Goal: Task Accomplishment & Management: Complete application form

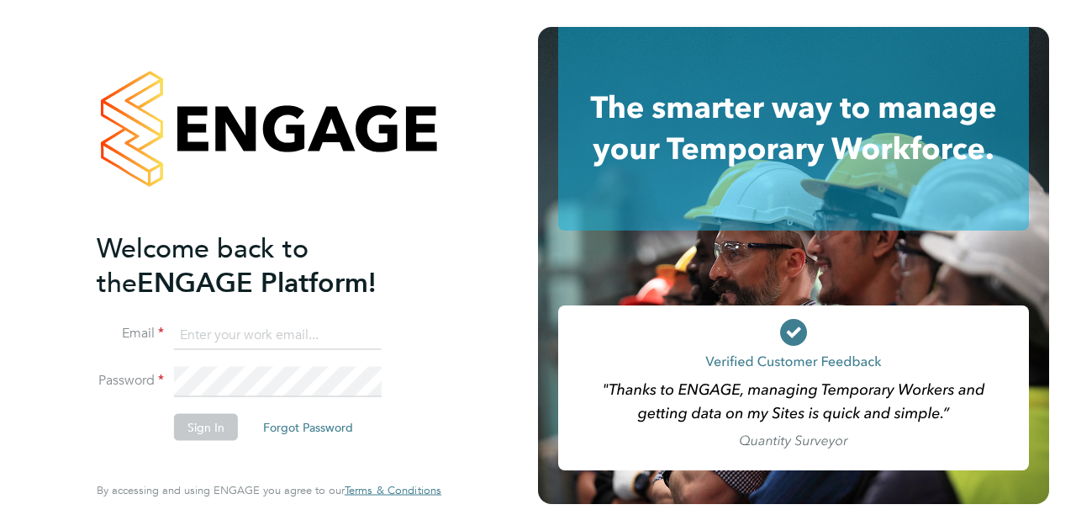
click at [234, 337] on input at bounding box center [278, 335] width 208 height 30
type input "halle.ashworth@vistry.co.uk"
click at [216, 433] on button "Sign In" at bounding box center [206, 426] width 64 height 27
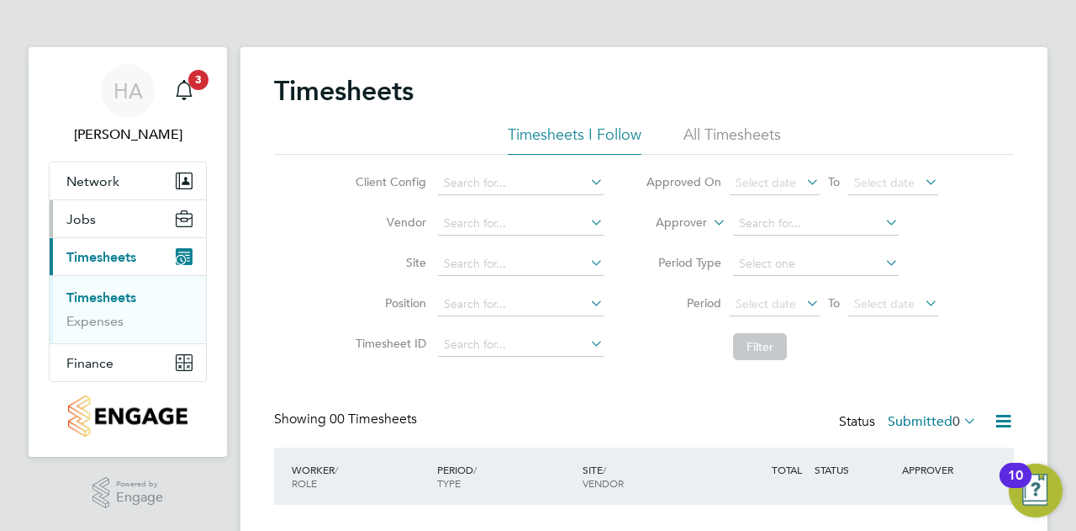
click at [105, 219] on button "Jobs" at bounding box center [128, 218] width 156 height 37
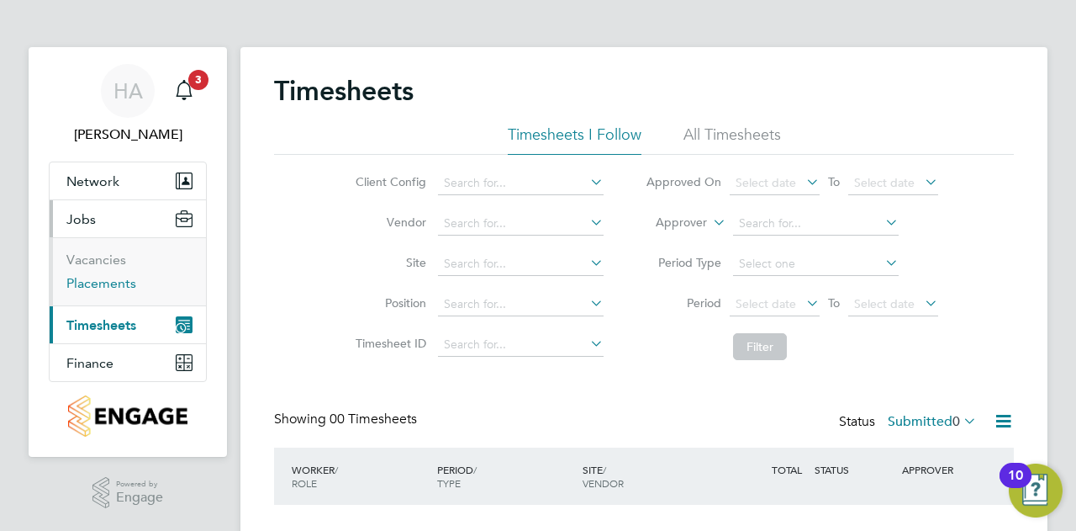
click at [104, 283] on link "Placements" at bounding box center [101, 283] width 70 height 16
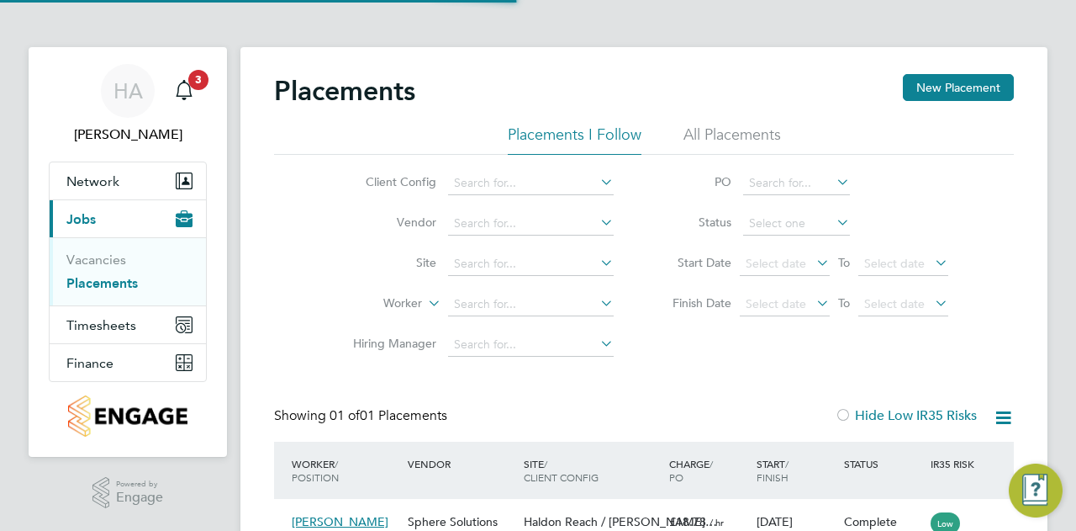
scroll to position [16, 79]
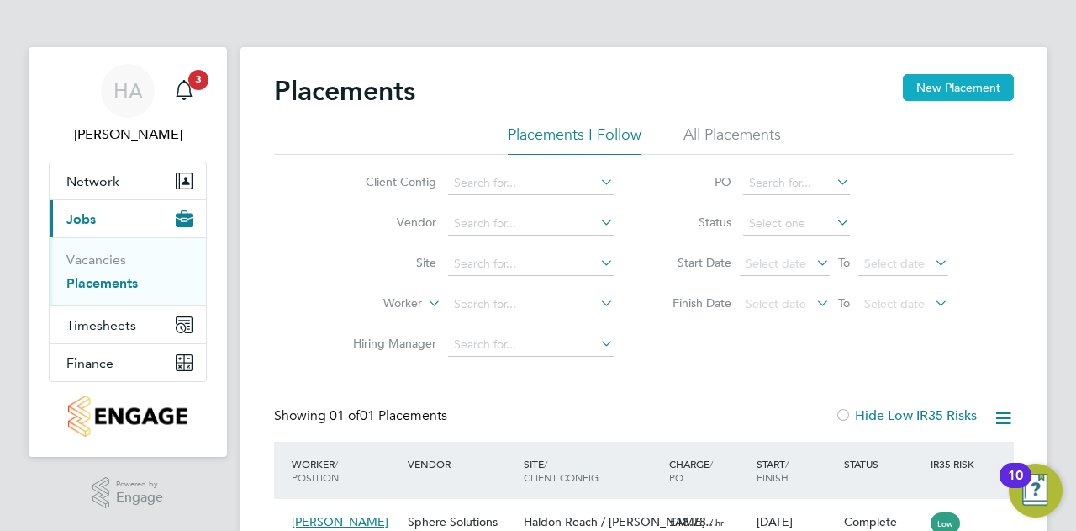
click at [986, 82] on button "New Placement" at bounding box center [958, 87] width 111 height 27
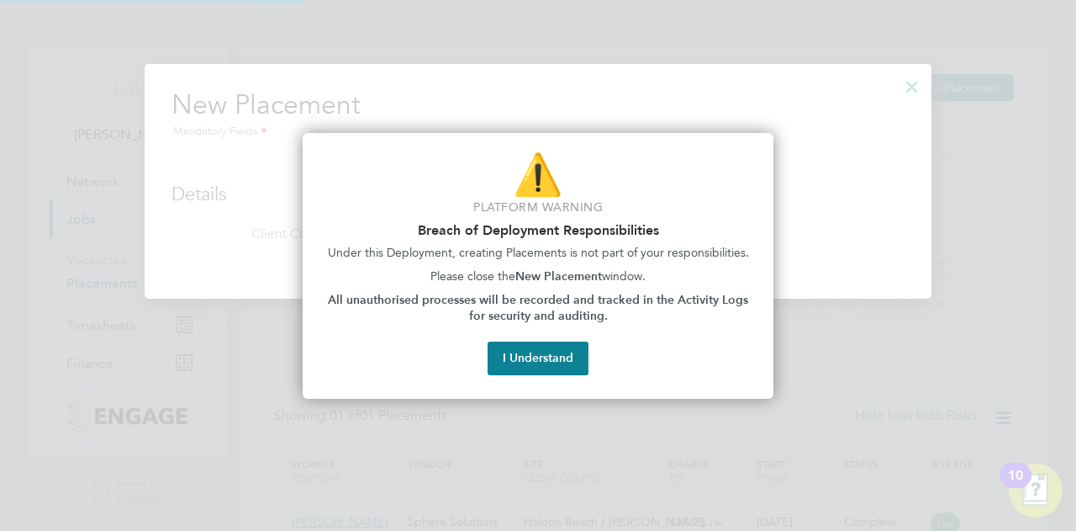
scroll to position [235, 787]
click at [553, 368] on button "I Understand" at bounding box center [538, 358] width 101 height 34
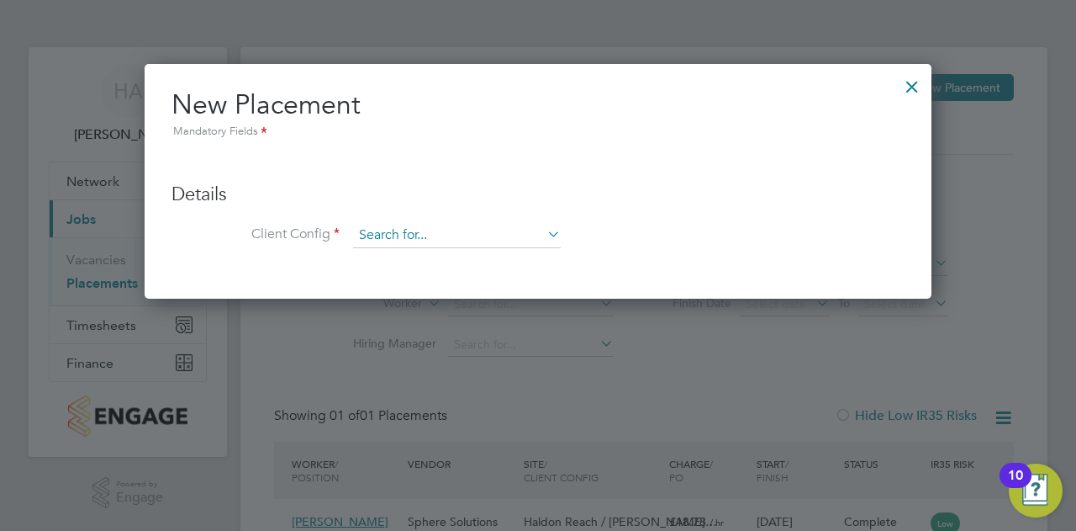
click at [488, 234] on input at bounding box center [457, 235] width 208 height 25
click at [393, 230] on input "haldon" at bounding box center [457, 235] width 208 height 25
type input "[PERSON_NAME]"
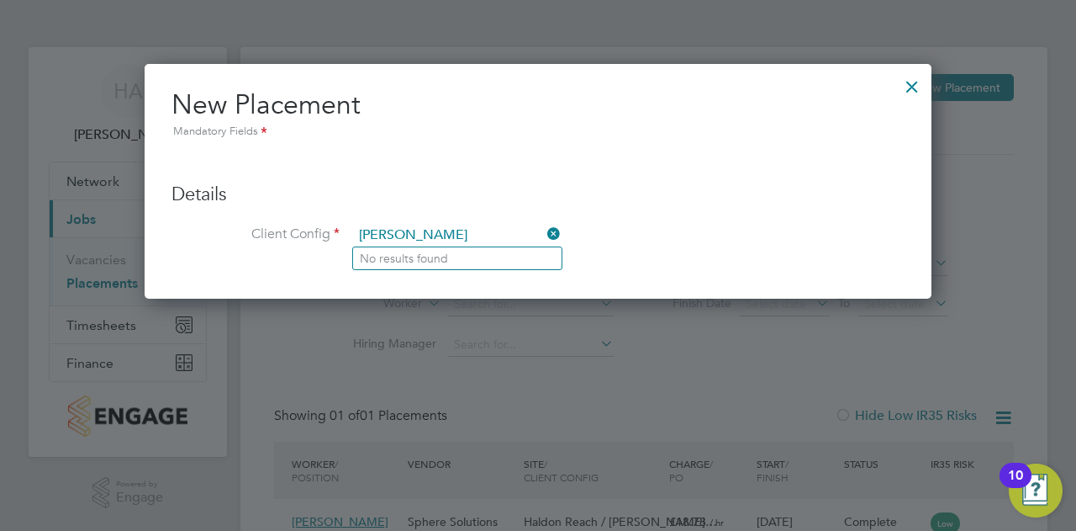
click at [384, 230] on input "[PERSON_NAME]" at bounding box center [457, 235] width 208 height 25
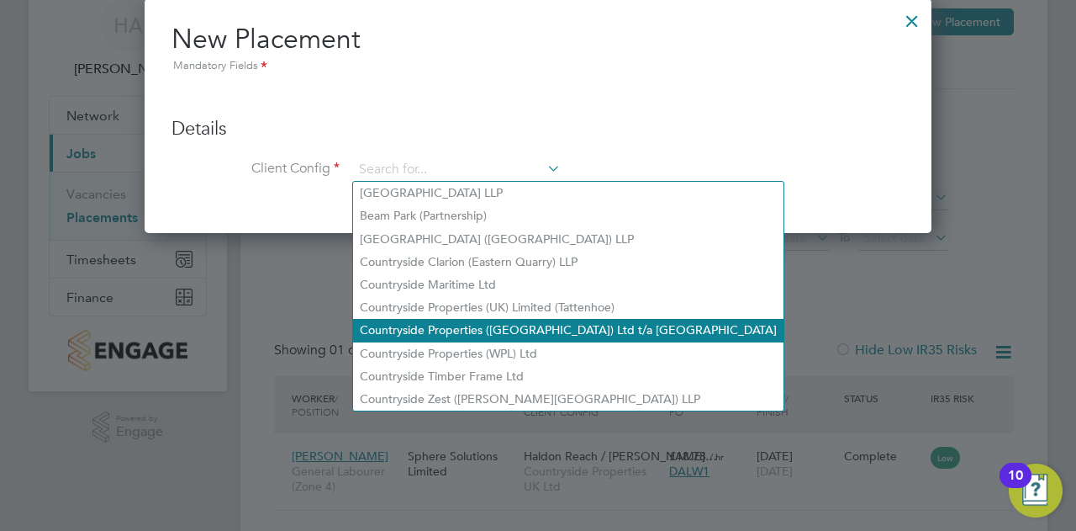
scroll to position [37, 0]
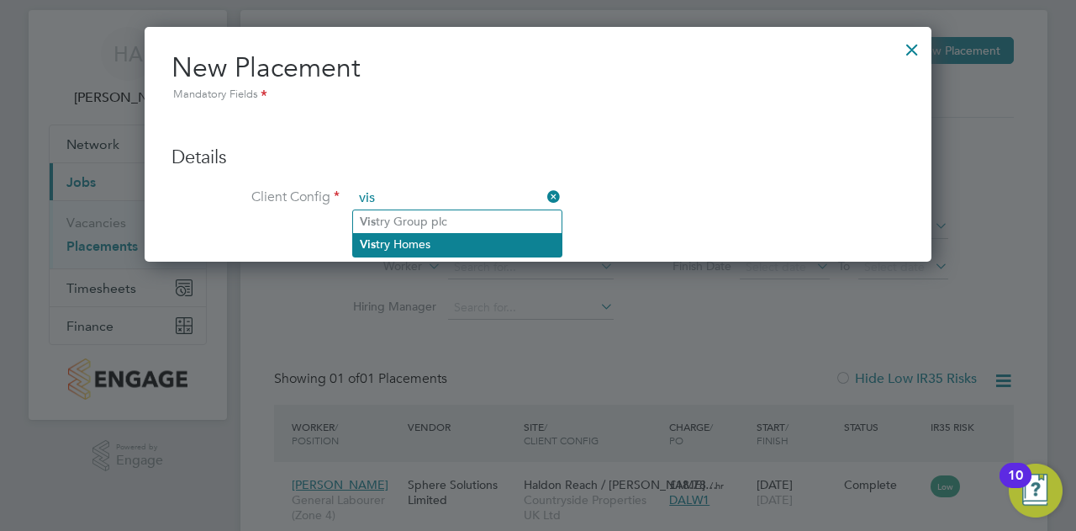
click at [458, 246] on li "Vis try Homes" at bounding box center [457, 244] width 209 height 23
type input "Vistry Homes"
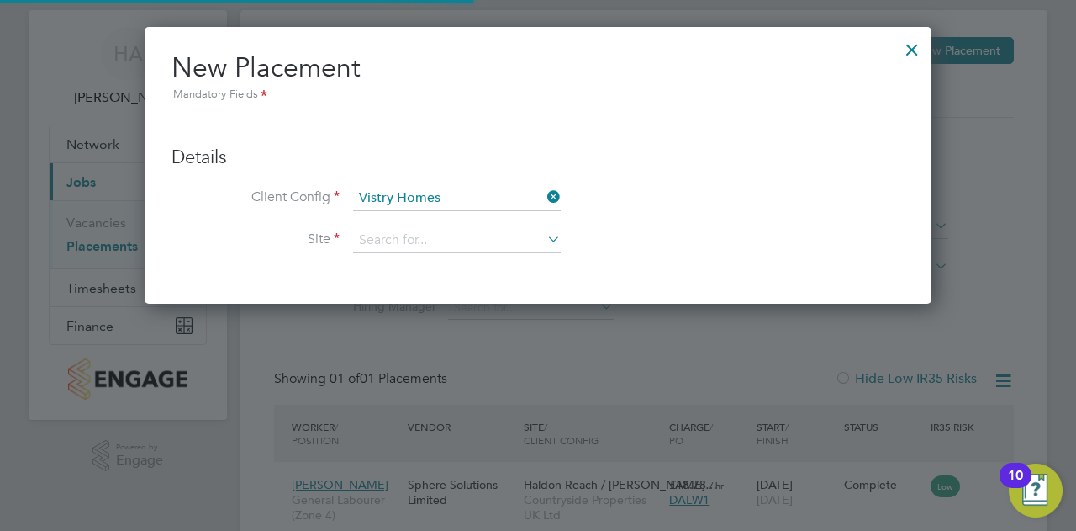
scroll to position [276, 787]
click at [452, 235] on input at bounding box center [457, 240] width 208 height 25
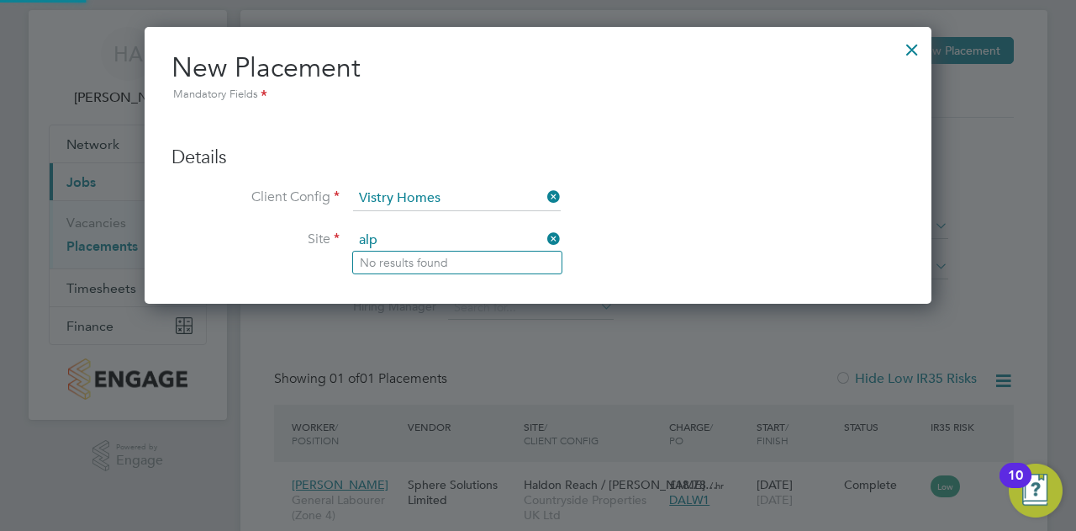
type input "alph"
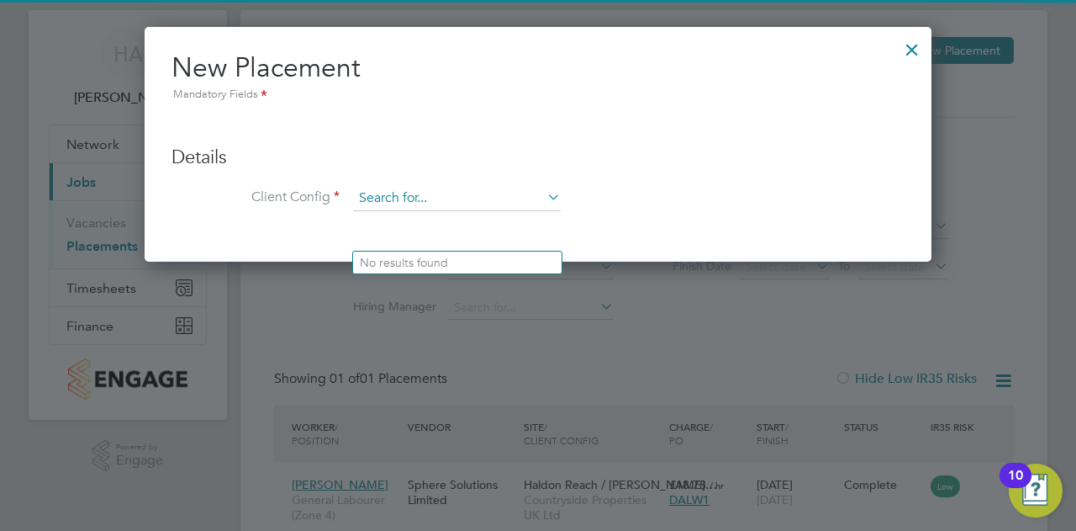
click at [456, 198] on input at bounding box center [457, 198] width 208 height 25
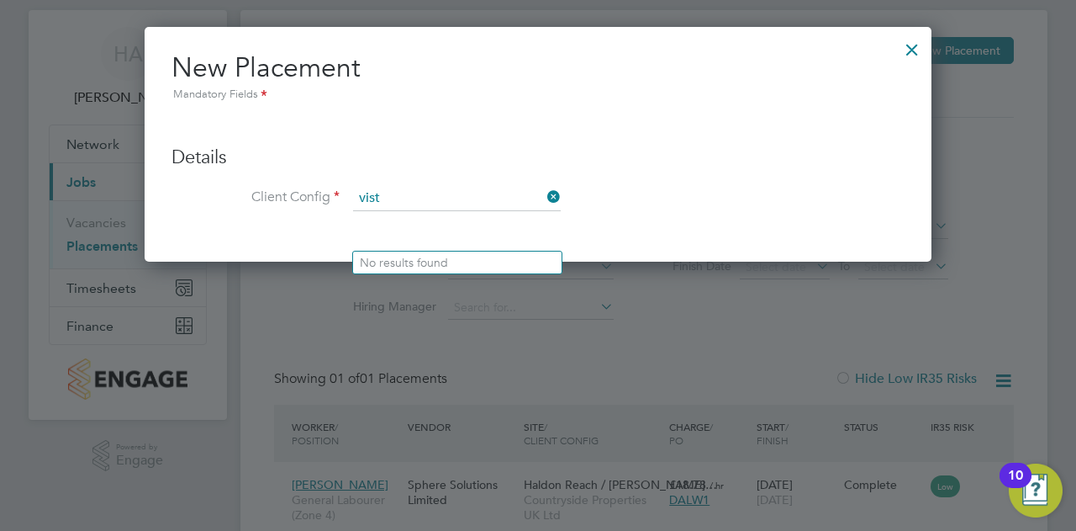
click at [491, 225] on li "Vist ry Group plc" at bounding box center [457, 221] width 209 height 23
type input "Vistry Group plc"
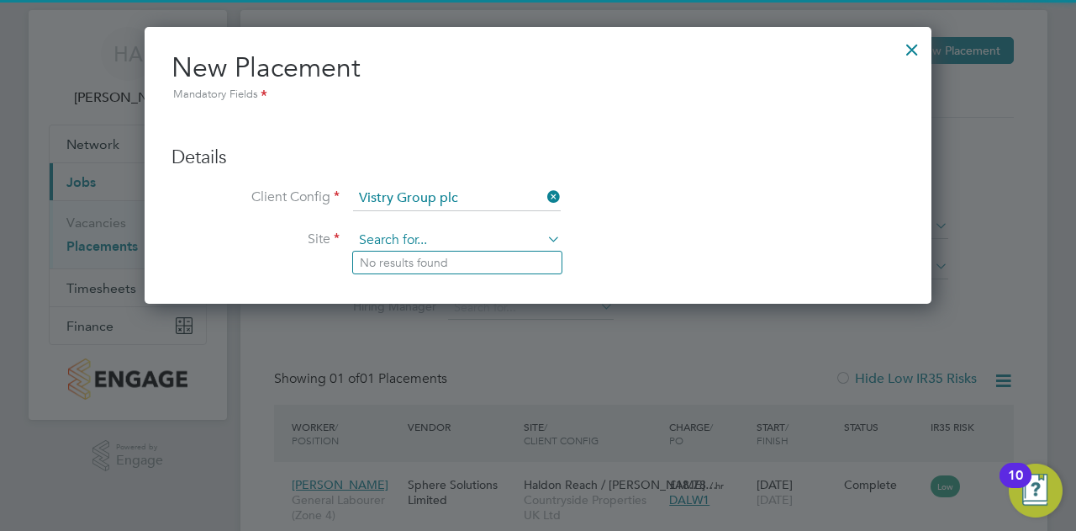
click at [444, 237] on input at bounding box center [457, 240] width 208 height 25
type input "a"
type input "haldon"
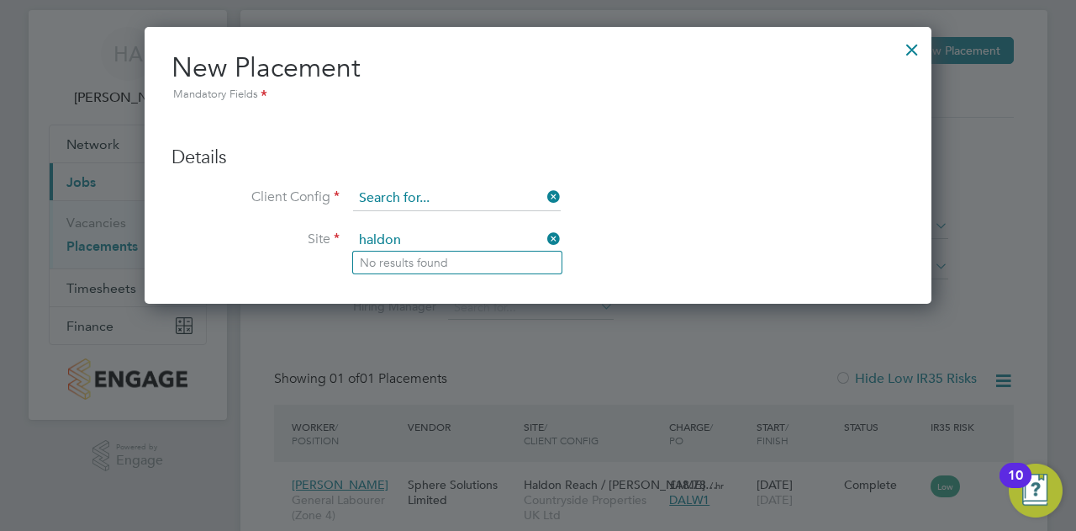
click at [451, 203] on input at bounding box center [457, 198] width 208 height 25
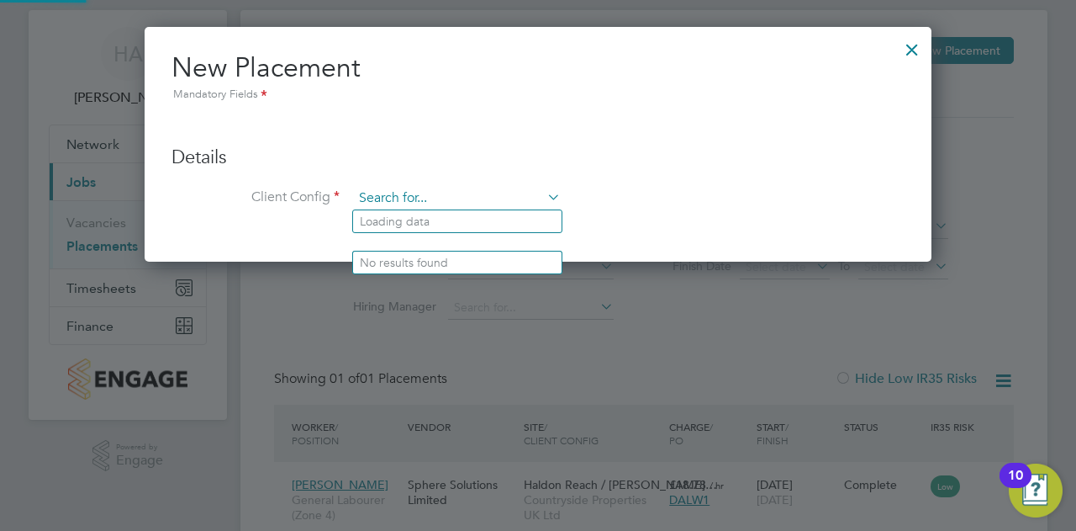
scroll to position [235, 787]
click at [382, 188] on input "bovis" at bounding box center [457, 198] width 208 height 25
click at [382, 191] on input "bovis" at bounding box center [457, 198] width 208 height 25
drag, startPoint x: 382, startPoint y: 191, endPoint x: 568, endPoint y: 181, distance: 186.9
click at [383, 192] on input "bovis" at bounding box center [457, 198] width 208 height 25
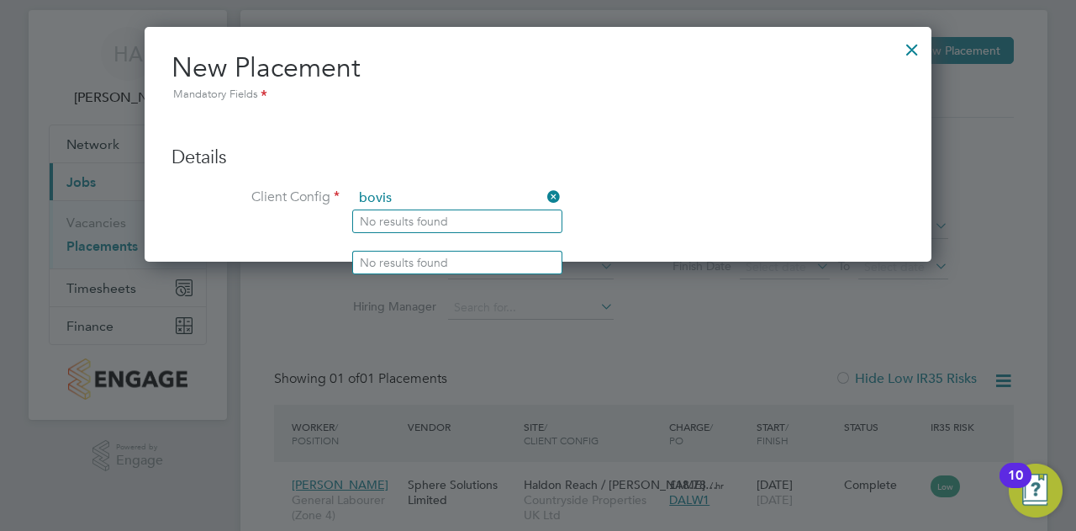
type input "bovis"
click at [544, 199] on icon at bounding box center [544, 197] width 0 height 24
click at [471, 193] on input at bounding box center [457, 198] width 208 height 25
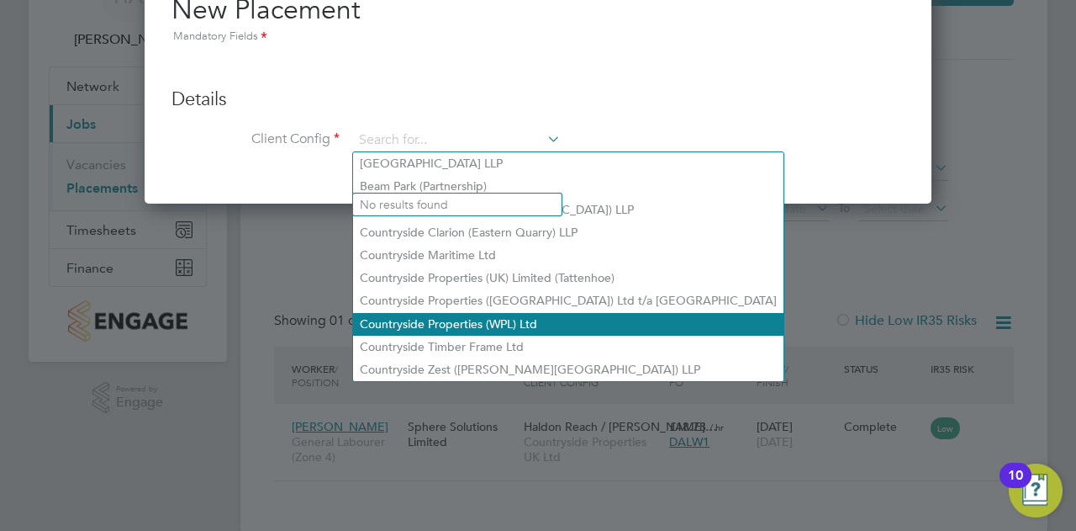
scroll to position [121, 0]
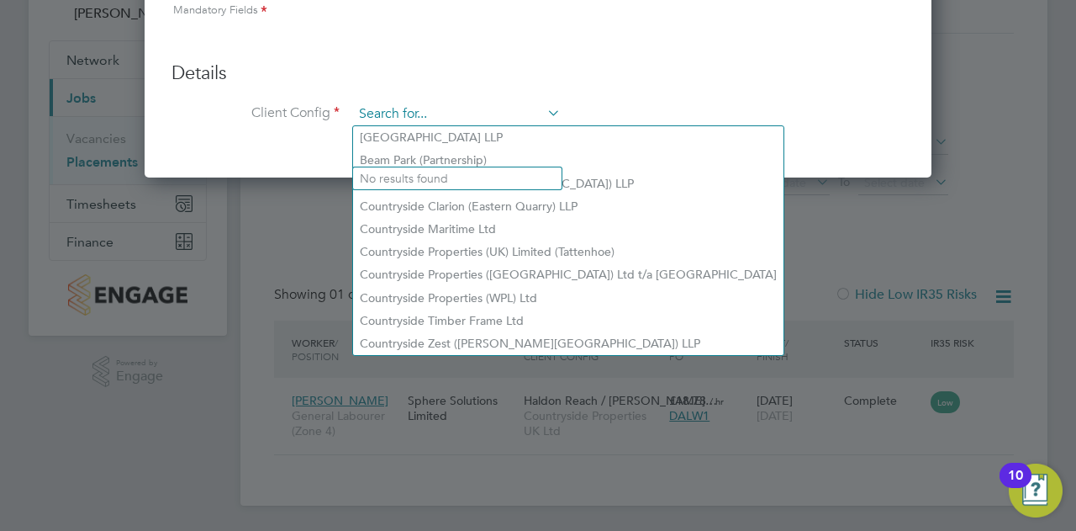
type input "c"
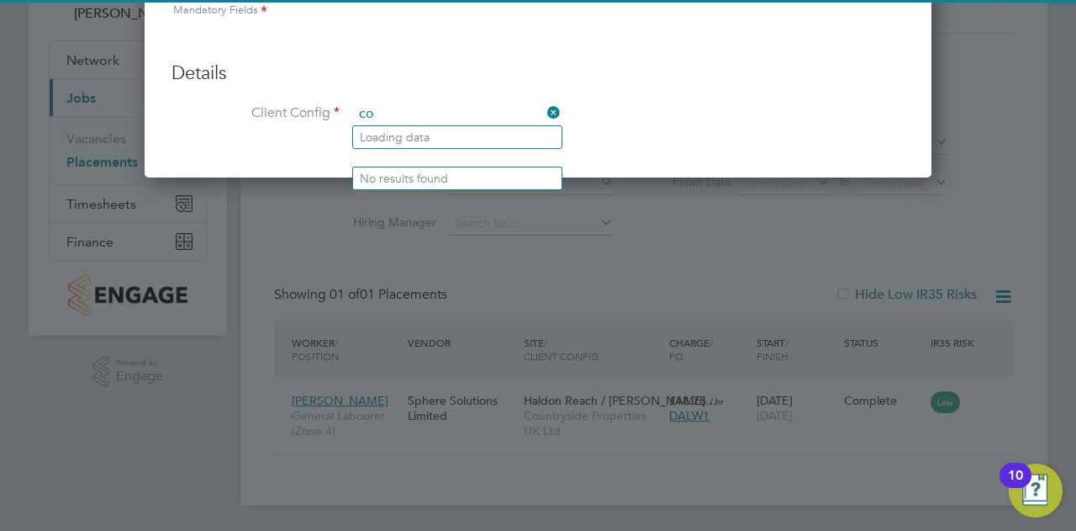
type input "c"
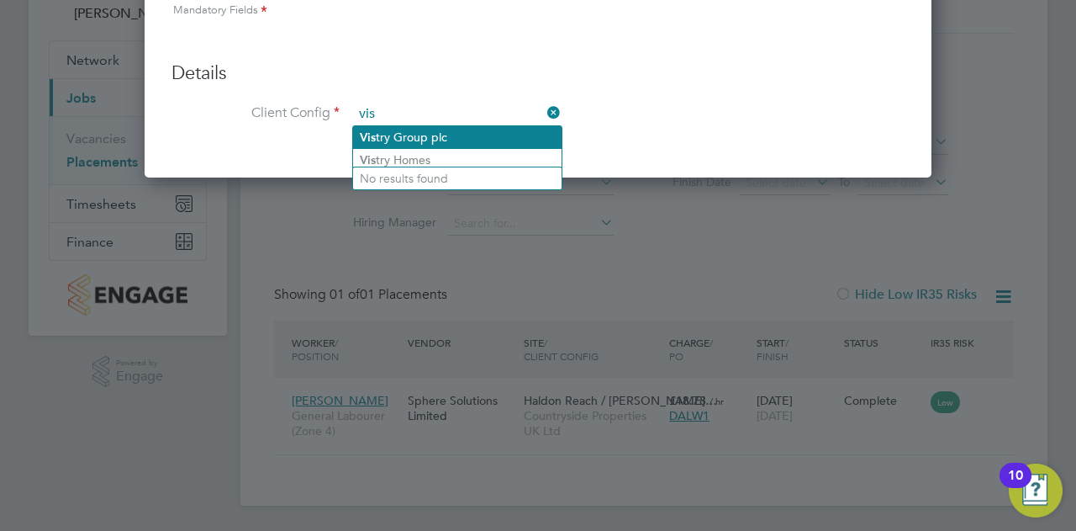
click at [457, 135] on li "Vis try Group plc" at bounding box center [457, 137] width 209 height 23
type input "Vistry Group plc"
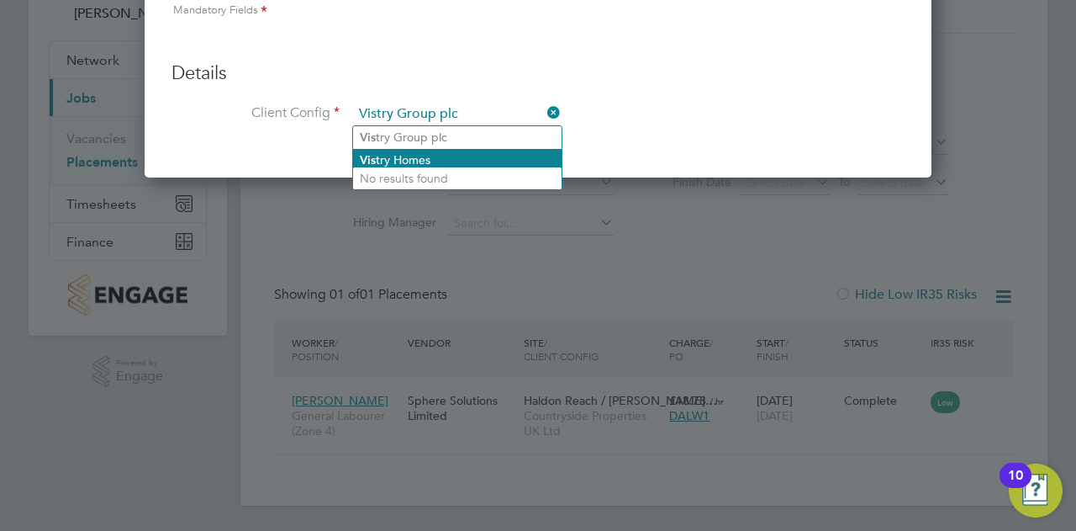
scroll to position [276, 787]
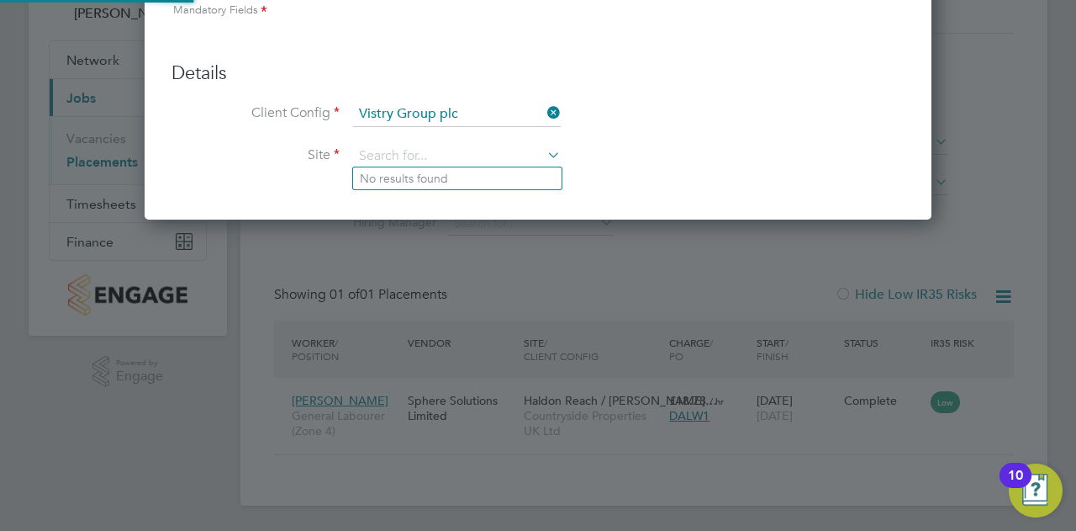
click at [441, 181] on li "No results found" at bounding box center [457, 178] width 209 height 22
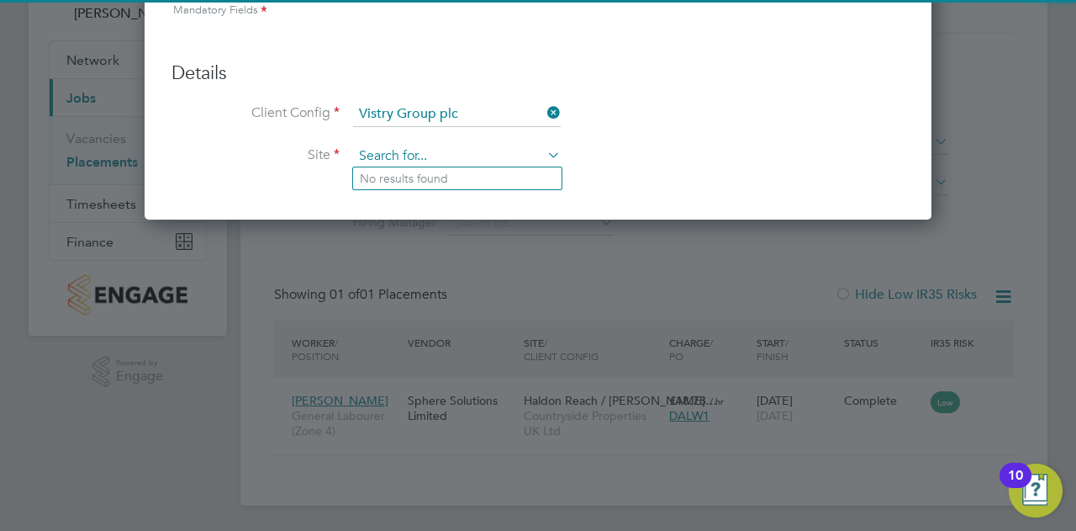
click at [437, 163] on input at bounding box center [457, 156] width 208 height 25
click at [580, 154] on li "Site" at bounding box center [538, 165] width 733 height 42
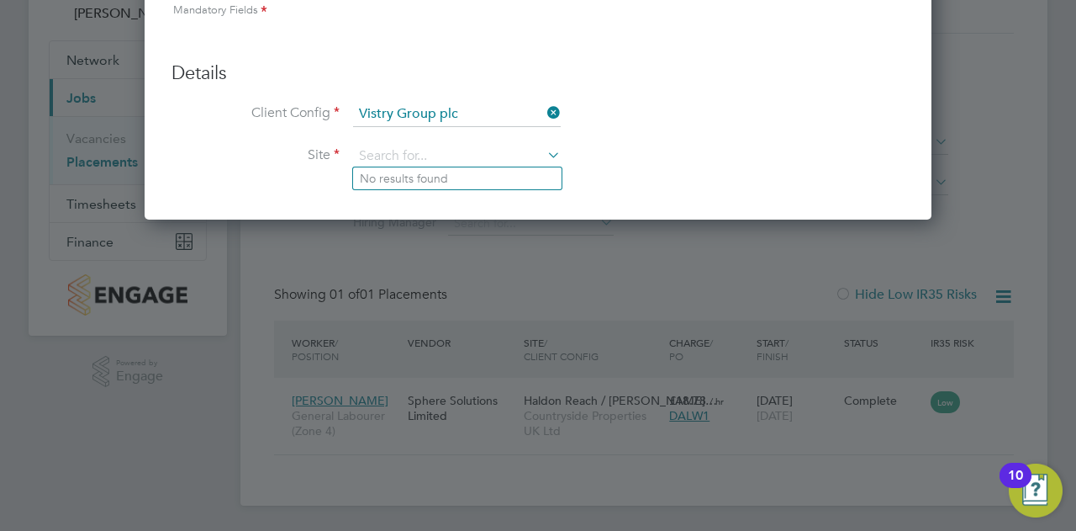
click at [544, 152] on icon at bounding box center [544, 155] width 0 height 24
click at [544, 151] on icon at bounding box center [544, 155] width 0 height 24
click at [543, 134] on li "Client Config Vistry Group plc" at bounding box center [538, 123] width 733 height 42
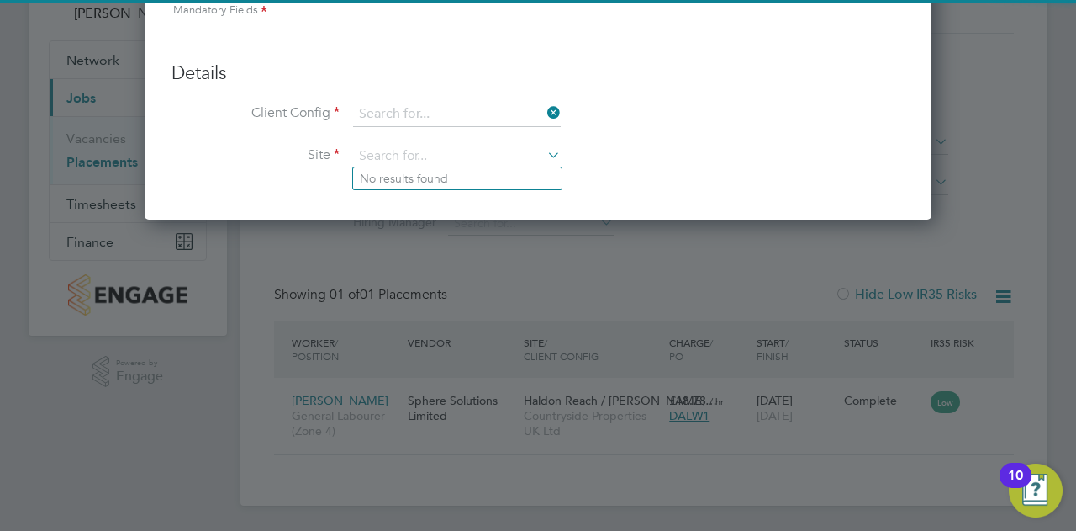
scroll to position [235, 787]
drag, startPoint x: 538, startPoint y: 112, endPoint x: 547, endPoint y: 113, distance: 9.3
click at [543, 112] on input at bounding box center [457, 114] width 208 height 25
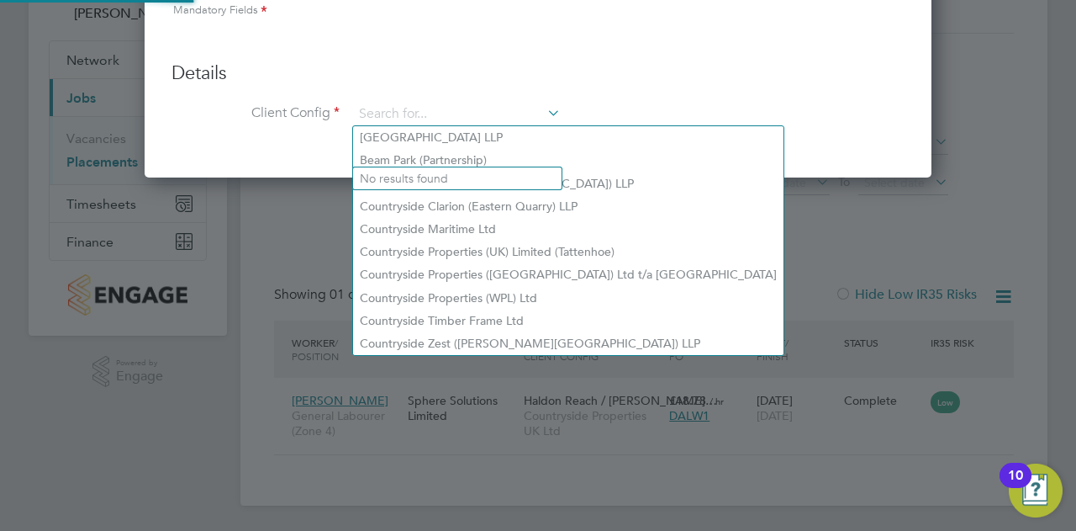
click at [544, 110] on icon at bounding box center [544, 113] width 0 height 24
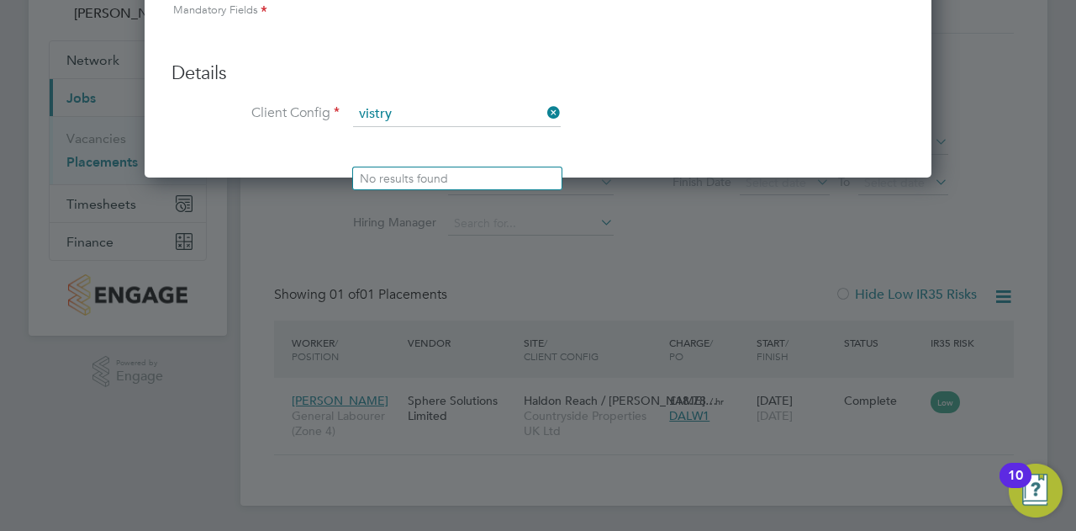
click at [447, 164] on li "Vistry Homes" at bounding box center [457, 160] width 209 height 23
type input "Vistry Homes"
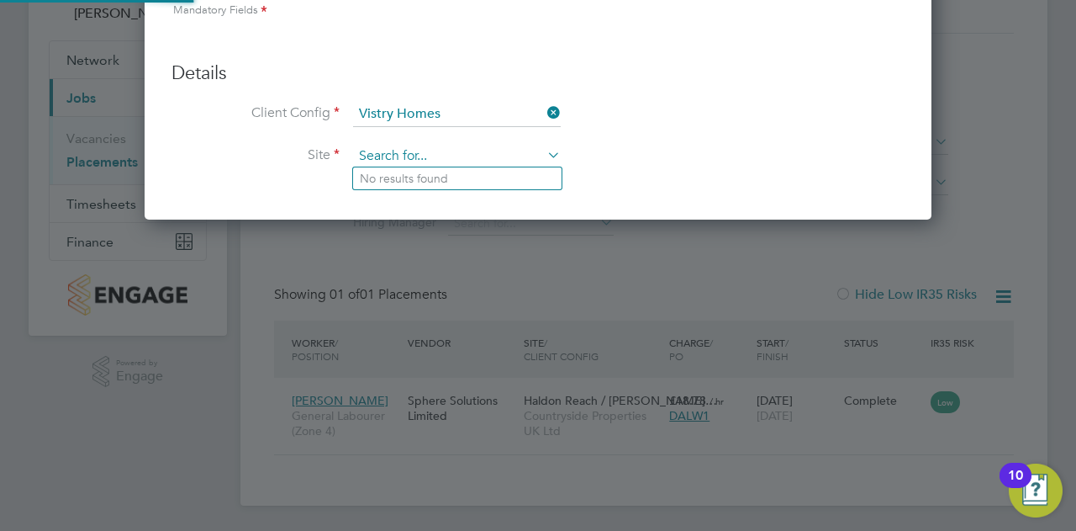
click at [447, 149] on input at bounding box center [457, 156] width 208 height 25
click at [520, 105] on input at bounding box center [457, 114] width 208 height 25
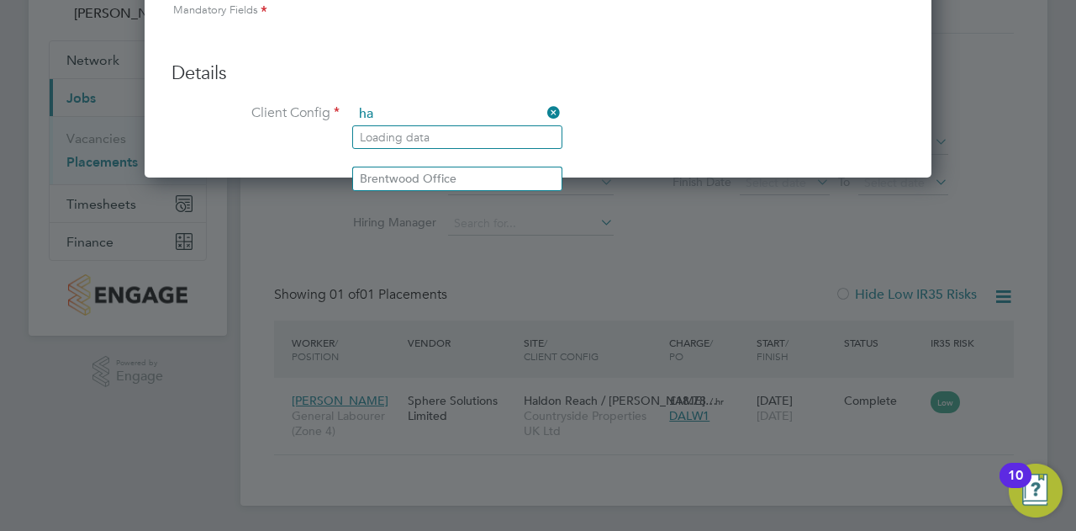
type input "h"
type input "t"
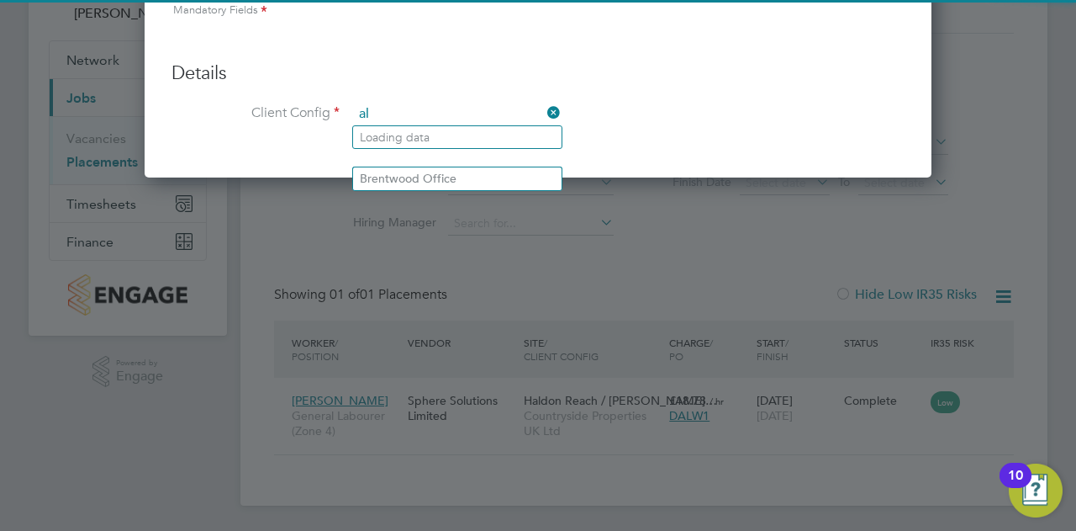
type input "a"
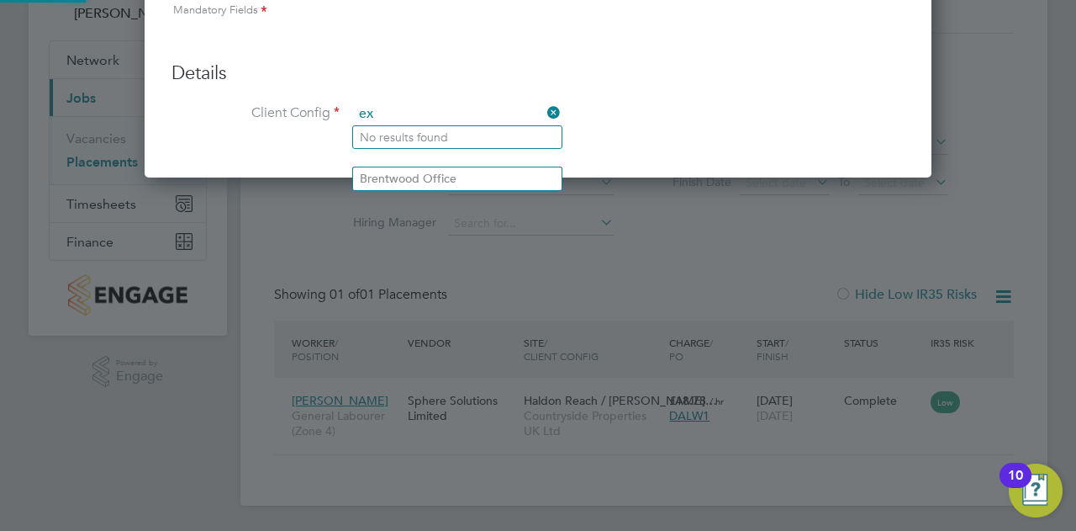
type input "e"
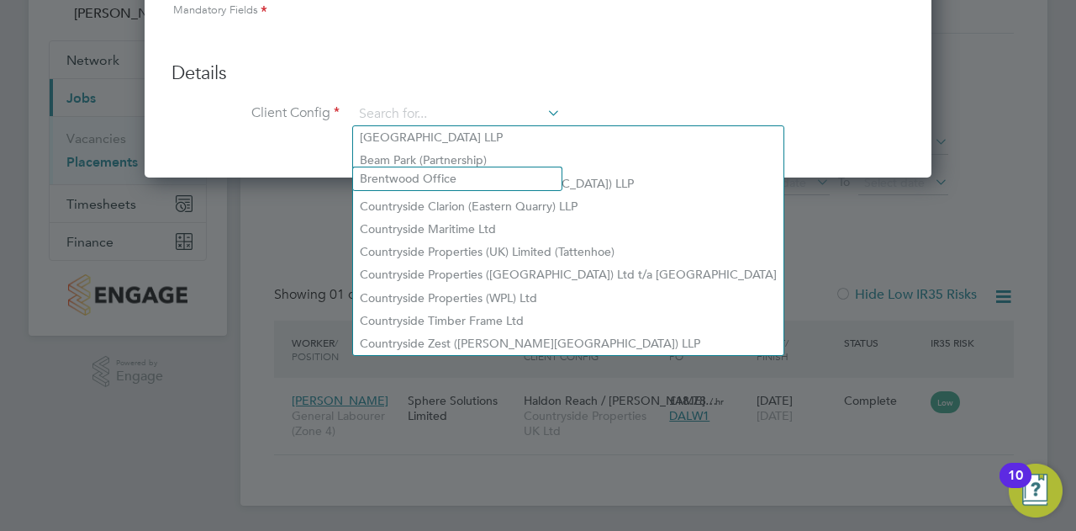
click at [693, 65] on h3 "Details" at bounding box center [538, 73] width 733 height 24
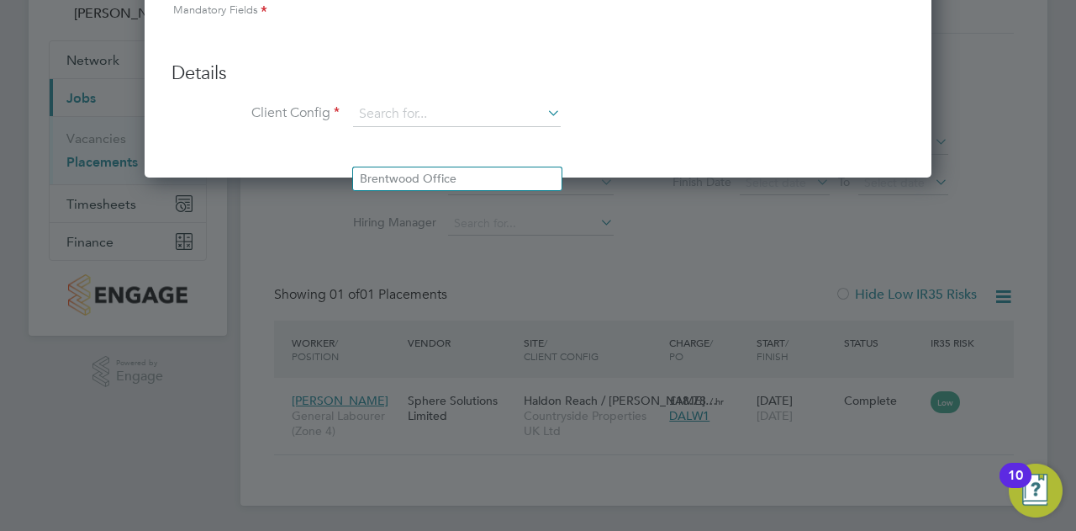
scroll to position [0, 0]
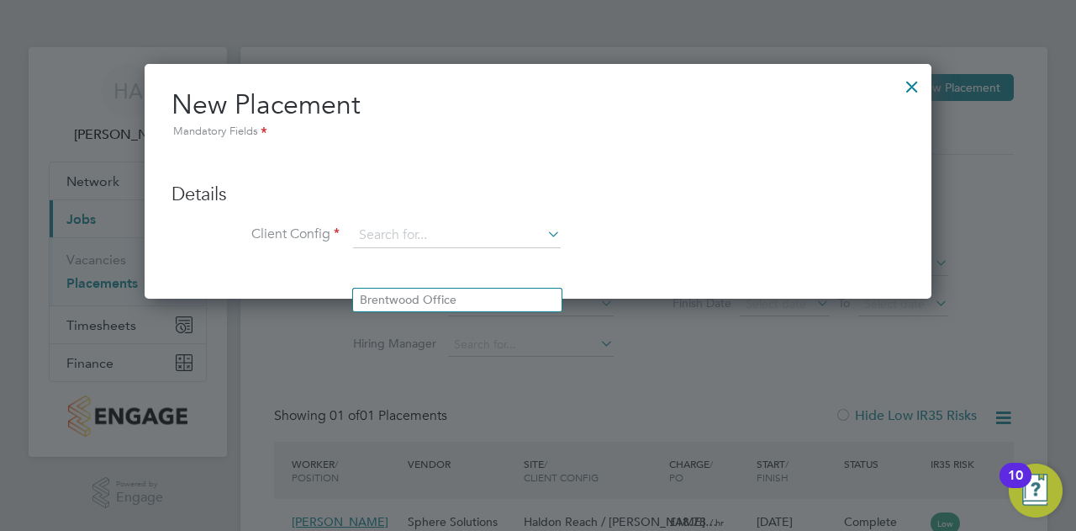
click at [505, 251] on li "Client Config" at bounding box center [538, 244] width 733 height 42
click at [515, 229] on input at bounding box center [457, 235] width 208 height 25
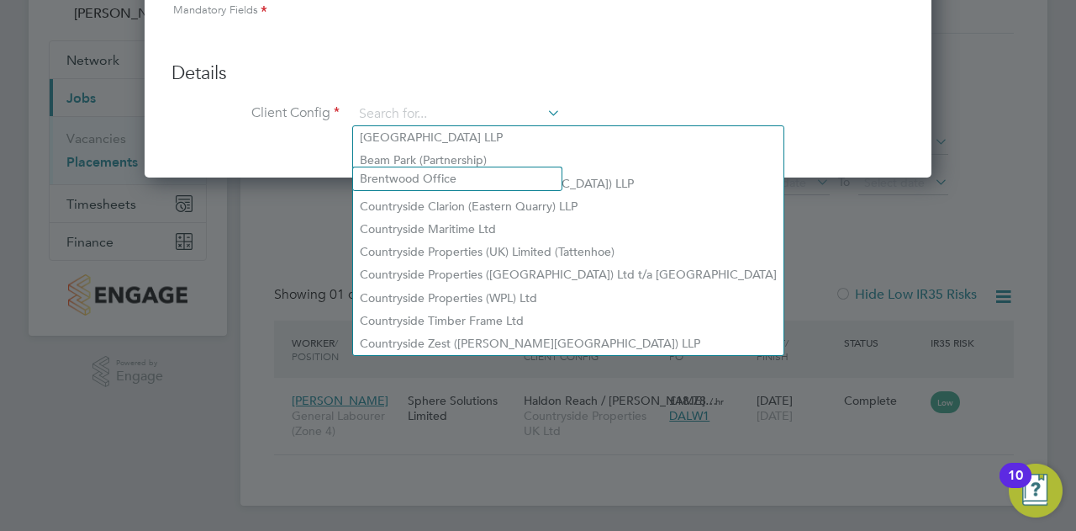
drag, startPoint x: 735, startPoint y: 125, endPoint x: 737, endPoint y: 147, distance: 21.9
click at [735, 127] on li "Client Config" at bounding box center [538, 123] width 733 height 42
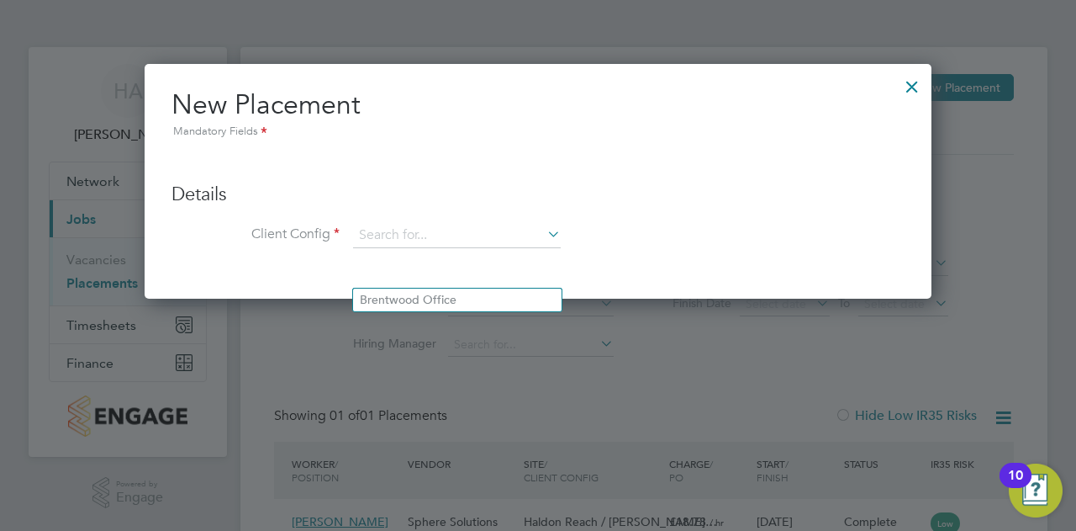
click at [918, 84] on div at bounding box center [912, 82] width 30 height 30
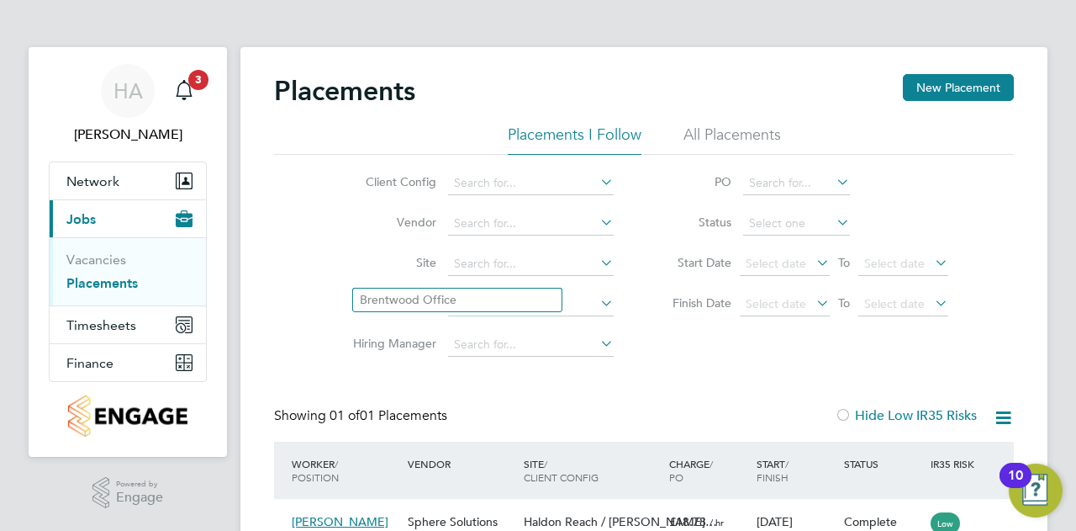
click at [711, 128] on li "All Placements" at bounding box center [733, 139] width 98 height 30
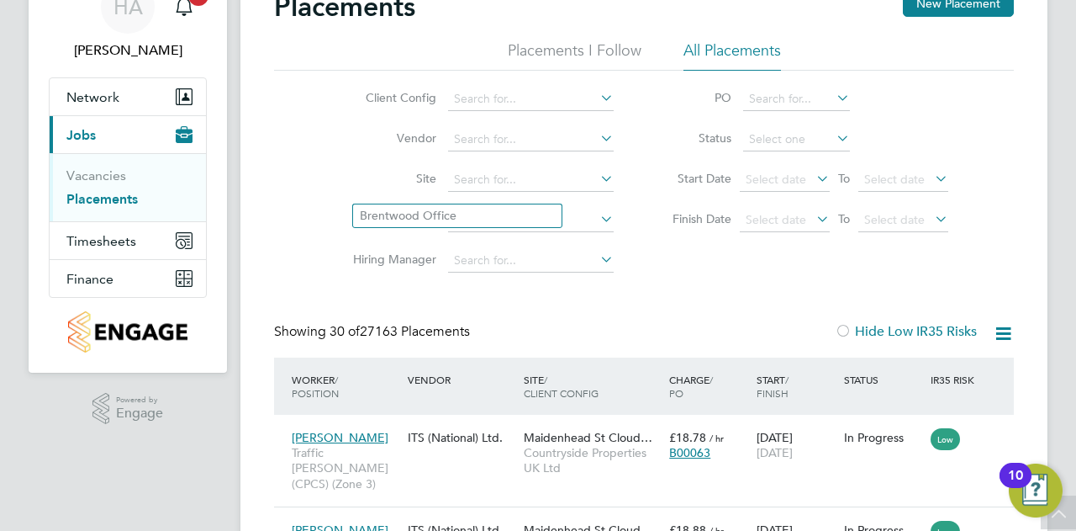
click at [535, 50] on li "Placements I Follow" at bounding box center [575, 55] width 134 height 30
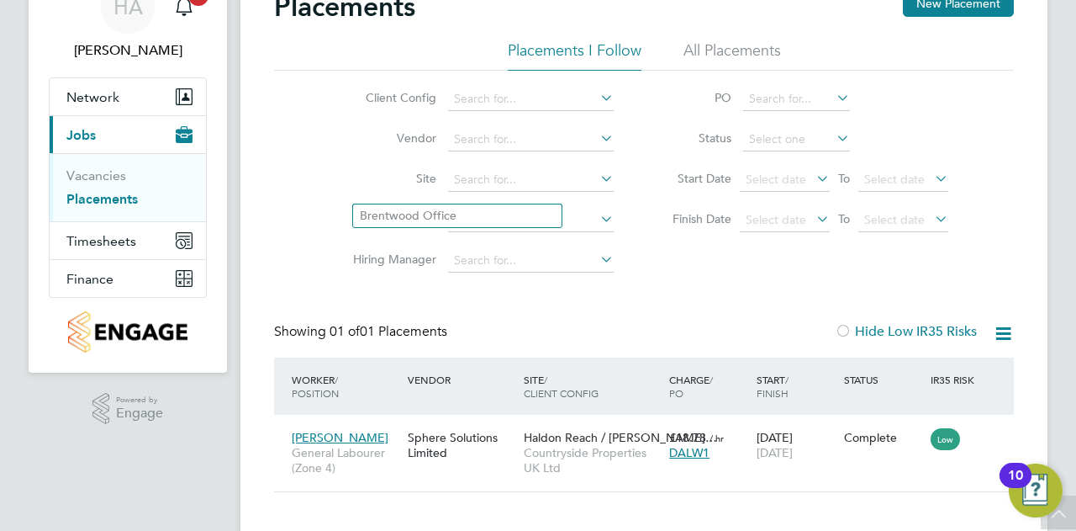
click at [721, 39] on div "Placements New Placement" at bounding box center [644, 15] width 740 height 50
click at [724, 44] on li "All Placements" at bounding box center [733, 55] width 98 height 30
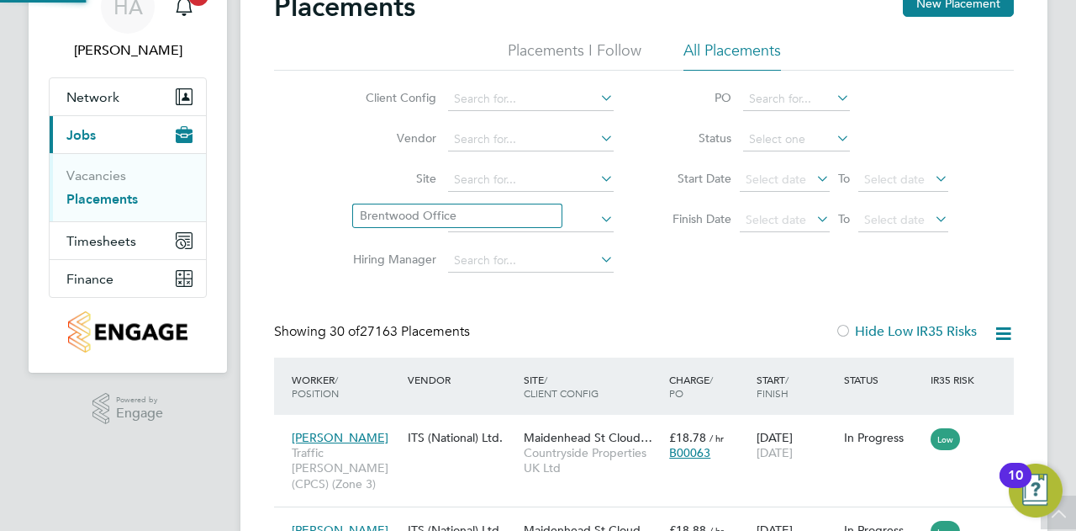
click at [901, 9] on div "Placements New Placement" at bounding box center [644, 15] width 740 height 50
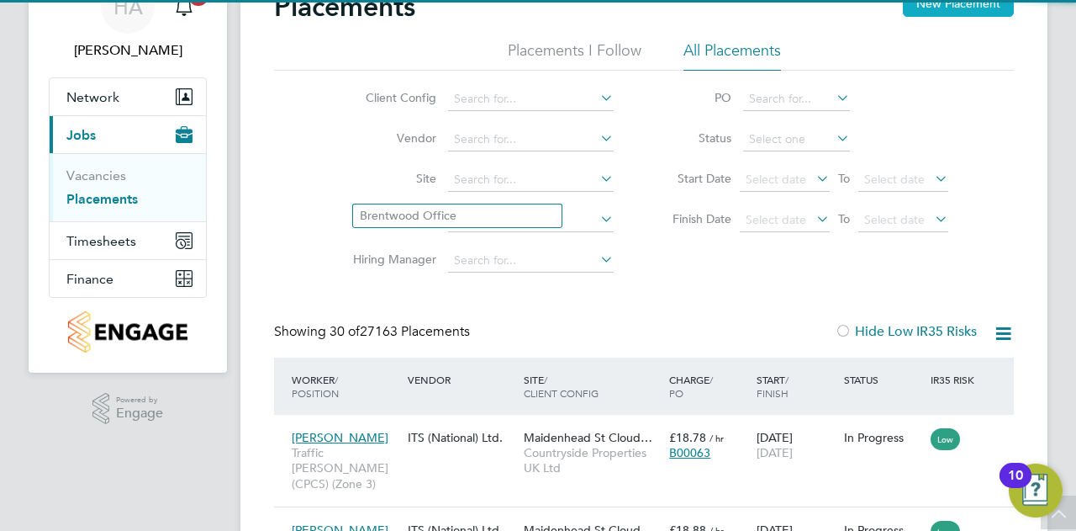
click at [905, 9] on button "New Placement" at bounding box center [958, 3] width 111 height 27
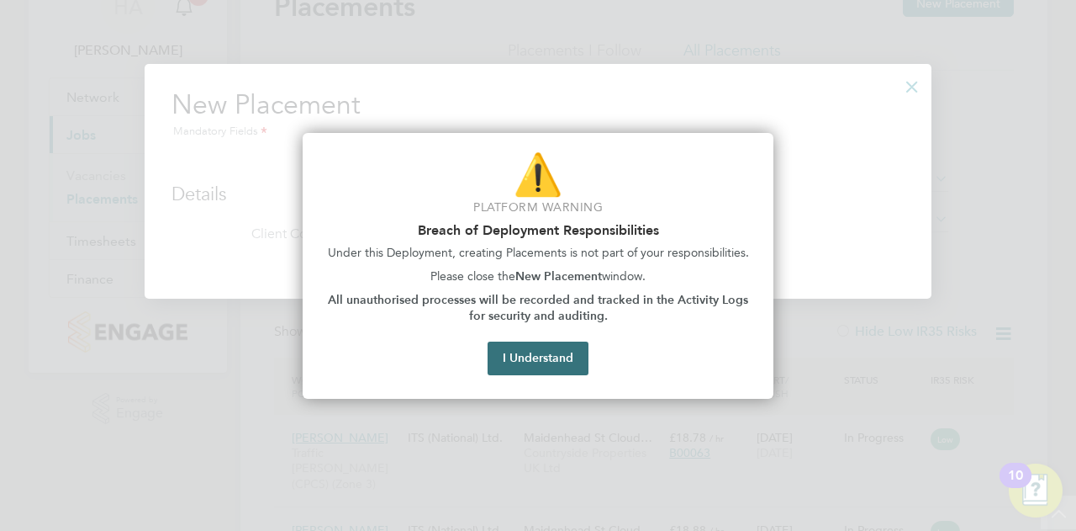
click at [558, 372] on button "I Understand" at bounding box center [538, 358] width 101 height 34
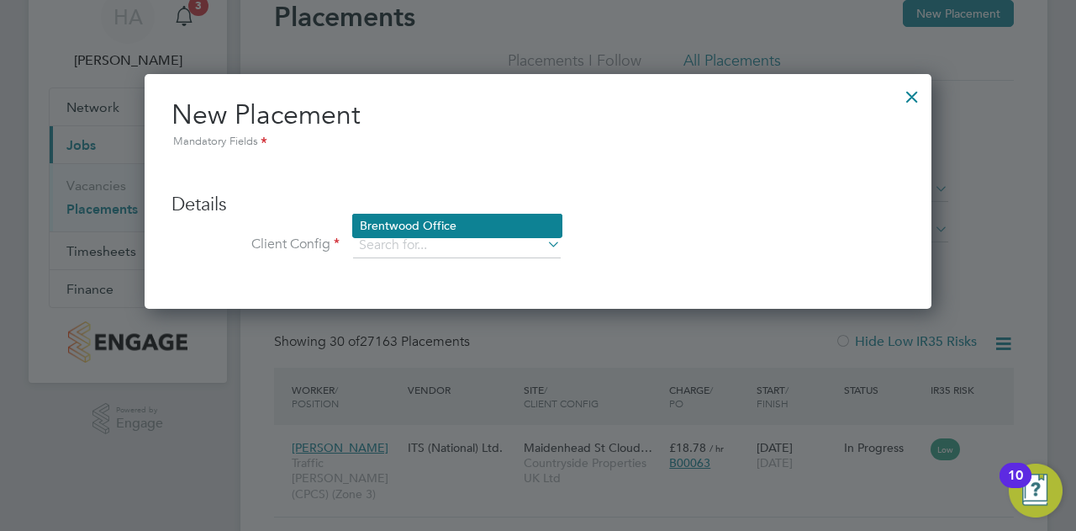
click at [462, 222] on li "Brentwood Office" at bounding box center [457, 225] width 209 height 23
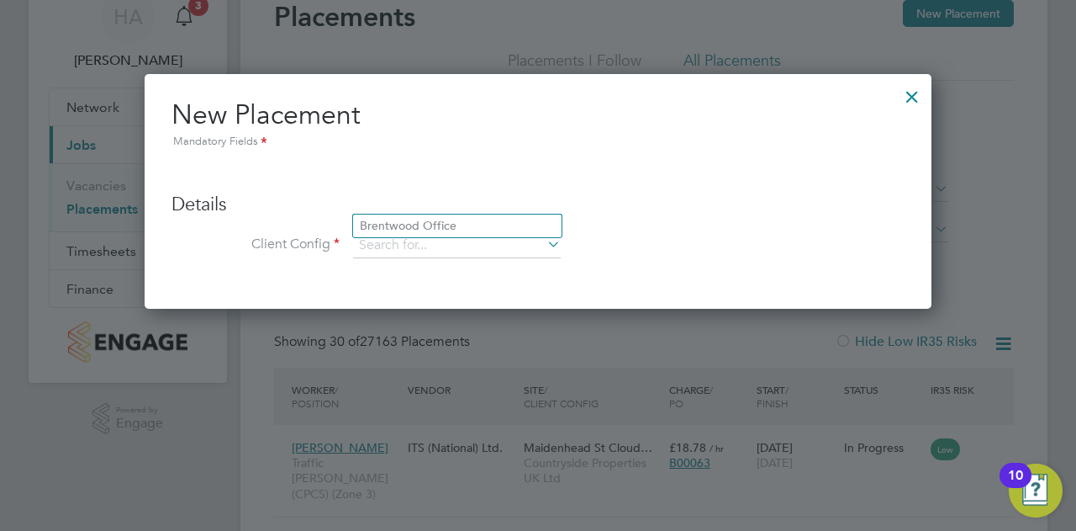
click at [569, 159] on li at bounding box center [538, 167] width 733 height 18
click at [543, 240] on input at bounding box center [457, 245] width 208 height 25
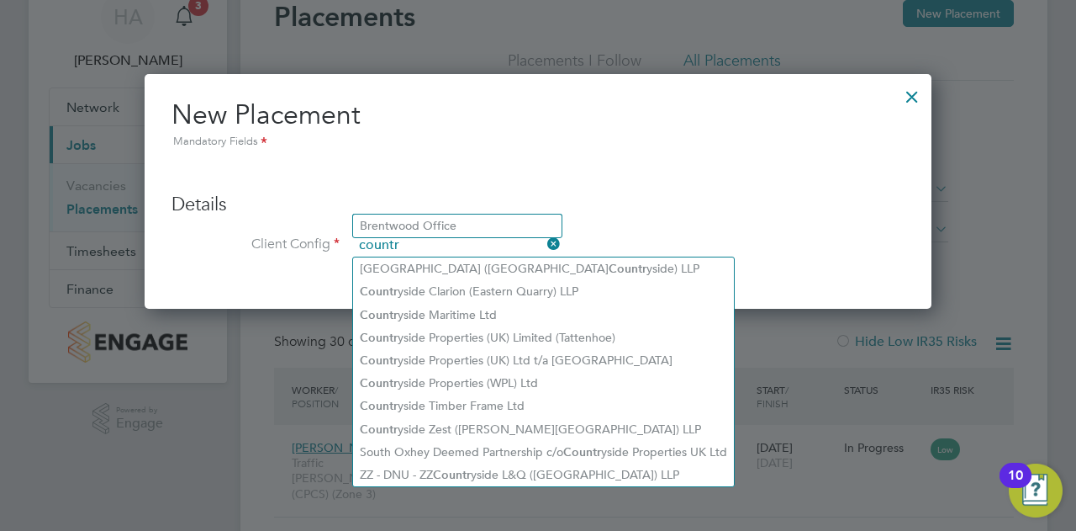
type input "countr"
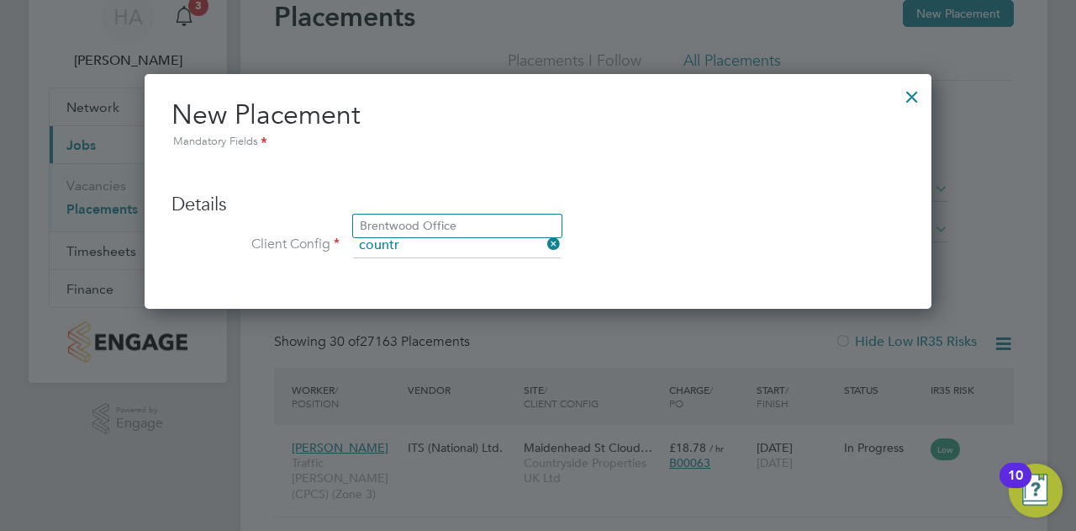
click at [732, 176] on ul "Details Client Config countr Hiring Manager Worker Position Placement Type Work…" at bounding box center [538, 217] width 733 height 118
click at [919, 93] on div at bounding box center [912, 92] width 30 height 30
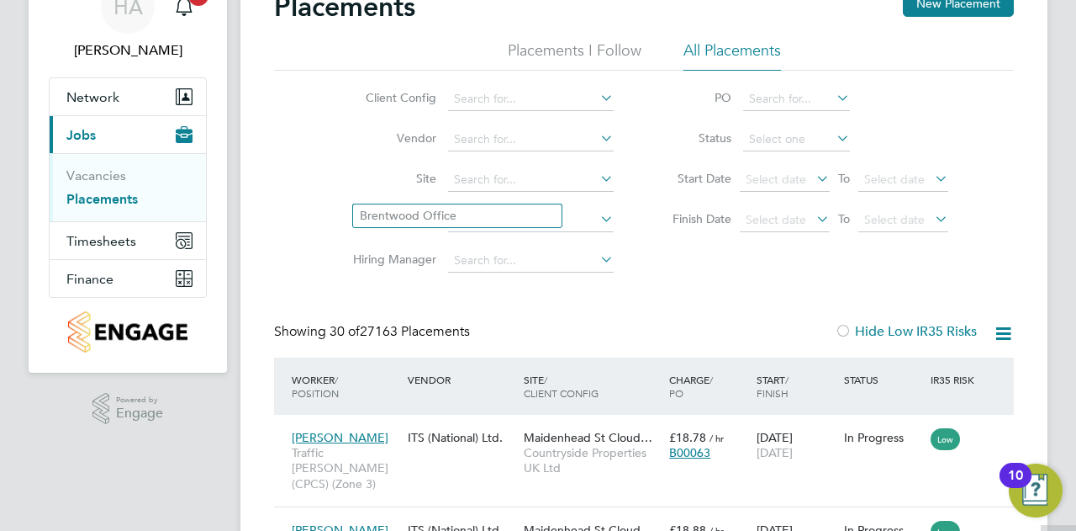
click at [547, 55] on li "Placements I Follow" at bounding box center [575, 55] width 134 height 30
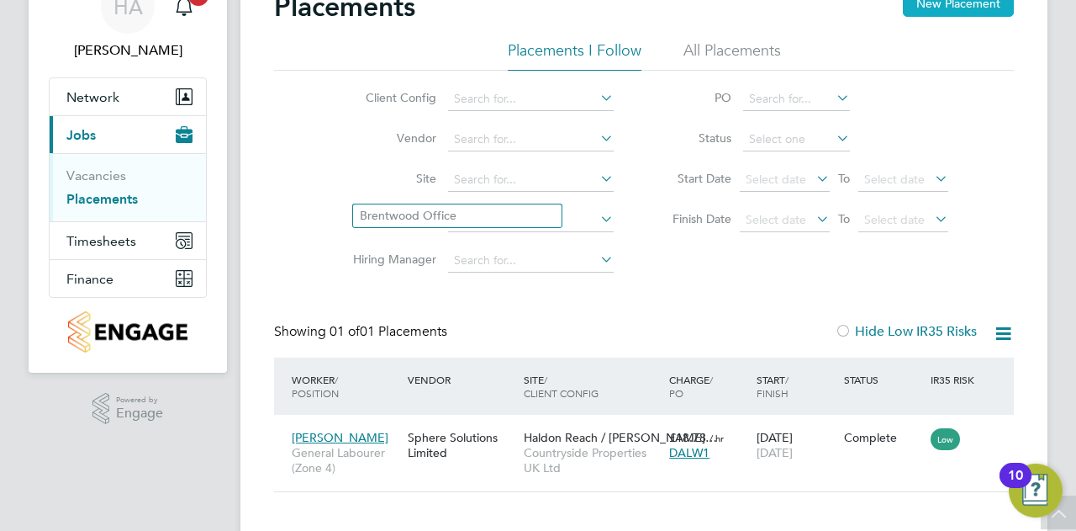
click at [952, 15] on button "New Placement" at bounding box center [958, 3] width 111 height 27
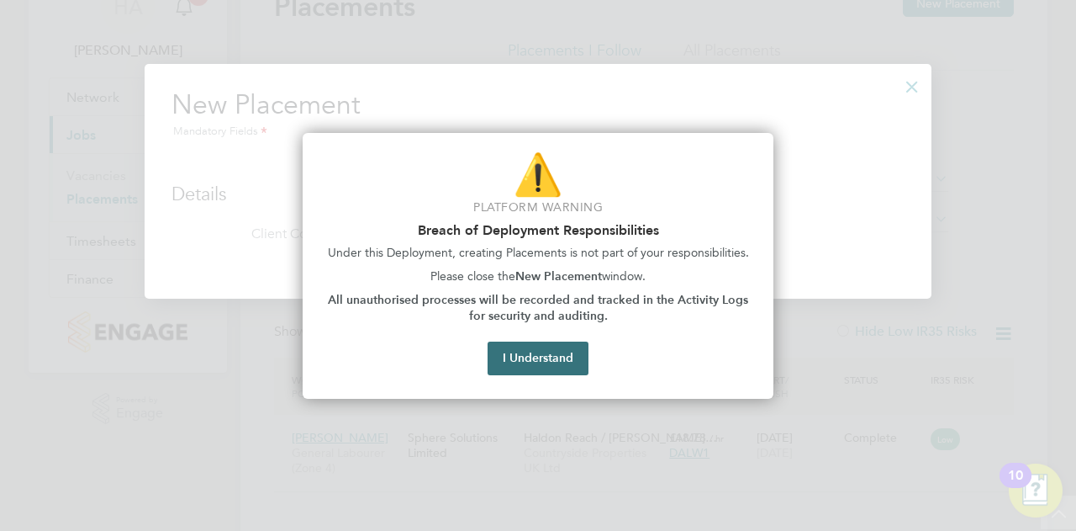
click at [520, 361] on button "I Understand" at bounding box center [538, 358] width 101 height 34
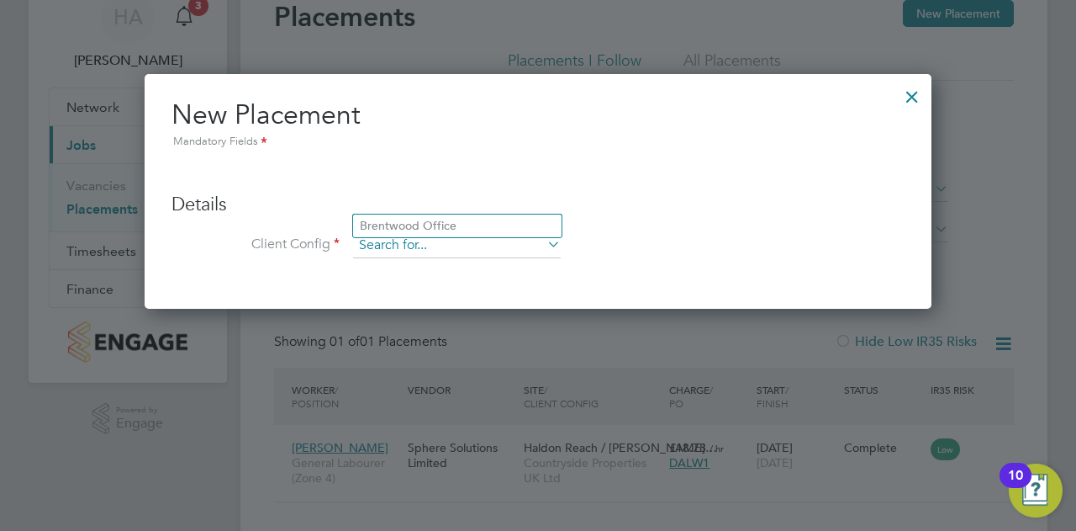
click at [472, 238] on input at bounding box center [457, 245] width 208 height 25
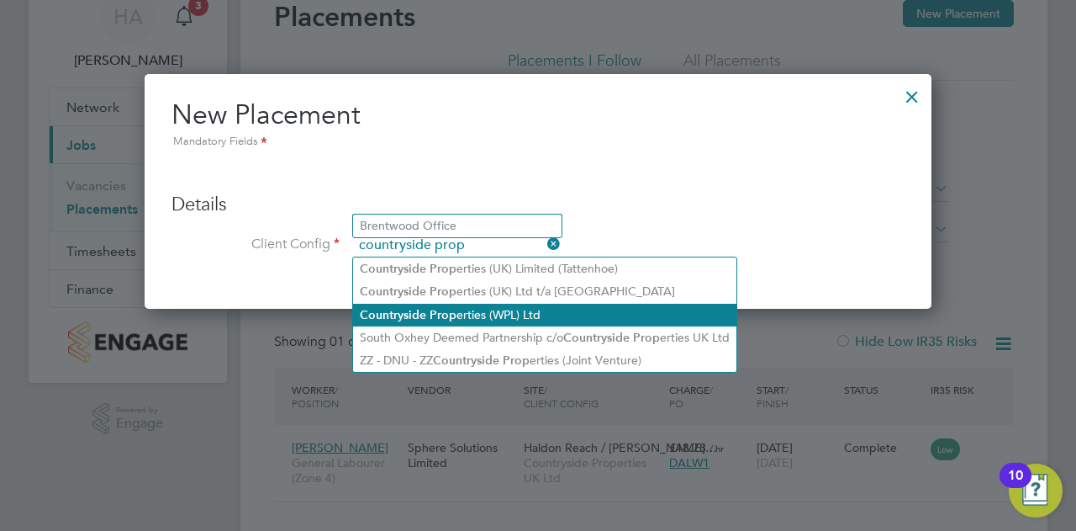
click at [496, 306] on li "Countryside Prop erties (WPL) Ltd" at bounding box center [544, 315] width 383 height 23
type input "Countryside Properties (WPL) Ltd"
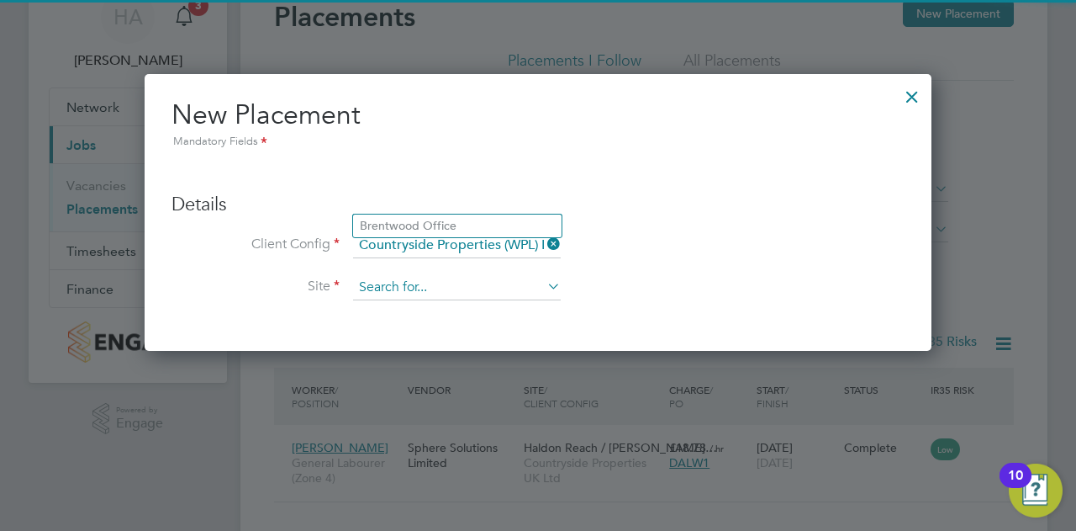
click at [434, 299] on li "Site" at bounding box center [538, 296] width 733 height 42
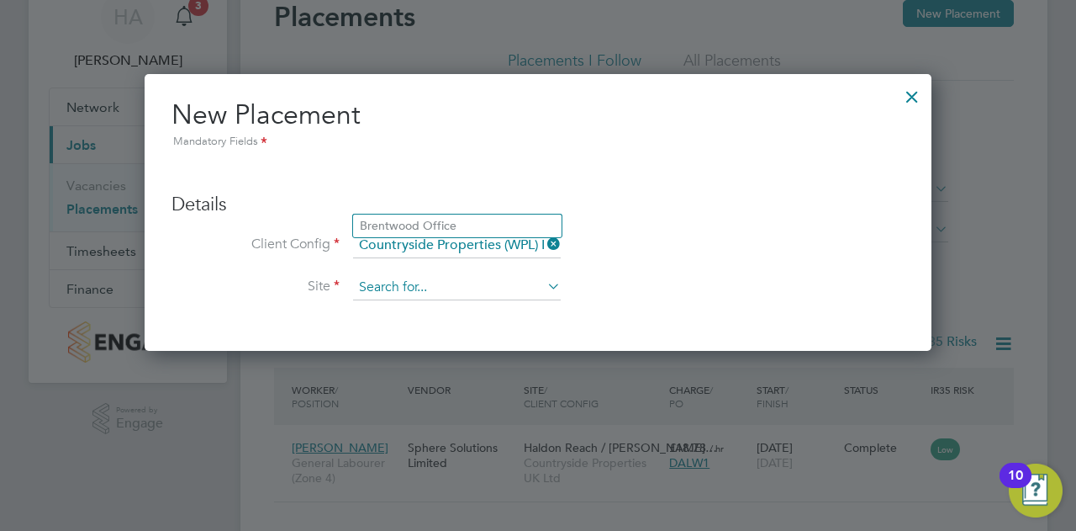
click at [434, 297] on input at bounding box center [457, 287] width 208 height 25
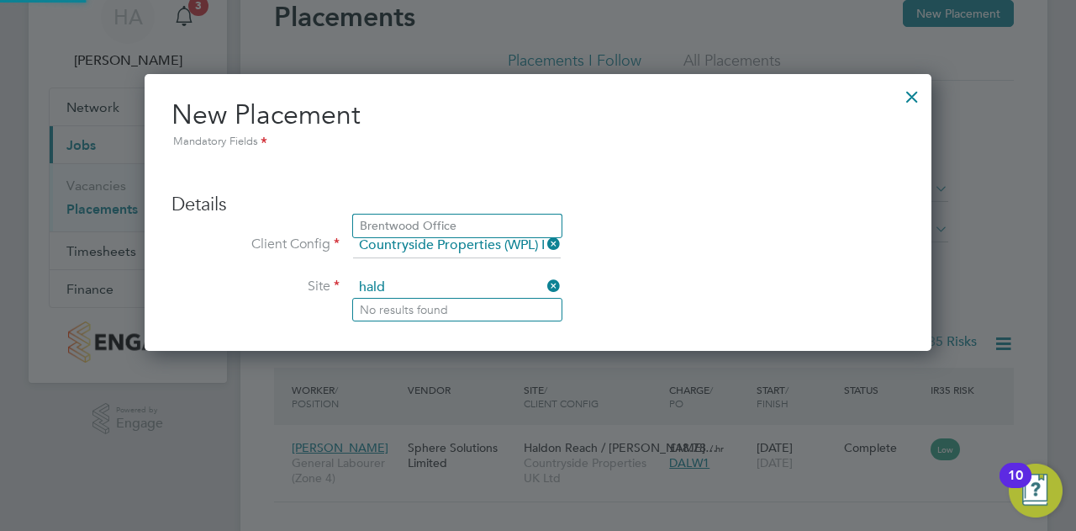
type input "hald"
click at [786, 180] on ul "Details Client Config Countryside Properties (WPL) Ltd Site hald Hiring Manager…" at bounding box center [538, 238] width 733 height 160
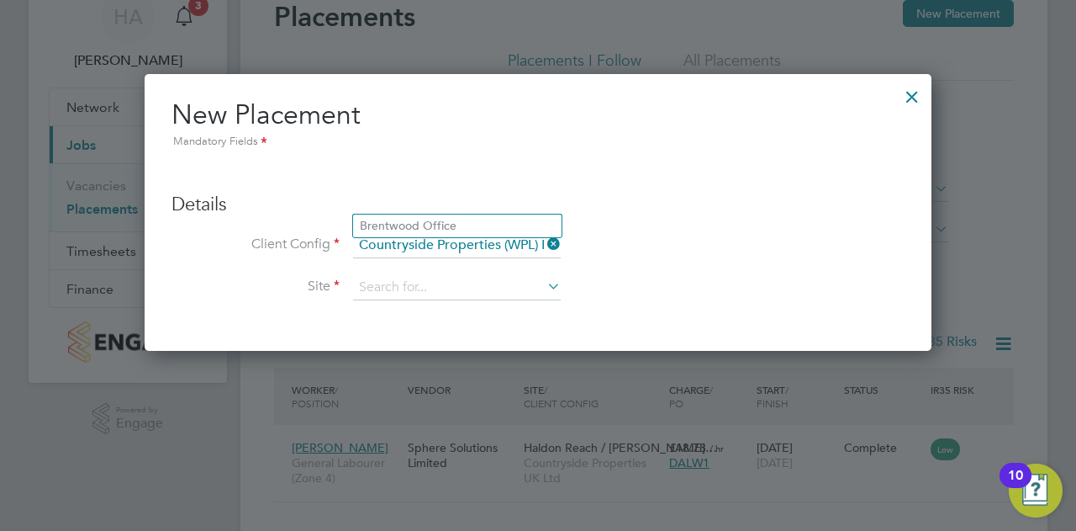
click at [917, 97] on div at bounding box center [912, 92] width 30 height 30
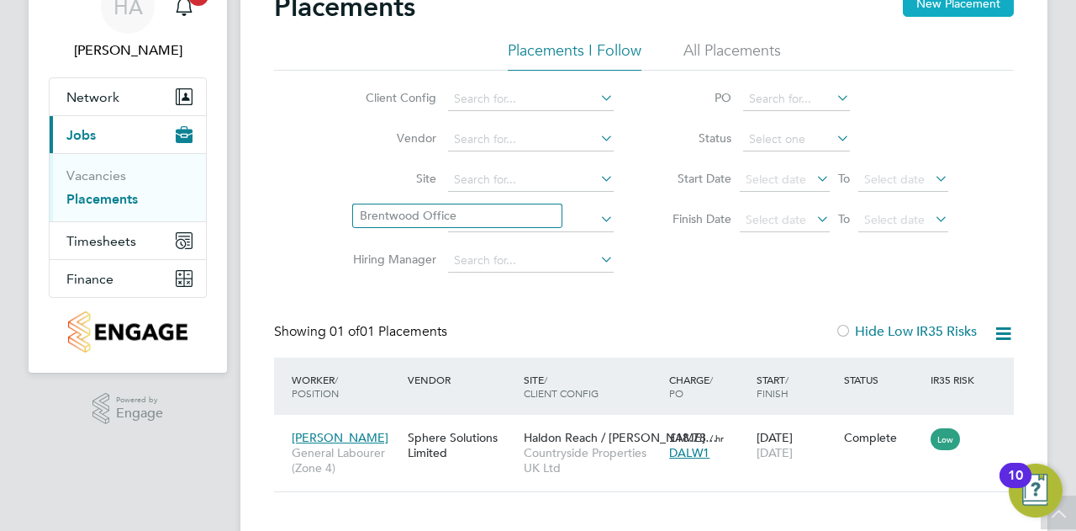
click at [937, 6] on button "New Placement" at bounding box center [958, 3] width 111 height 27
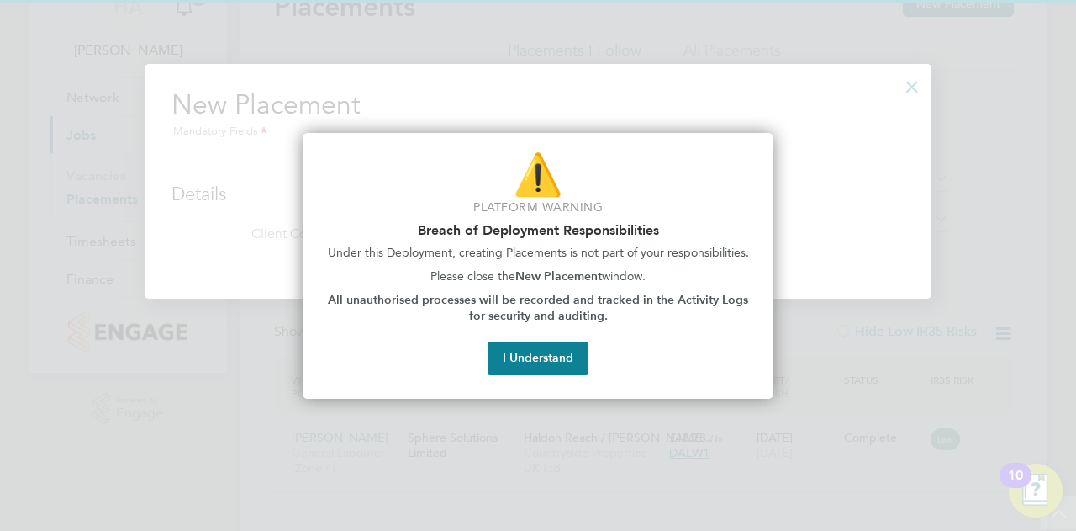
click at [534, 384] on div "⚠️ Platform Warning Breach of Deployment Responsibilities Under this Deployment…" at bounding box center [538, 266] width 471 height 266
click at [533, 354] on button "I Understand" at bounding box center [538, 358] width 101 height 34
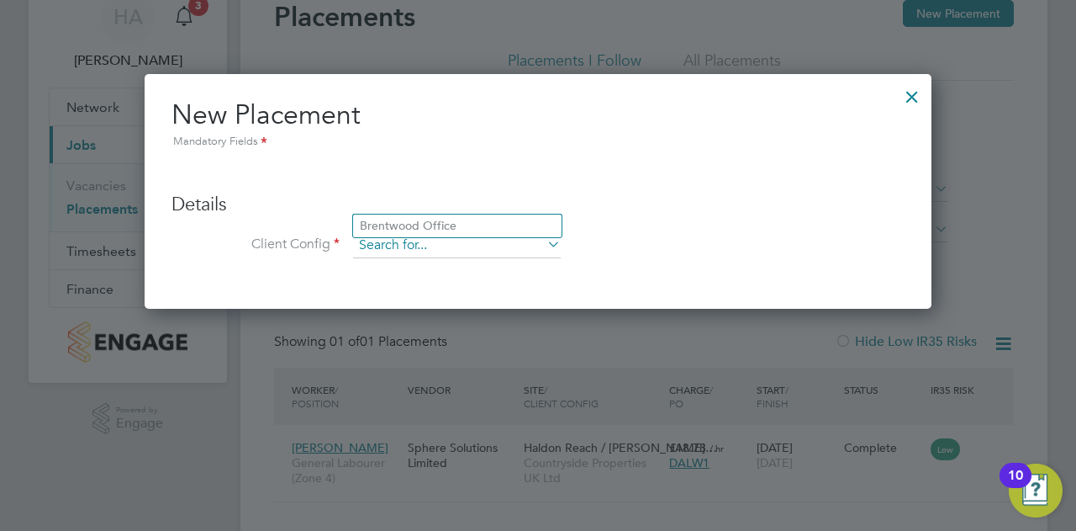
click at [380, 249] on input at bounding box center [457, 245] width 208 height 25
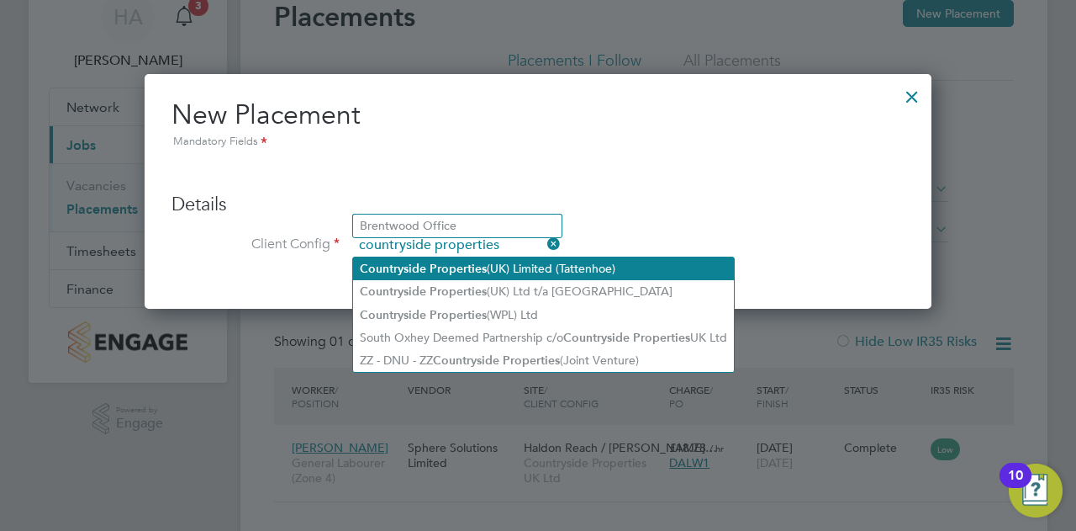
click at [554, 277] on li "Countryside Properties (UK) Limited (Tattenhoe)" at bounding box center [543, 268] width 381 height 23
type input "Countryside Properties (UK) Limited (Tattenhoe)"
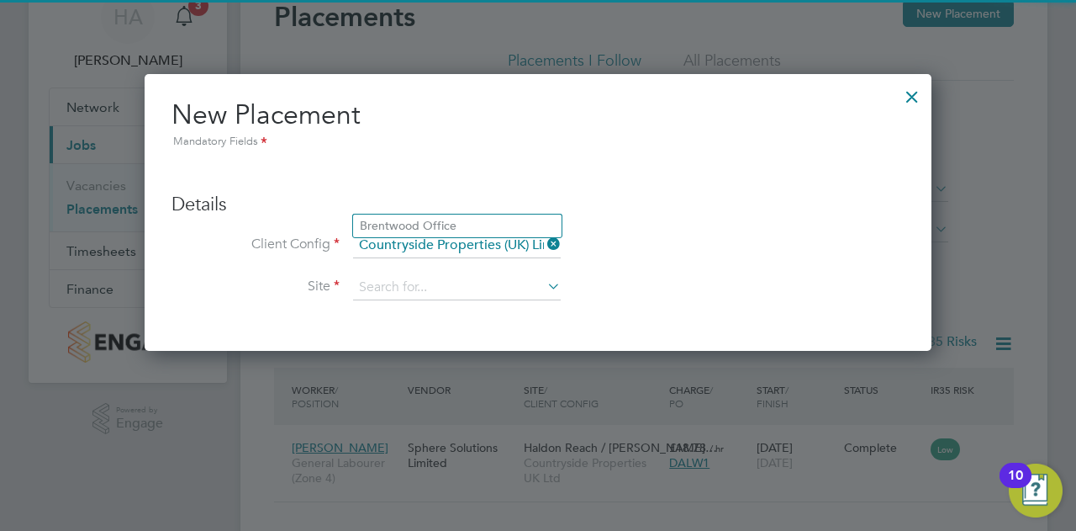
click at [493, 309] on li "Site" at bounding box center [538, 296] width 733 height 42
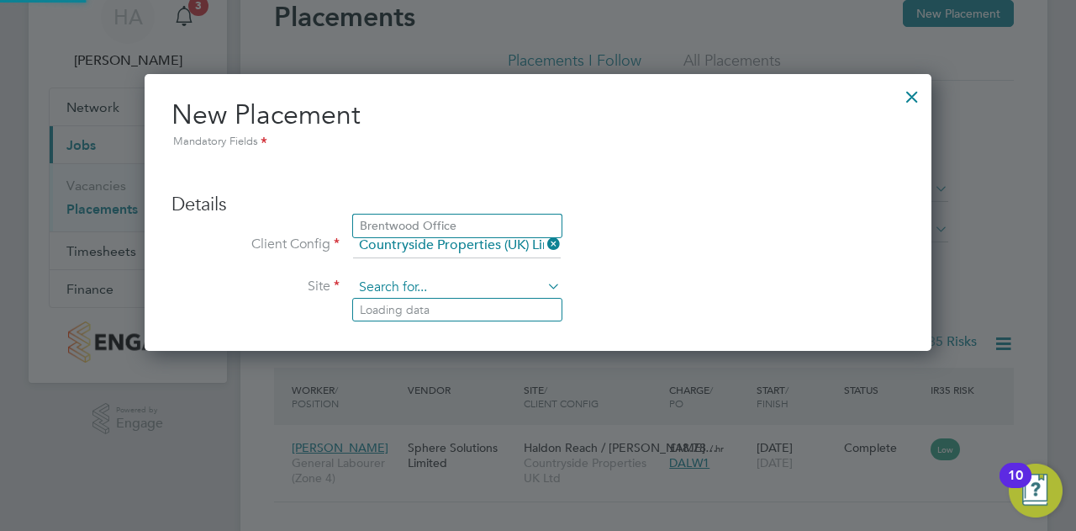
click at [493, 294] on input at bounding box center [457, 287] width 208 height 25
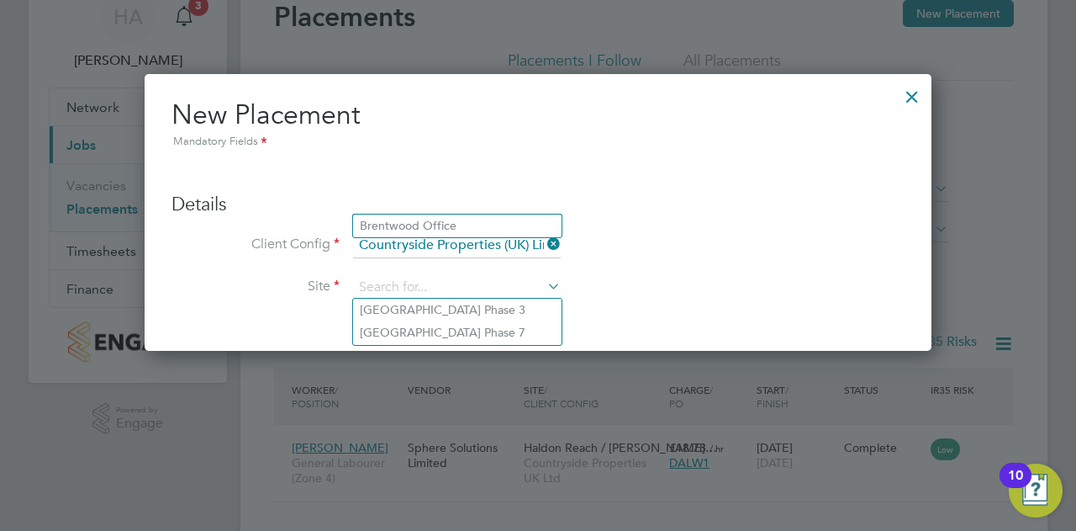
click at [544, 241] on icon at bounding box center [544, 244] width 0 height 24
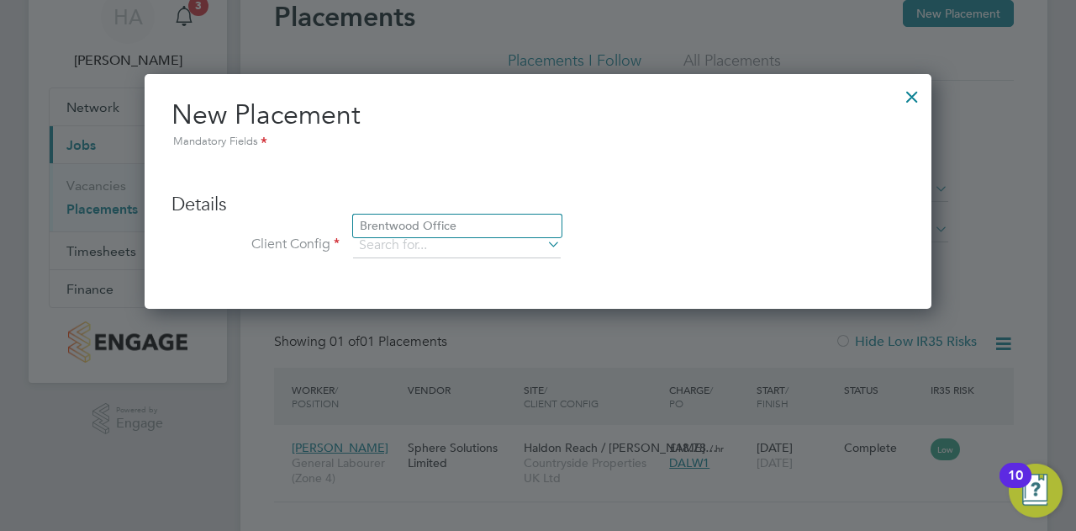
click at [913, 96] on div at bounding box center [912, 92] width 30 height 30
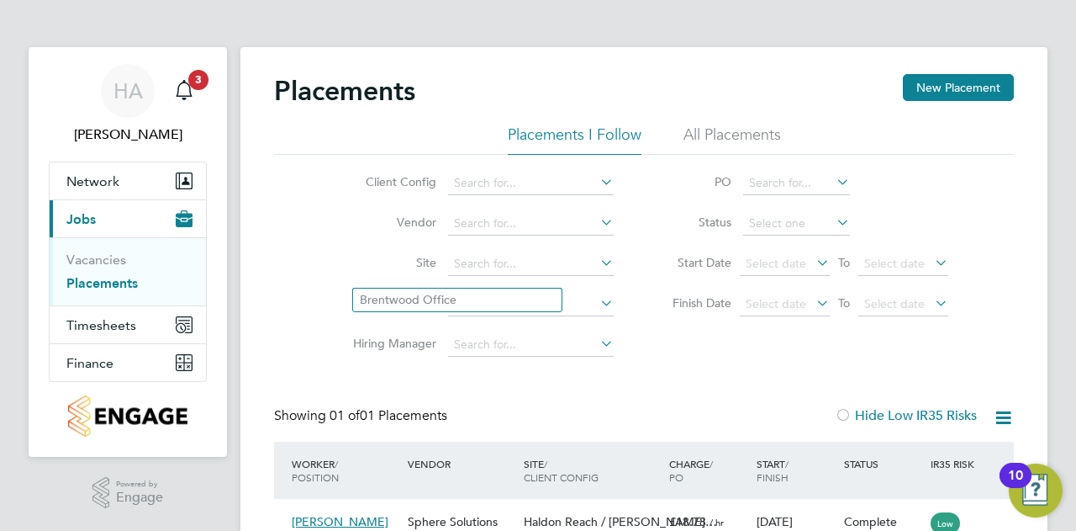
click at [690, 135] on li "All Placements" at bounding box center [733, 139] width 98 height 30
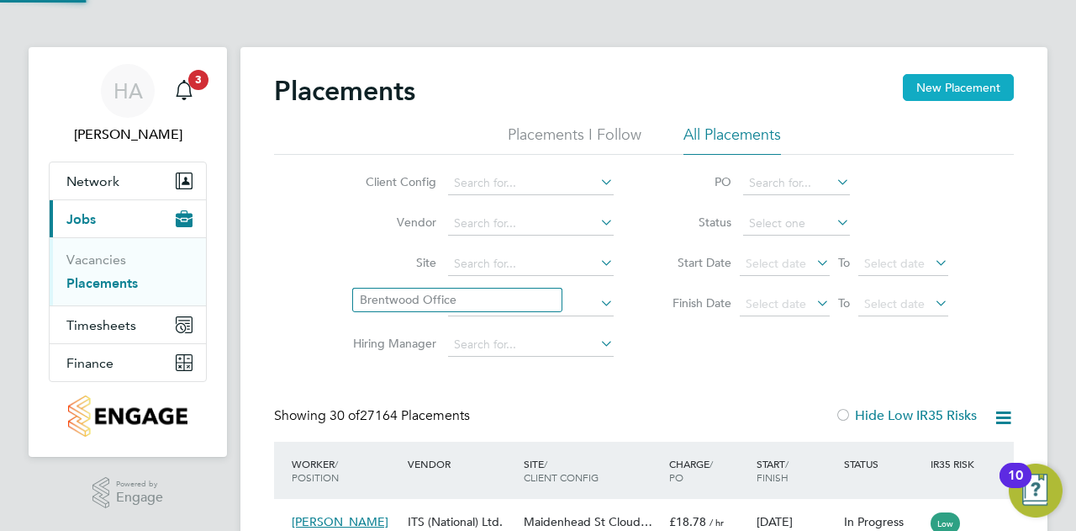
scroll to position [64, 145]
click at [985, 90] on button "New Placement" at bounding box center [958, 87] width 111 height 27
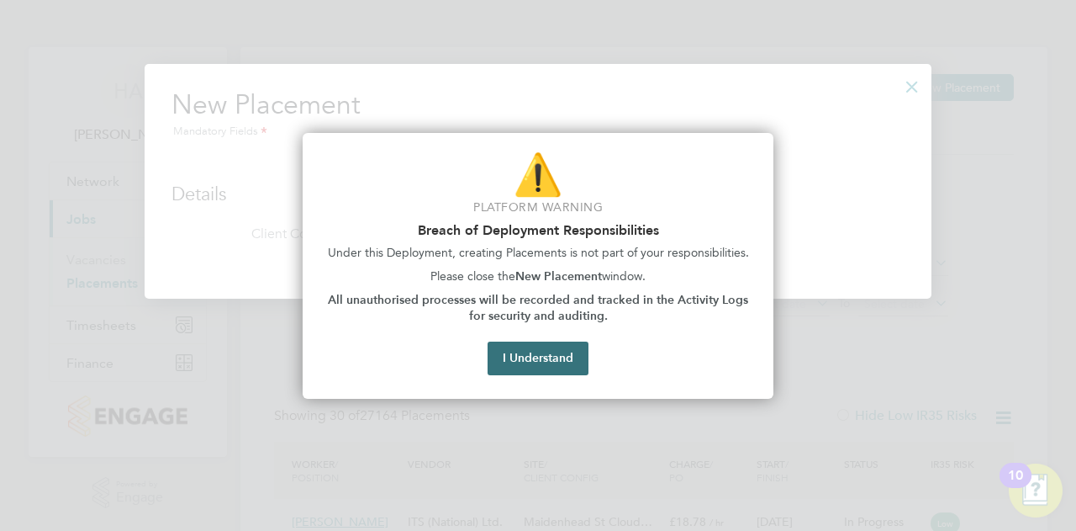
click at [506, 367] on button "I Understand" at bounding box center [538, 358] width 101 height 34
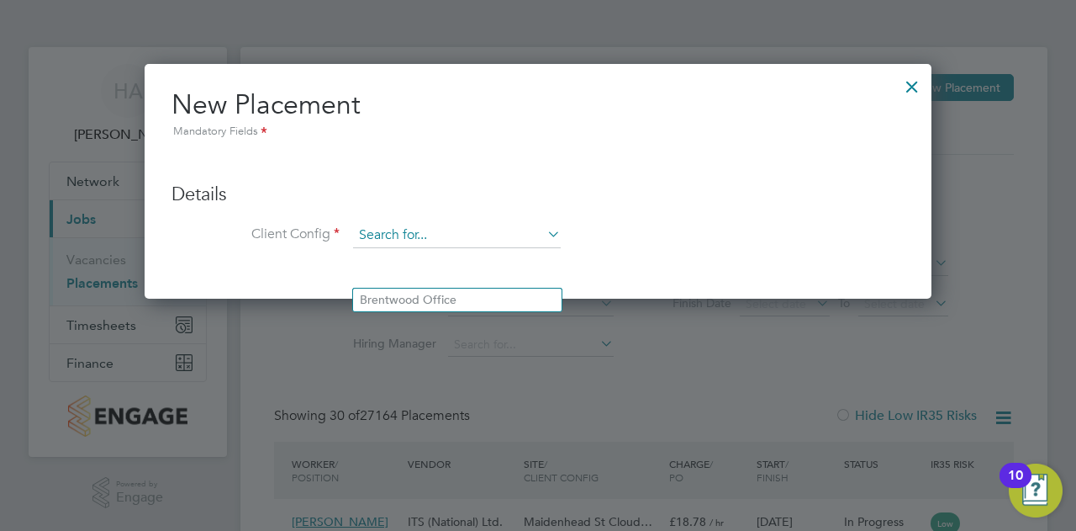
click at [478, 256] on li "Client Config" at bounding box center [538, 244] width 733 height 42
click at [483, 238] on input at bounding box center [457, 235] width 208 height 25
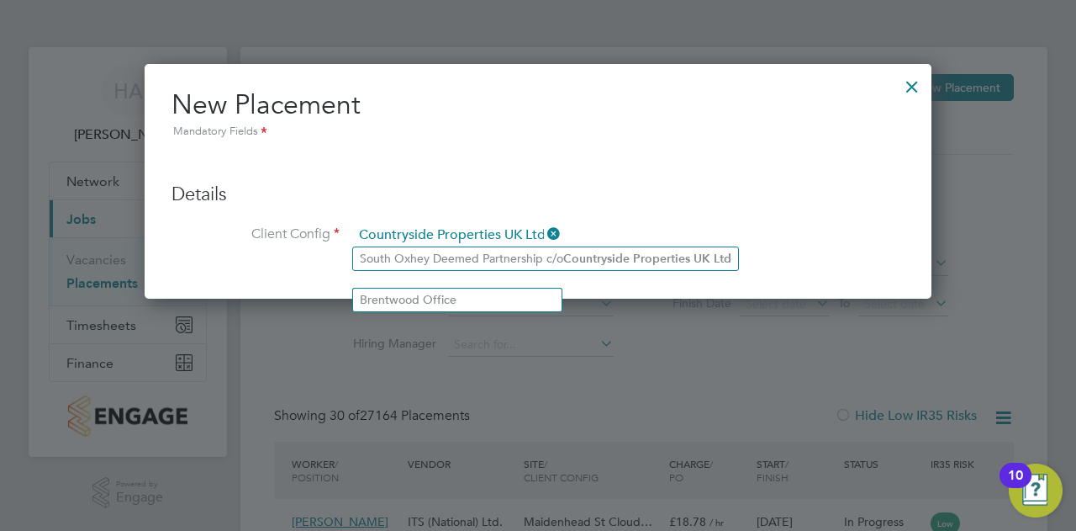
type input "Countryside Properties UK Ltd"
click at [922, 77] on div at bounding box center [912, 82] width 30 height 30
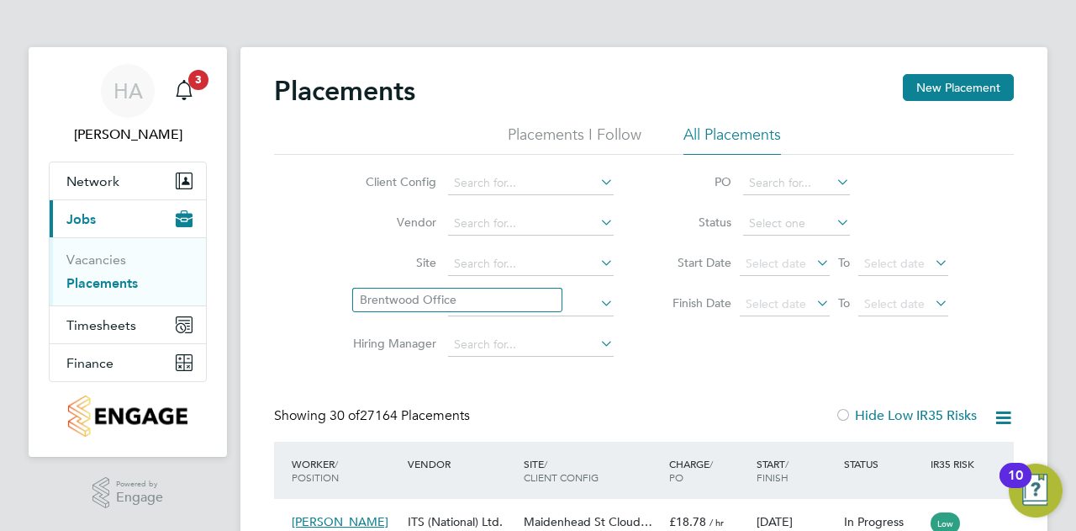
click at [584, 129] on li "Placements I Follow" at bounding box center [575, 139] width 134 height 30
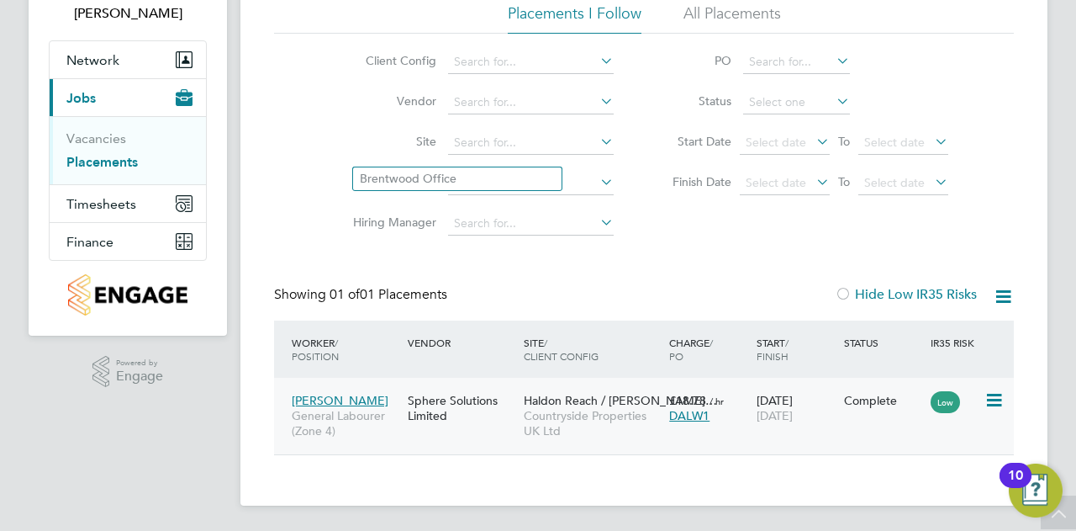
click at [567, 400] on span "Haldon Reach / [PERSON_NAME]…" at bounding box center [620, 400] width 193 height 15
click at [92, 134] on link "Vacancies" at bounding box center [96, 138] width 60 height 16
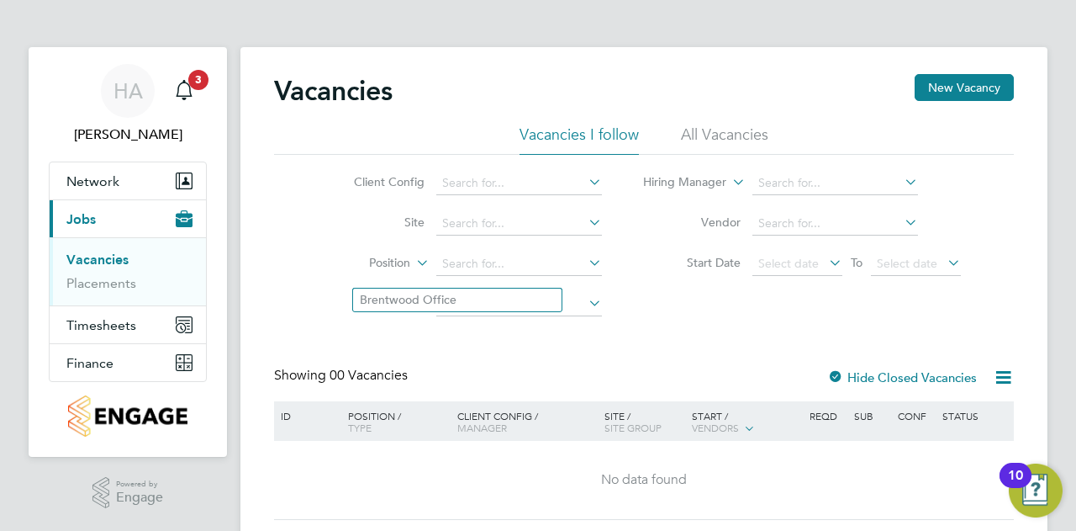
click at [933, 73] on div "Vacancies New Vacancy Vacancies I follow All Vacancies Client Config Site Posit…" at bounding box center [643, 300] width 807 height 506
click at [945, 88] on button "New Vacancy" at bounding box center [964, 87] width 99 height 27
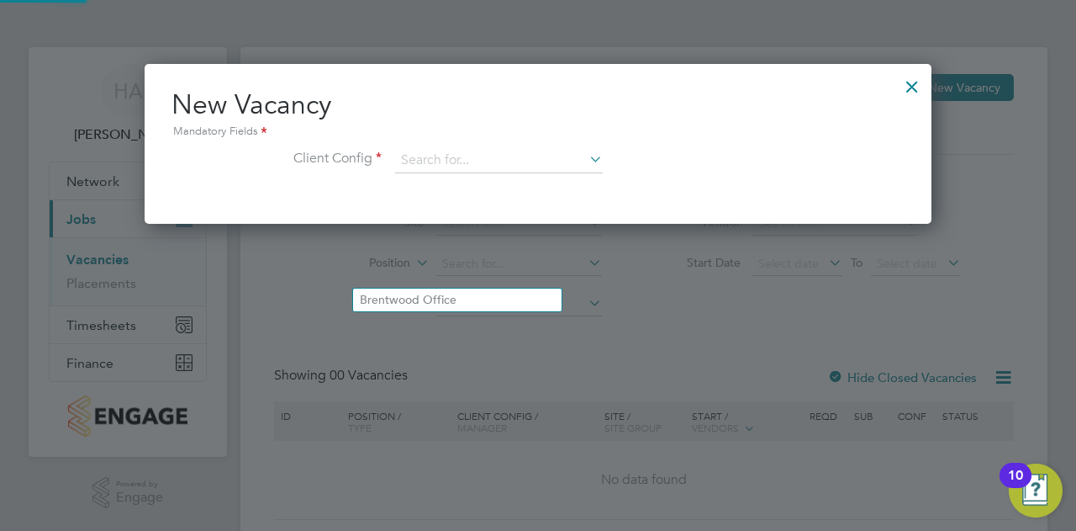
scroll to position [159, 787]
click at [419, 149] on input at bounding box center [499, 160] width 208 height 25
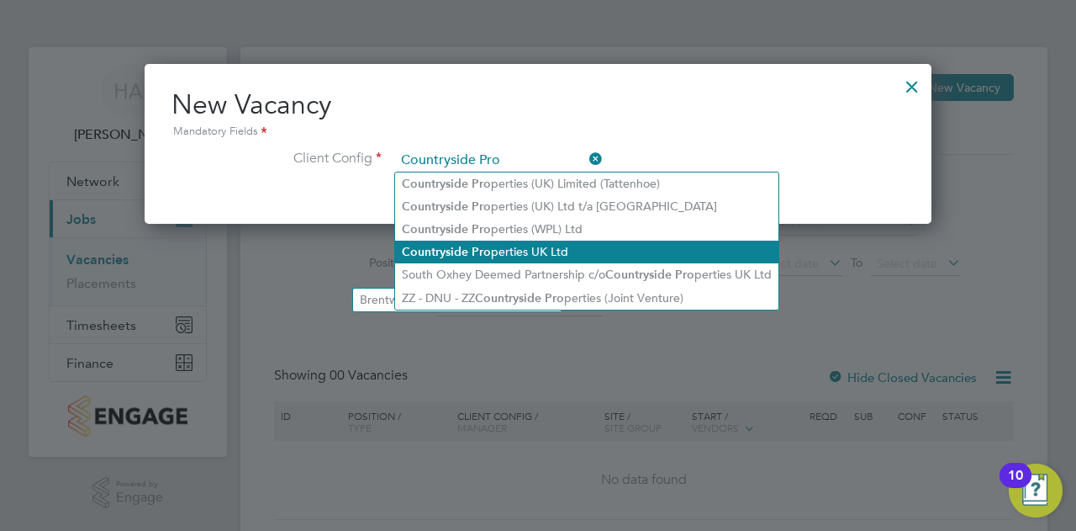
click at [553, 249] on li "Countryside Pro perties UK Ltd" at bounding box center [586, 251] width 383 height 23
type input "Countryside Properties UK Ltd"
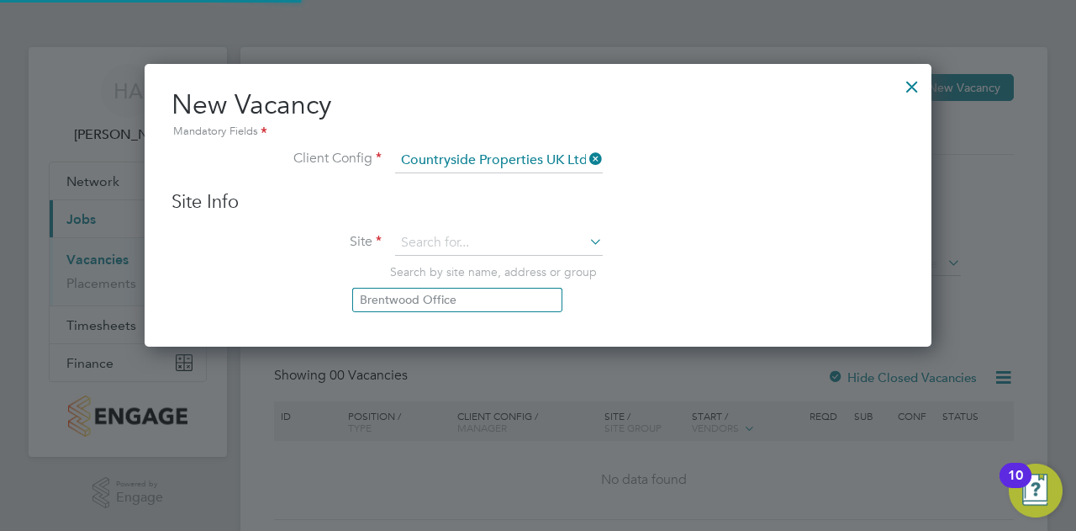
scroll to position [282, 787]
click at [518, 240] on input at bounding box center [499, 242] width 208 height 25
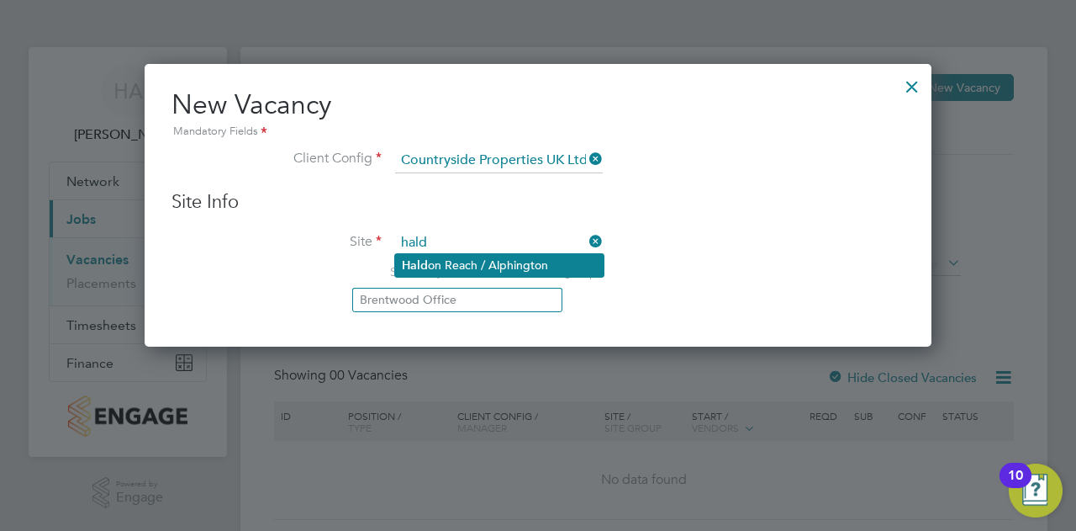
click at [521, 255] on li "Hald on Reach / Alphington" at bounding box center [499, 265] width 209 height 23
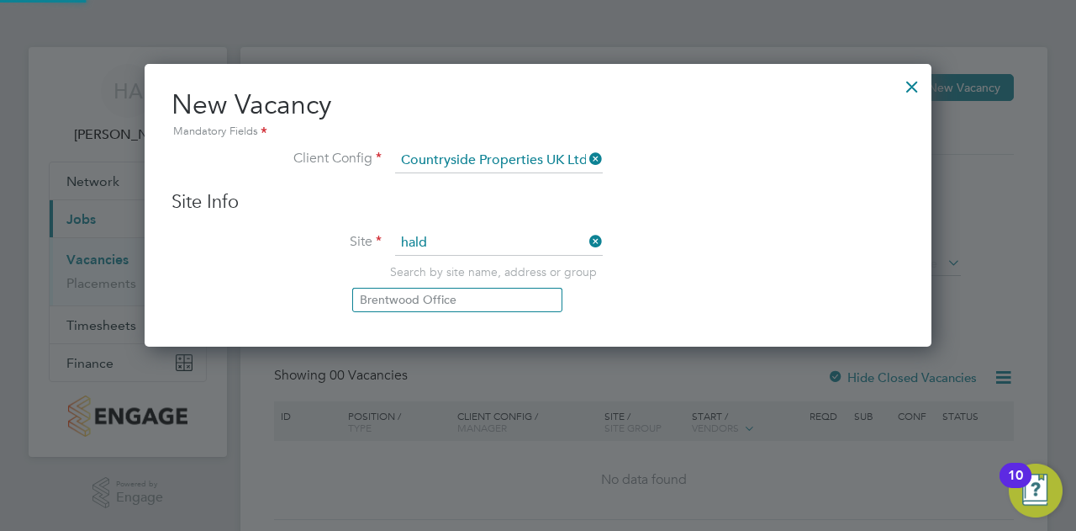
type input "Haldon Reach / Alphington"
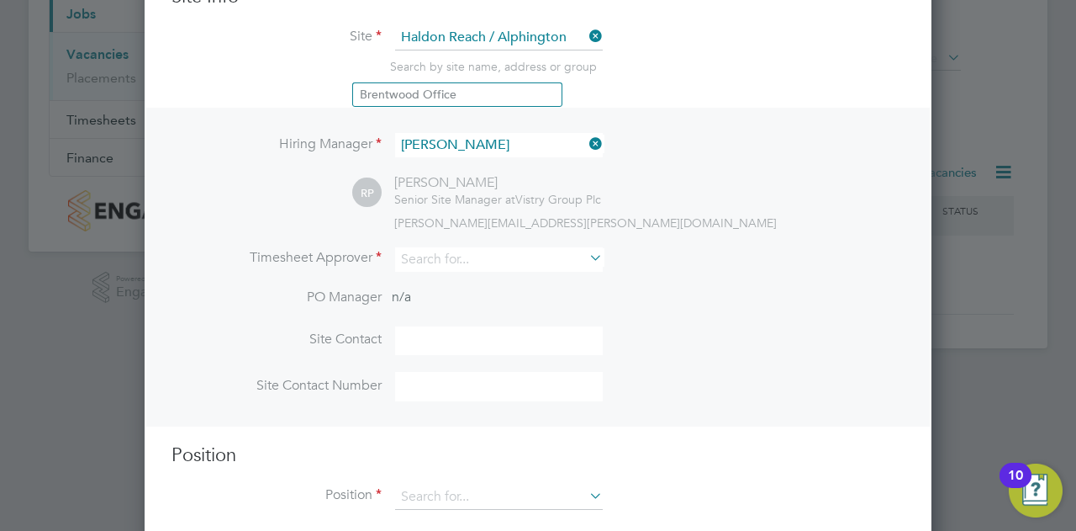
scroll to position [230, 0]
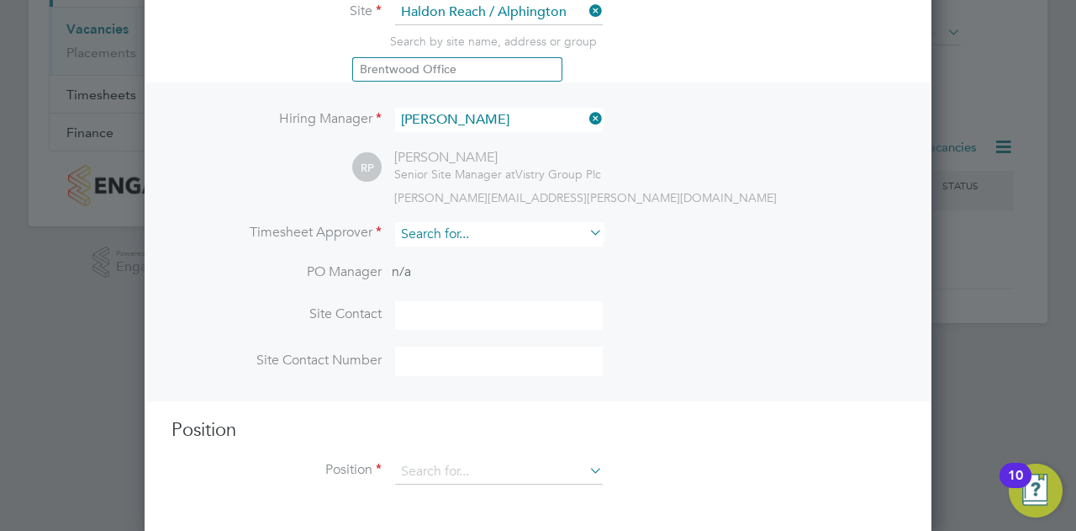
click at [479, 228] on input at bounding box center [499, 234] width 208 height 24
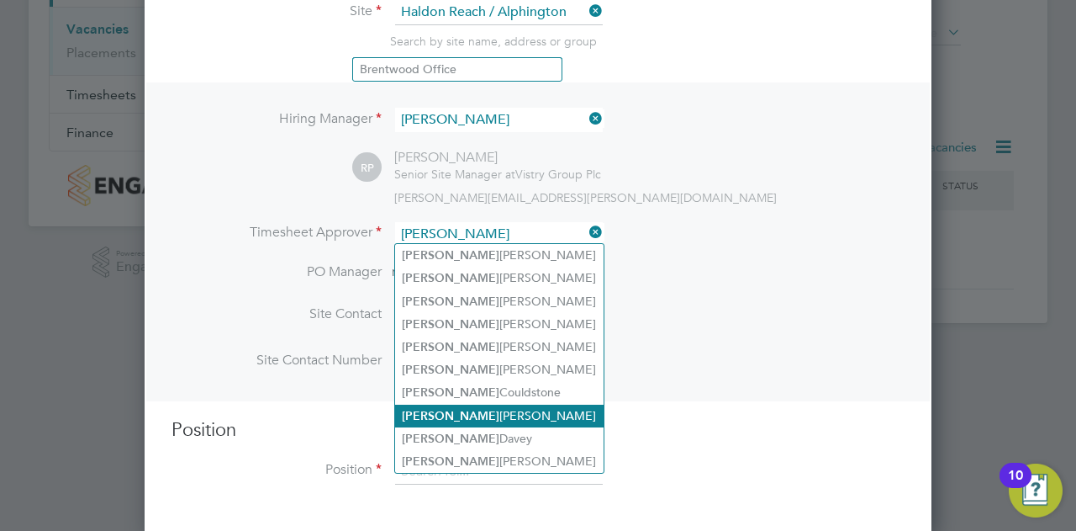
click at [457, 410] on li "[PERSON_NAME]" at bounding box center [499, 415] width 209 height 23
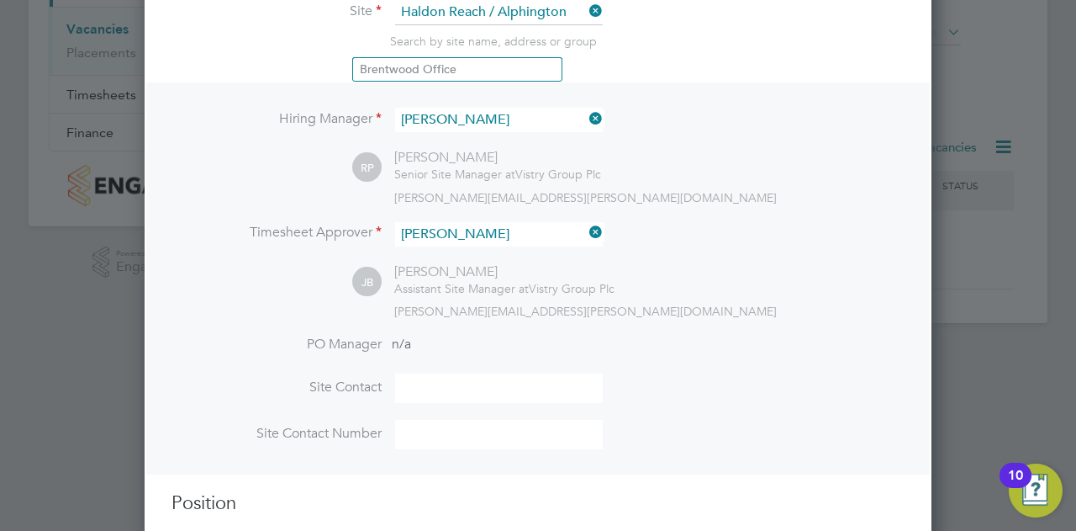
type input "[PERSON_NAME]"
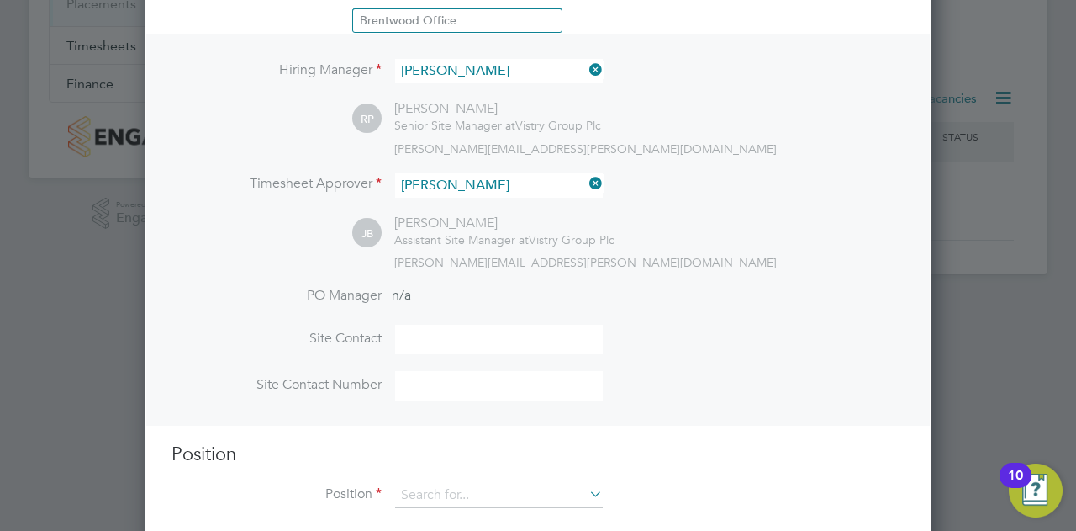
scroll to position [304, 0]
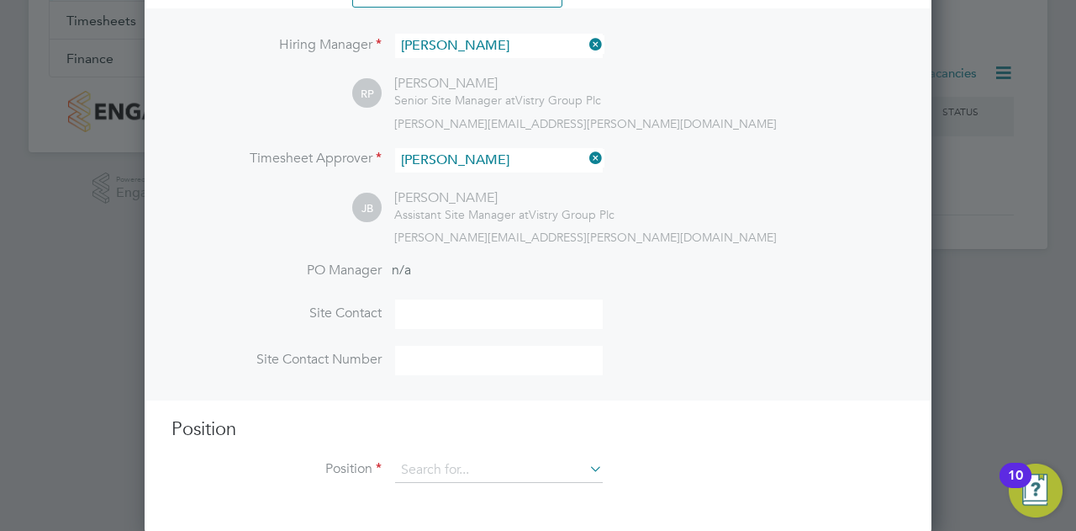
click at [462, 315] on input at bounding box center [499, 313] width 208 height 29
click at [446, 366] on input at bounding box center [499, 360] width 208 height 29
click at [476, 314] on input at bounding box center [499, 313] width 208 height 29
click at [475, 354] on input at bounding box center [499, 360] width 208 height 29
click at [446, 302] on input at bounding box center [499, 313] width 208 height 29
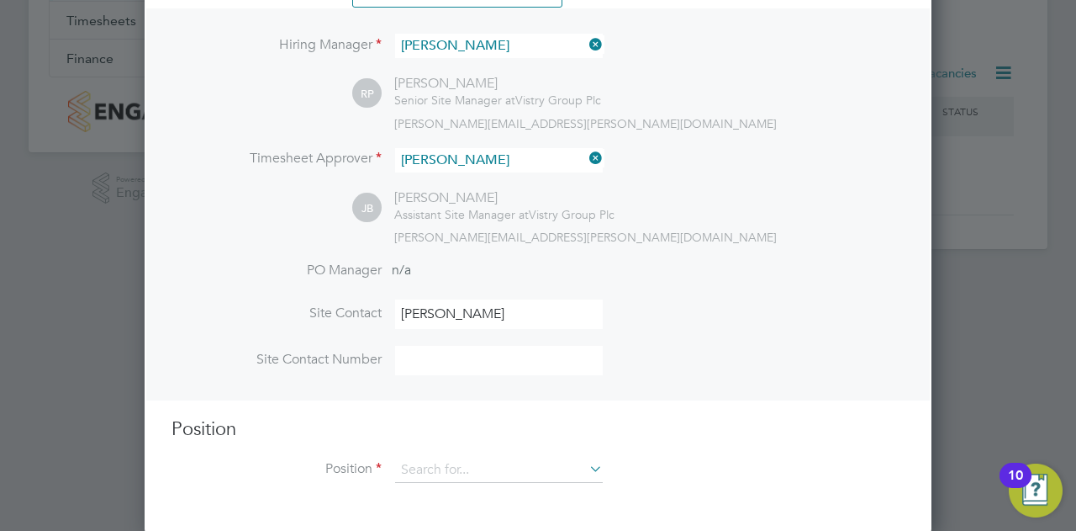
type input "[PERSON_NAME]"
type input "07526167819"
click at [484, 478] on input at bounding box center [499, 469] width 208 height 25
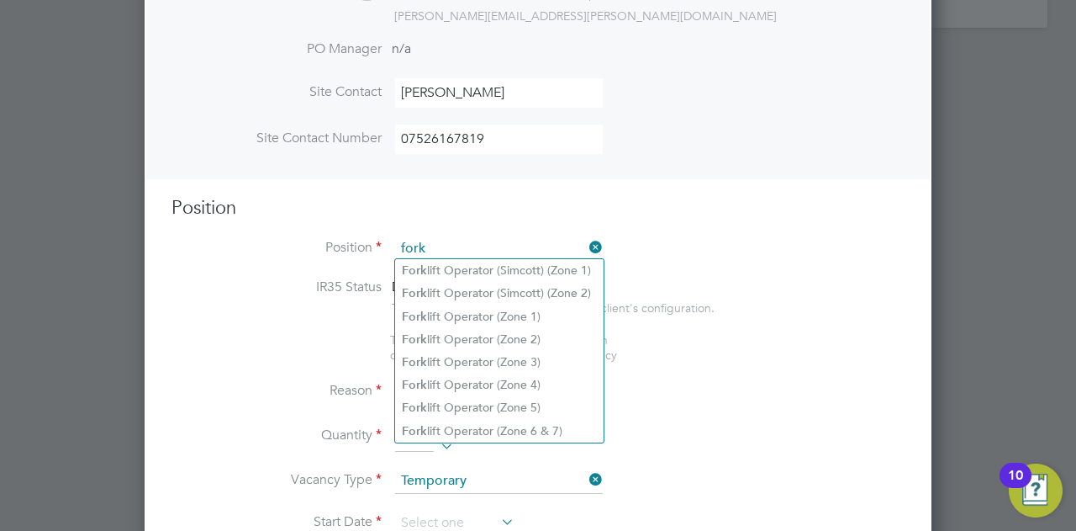
scroll to position [641, 0]
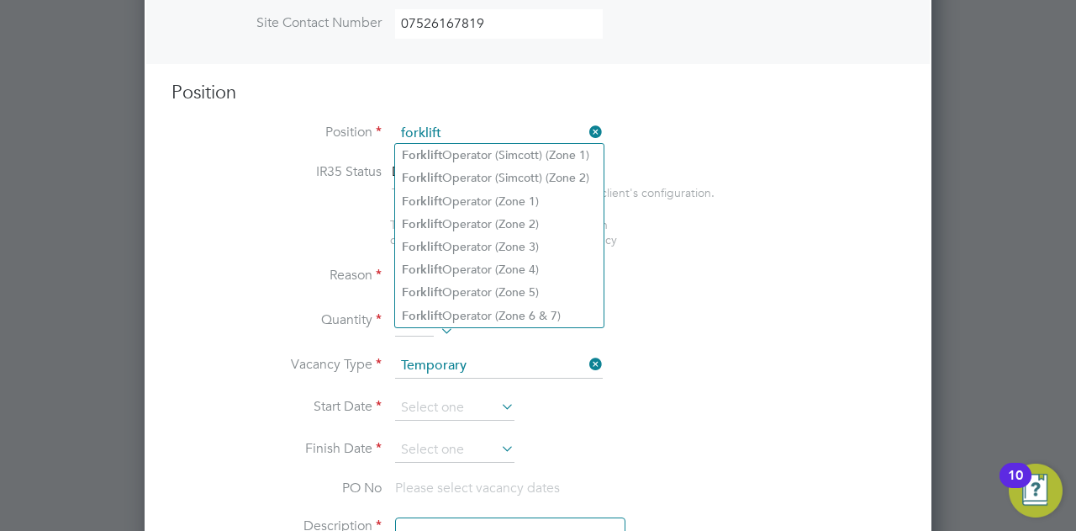
type input "forklift"
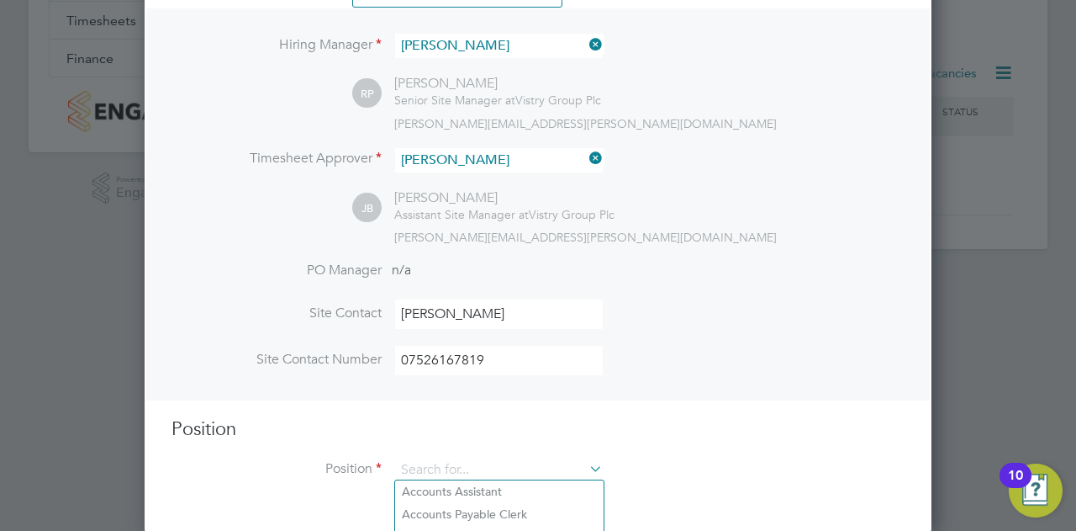
scroll to position [479, 0]
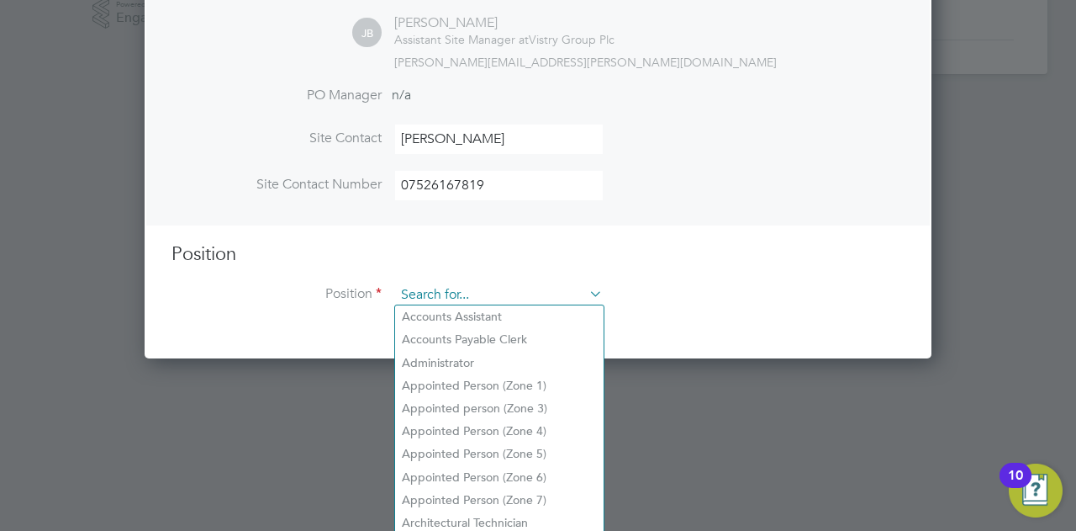
click at [536, 285] on input at bounding box center [499, 295] width 208 height 25
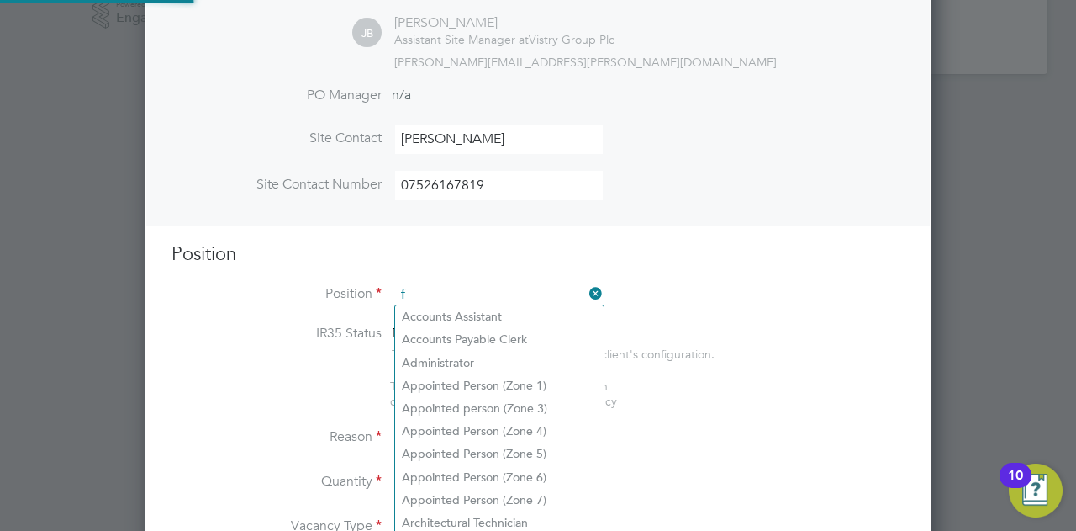
scroll to position [2412, 787]
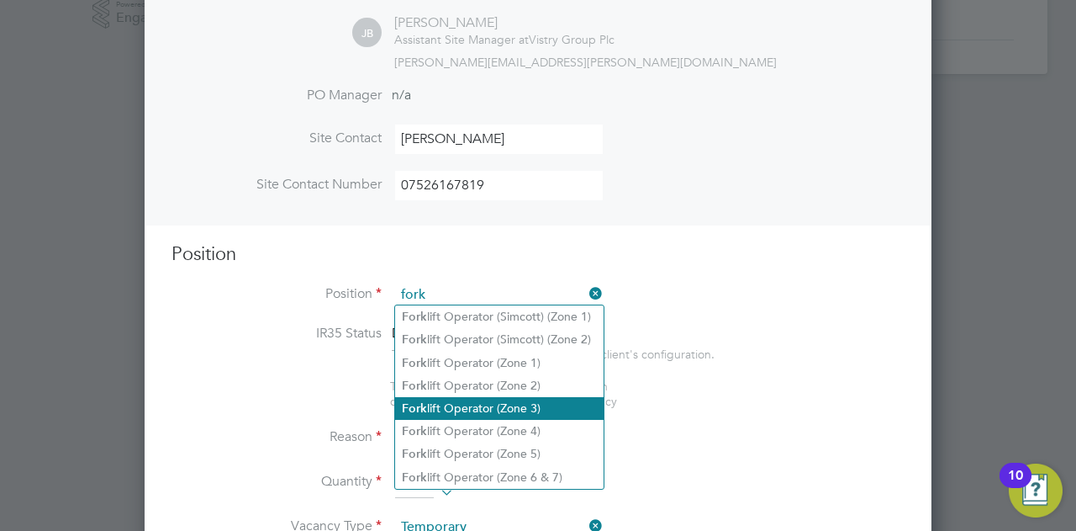
click at [549, 399] on li "Fork lift Operator (Zone 3)" at bounding box center [499, 408] width 209 height 23
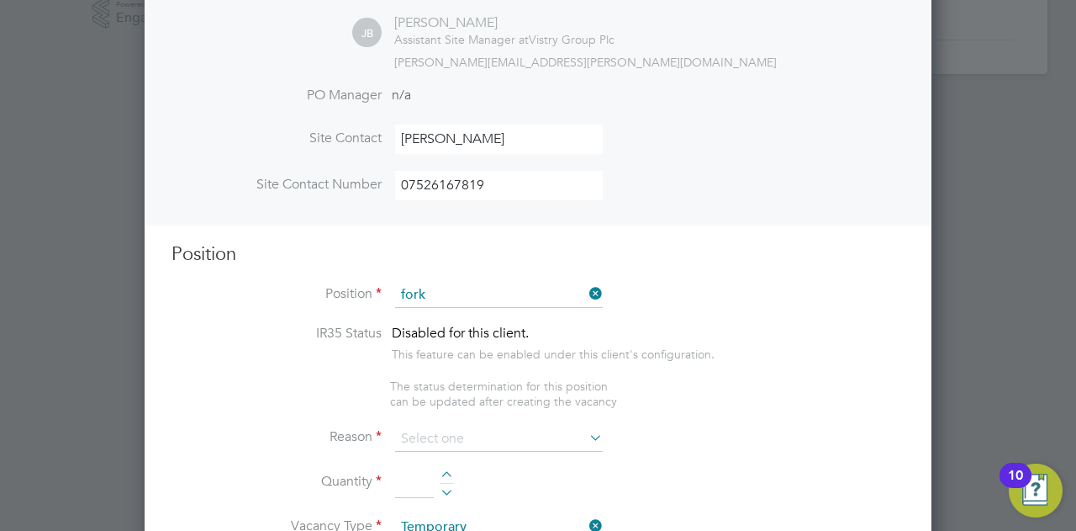
type input "Forklift Operator (Zone 3)"
type textarea "• Operate construction machinery • Delivering large quantities of materials to …"
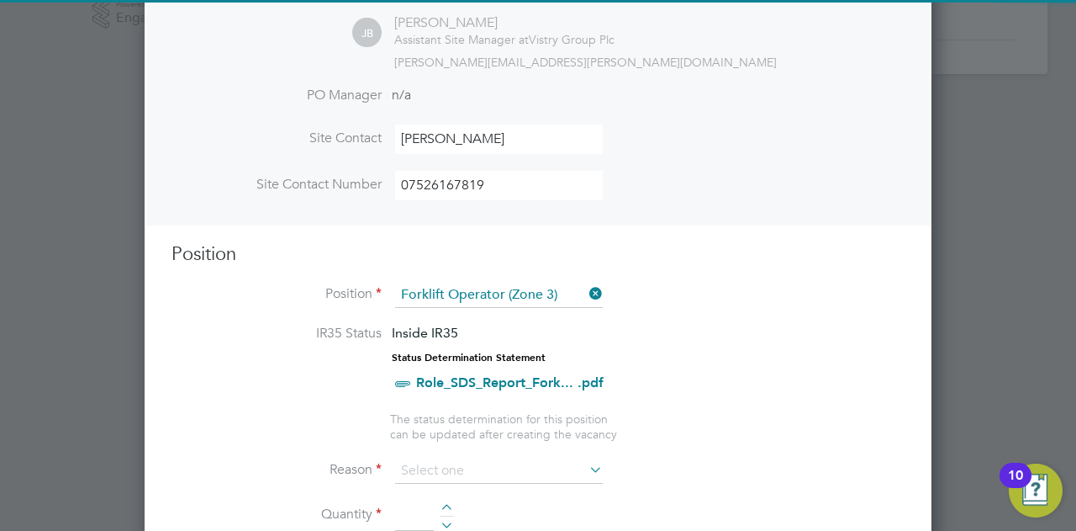
scroll to position [732, 0]
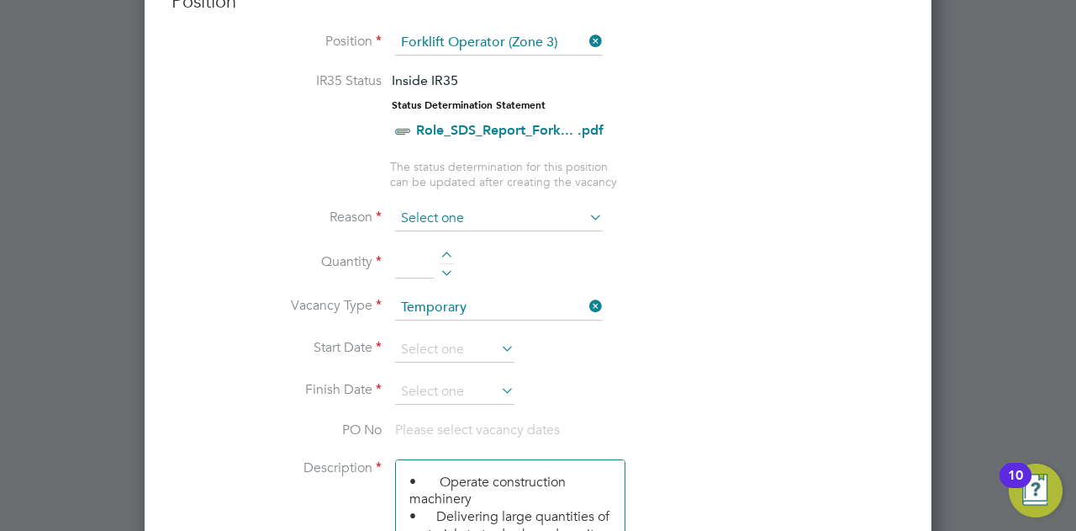
click at [505, 211] on input at bounding box center [499, 218] width 208 height 25
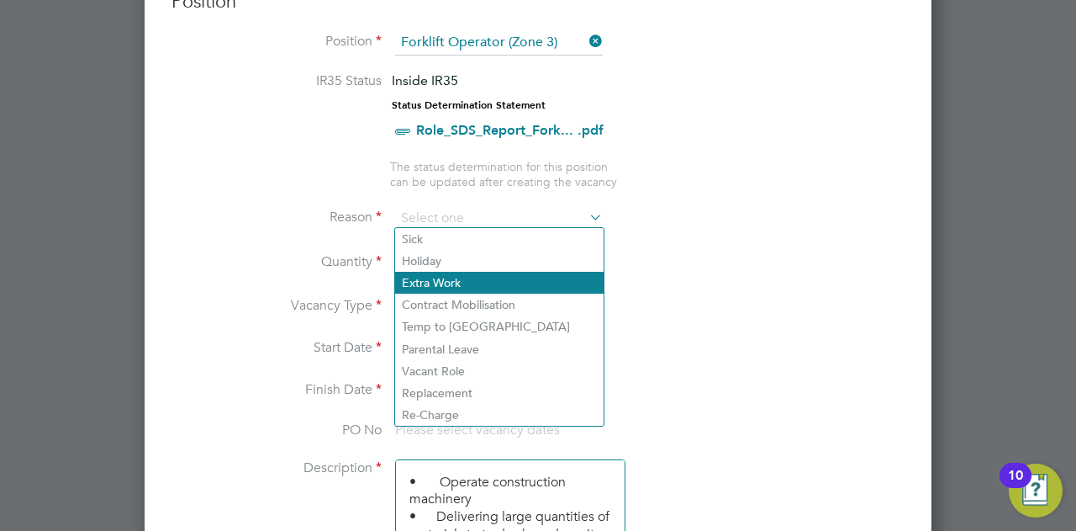
click at [499, 275] on li "Extra Work" at bounding box center [499, 283] width 209 height 22
type input "Extra Work"
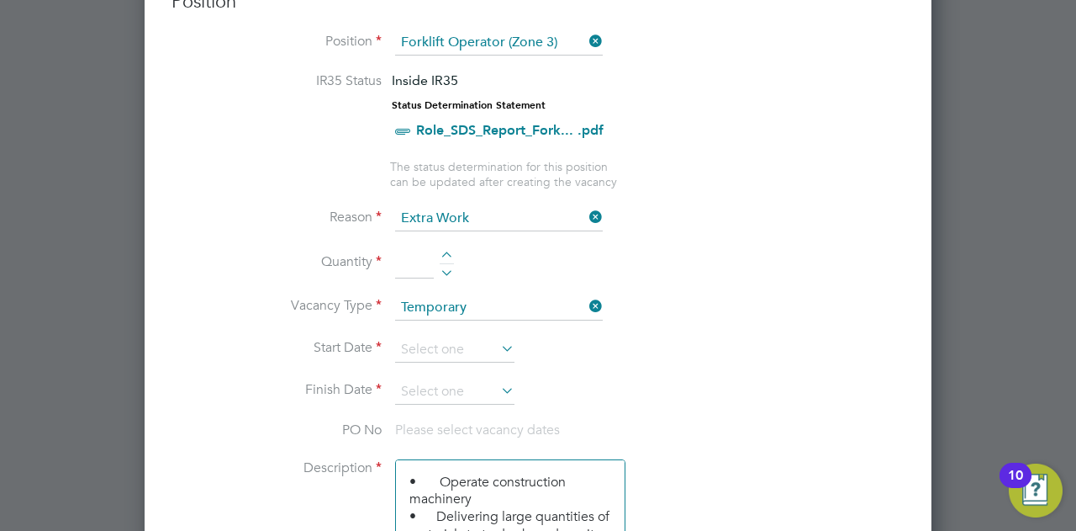
click at [421, 255] on input at bounding box center [414, 263] width 39 height 30
type input "1"
click at [466, 341] on input at bounding box center [454, 349] width 119 height 25
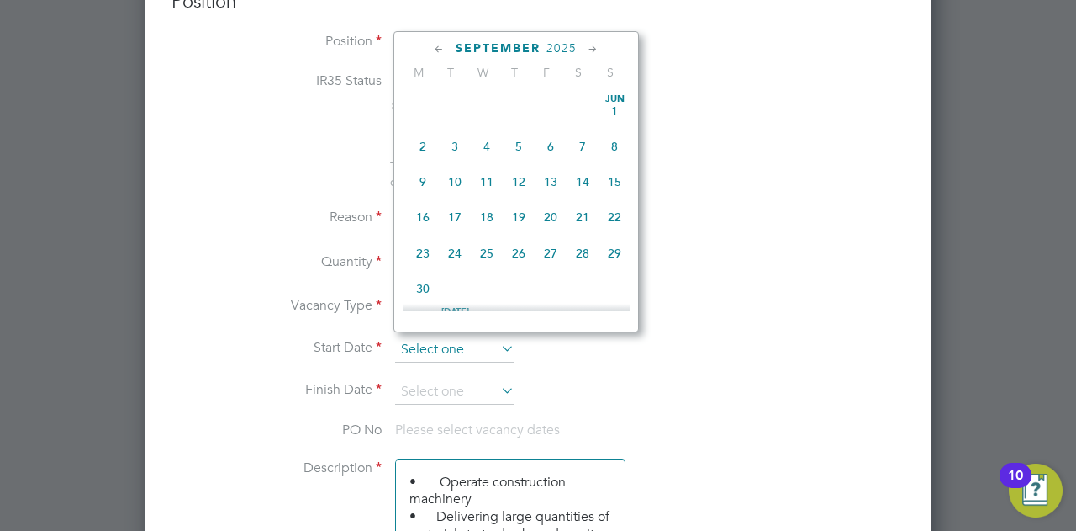
scroll to position [505, 0]
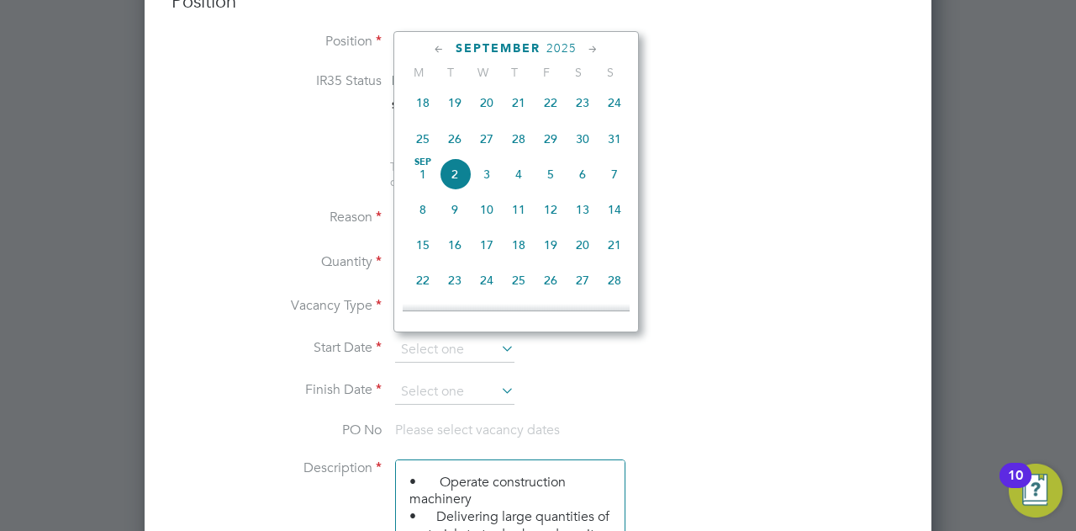
click at [418, 190] on span "[DATE]" at bounding box center [423, 174] width 32 height 32
type input "[DATE]"
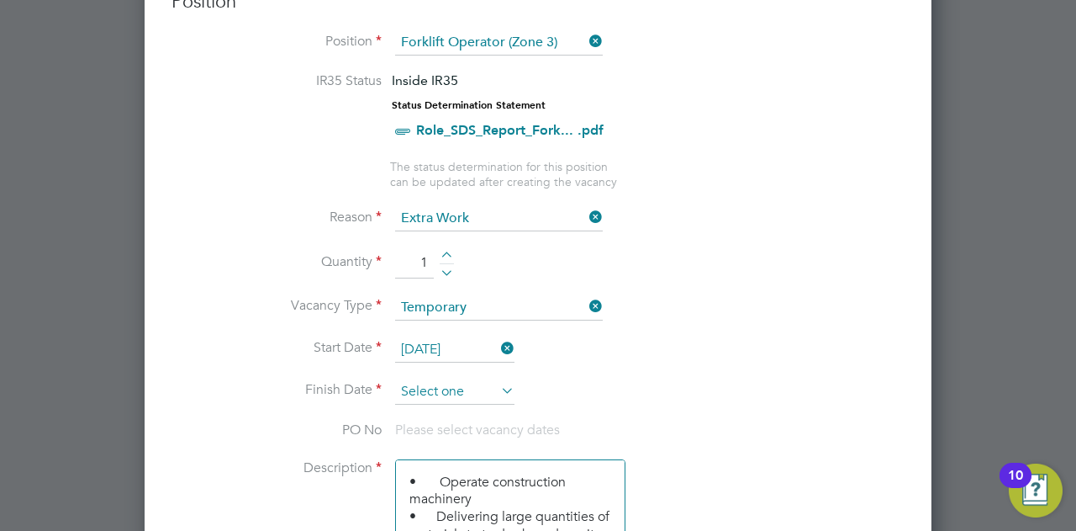
click at [415, 384] on input at bounding box center [454, 391] width 119 height 25
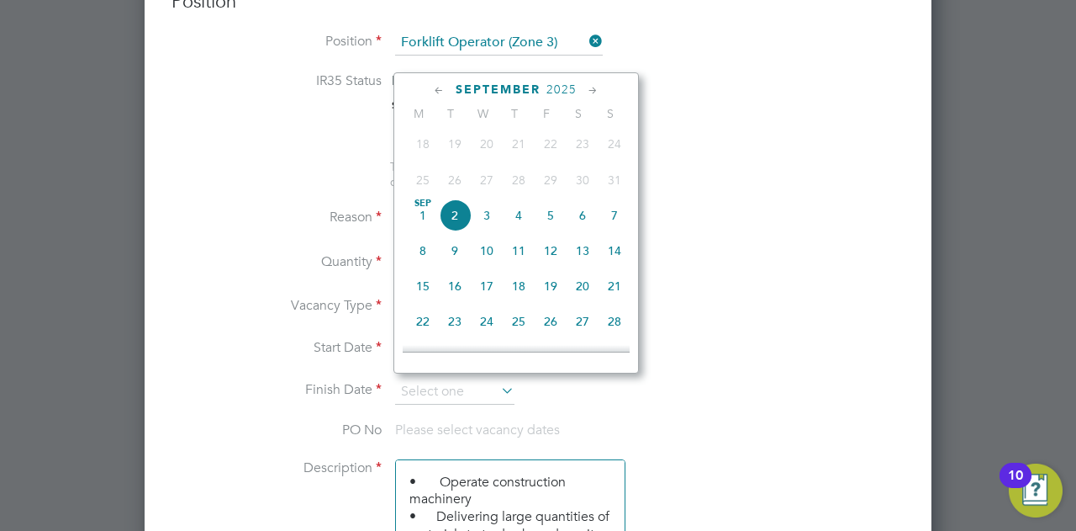
click at [456, 260] on span "9" at bounding box center [455, 251] width 32 height 32
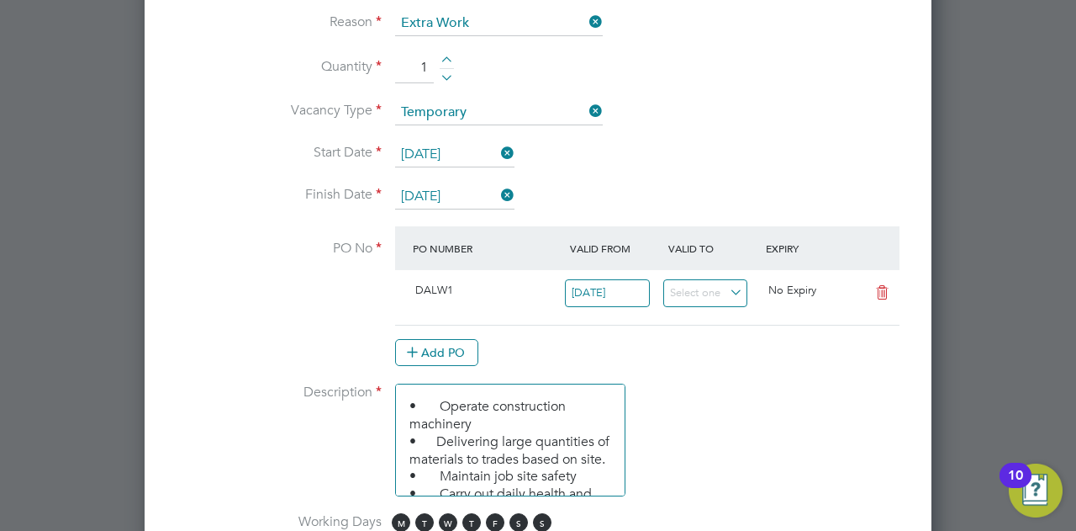
scroll to position [1068, 0]
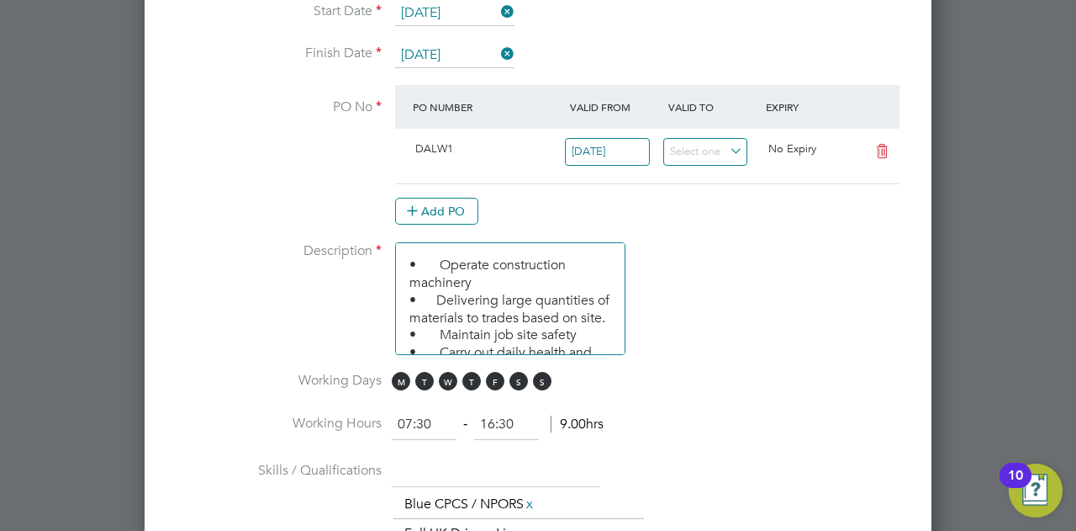
click at [721, 304] on li "Description • Operate construction machinery • Delivering large quantities of m…" at bounding box center [538, 306] width 733 height 129
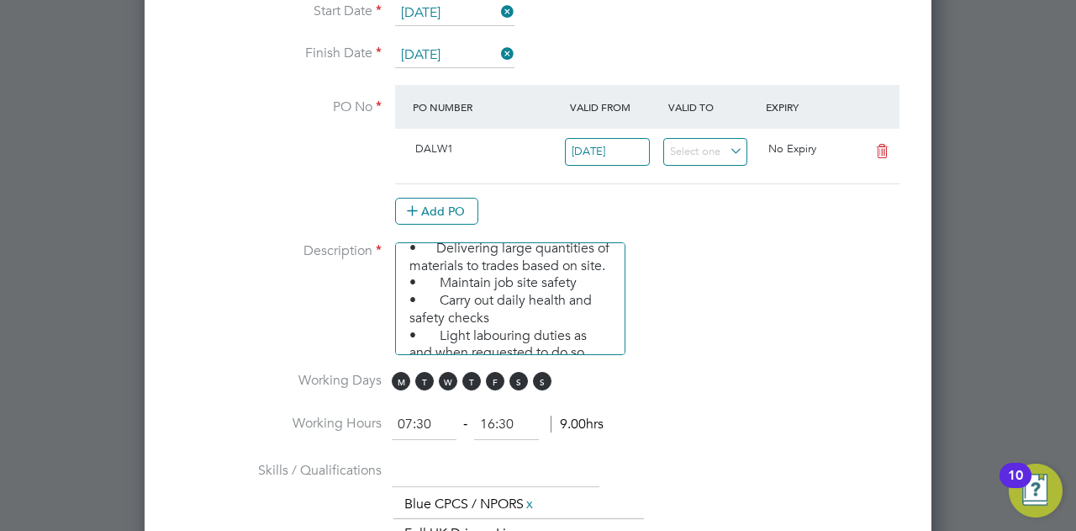
scroll to position [91, 0]
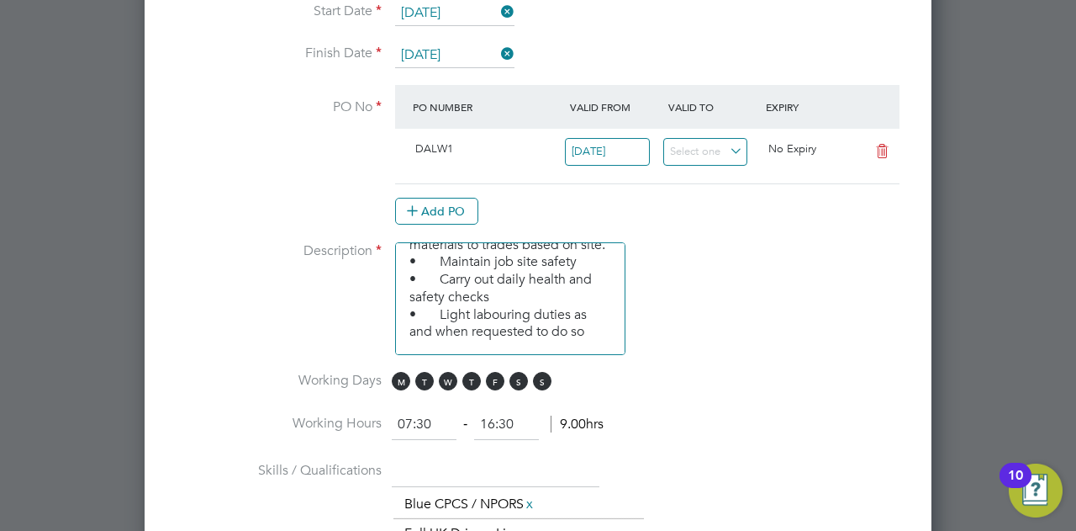
click at [442, 34] on li "Start Date [DATE]" at bounding box center [538, 22] width 733 height 42
click at [447, 49] on input "[DATE]" at bounding box center [454, 55] width 119 height 25
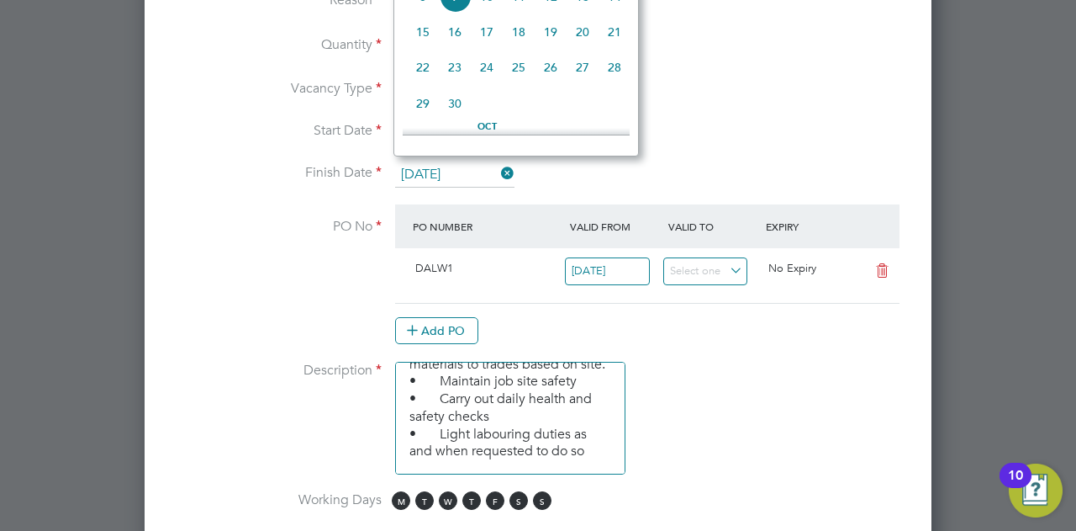
scroll to position [816, 0]
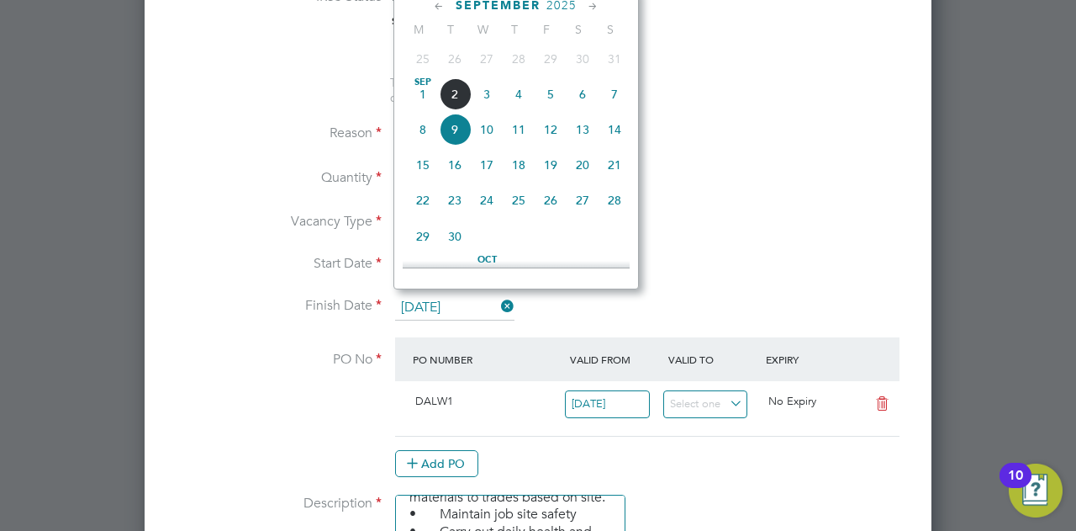
click at [559, 130] on span "12" at bounding box center [551, 130] width 32 height 32
type input "[DATE]"
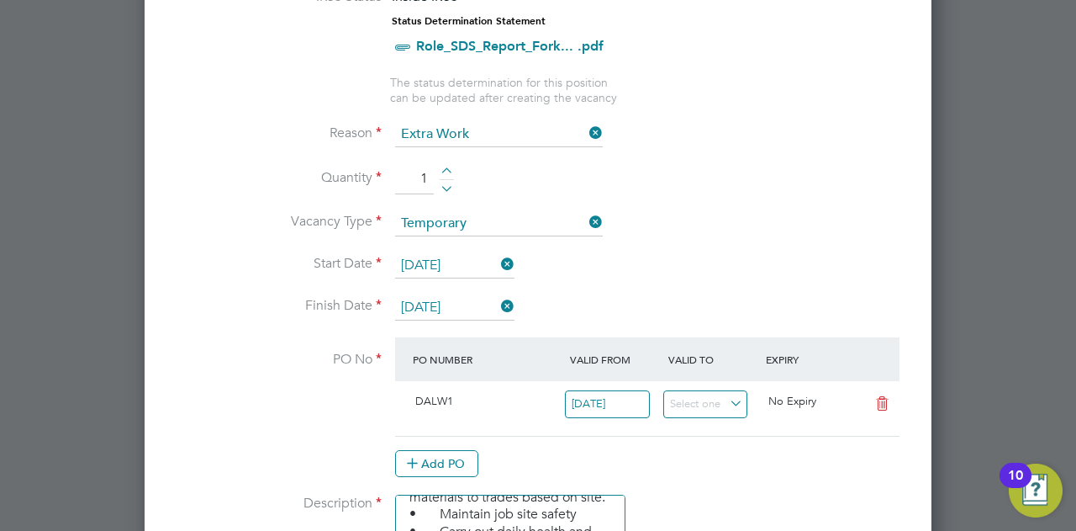
scroll to position [1068, 0]
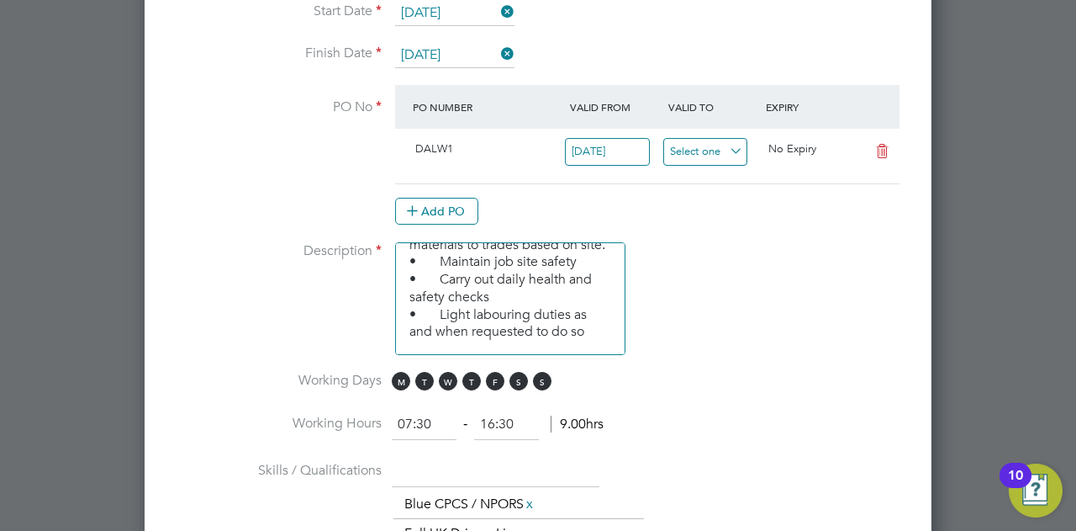
click at [696, 151] on input at bounding box center [705, 152] width 85 height 28
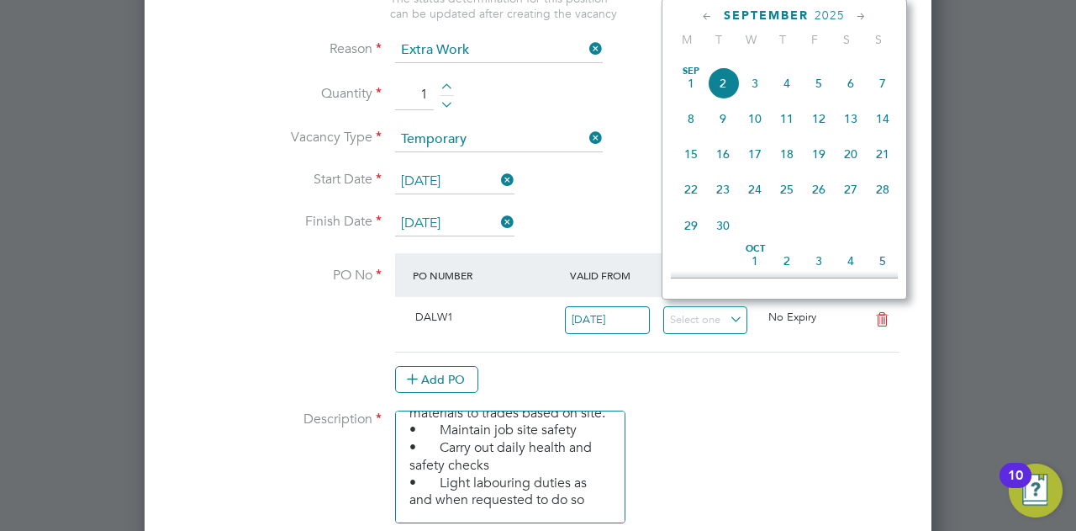
scroll to position [589, 0]
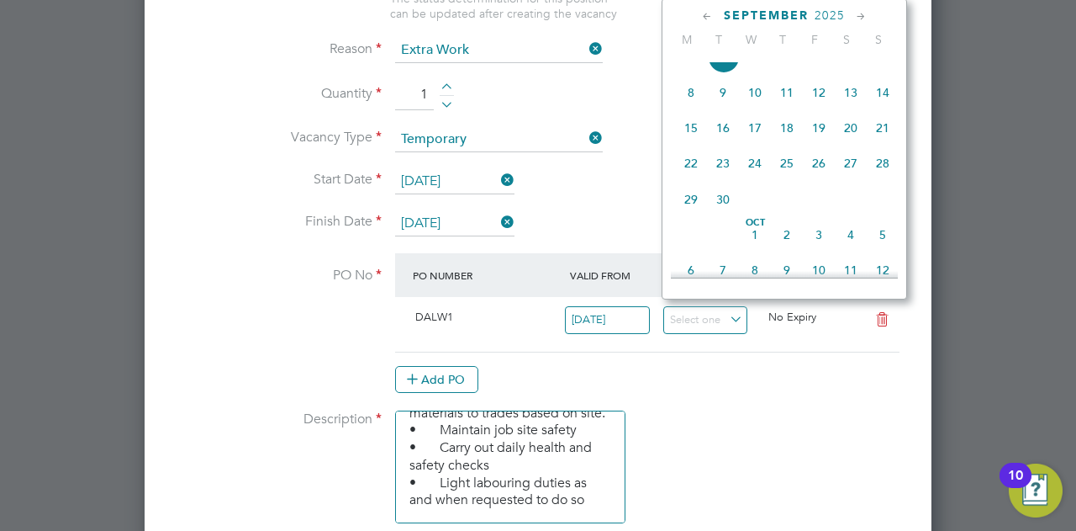
click at [729, 214] on span "30" at bounding box center [723, 199] width 32 height 32
type input "[DATE]"
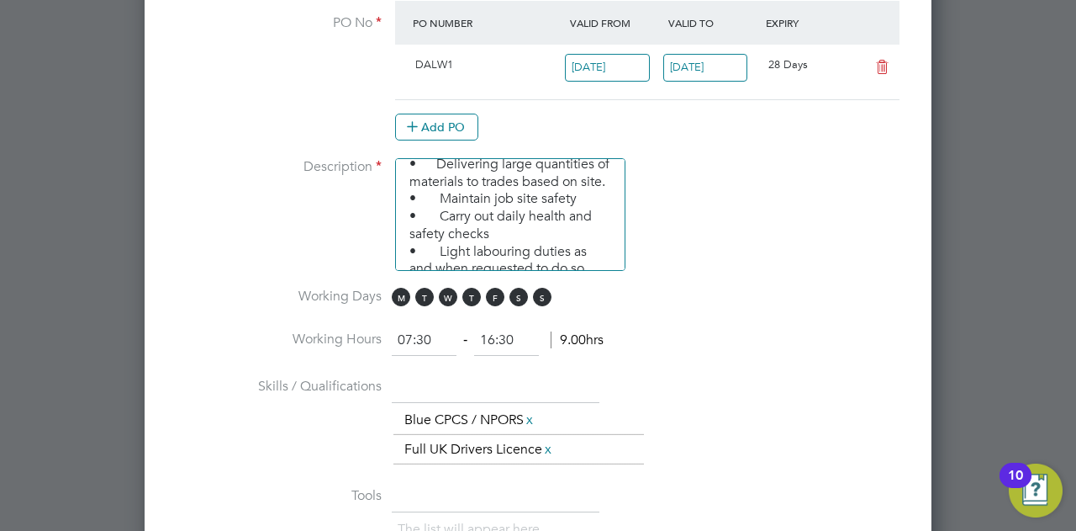
scroll to position [91, 0]
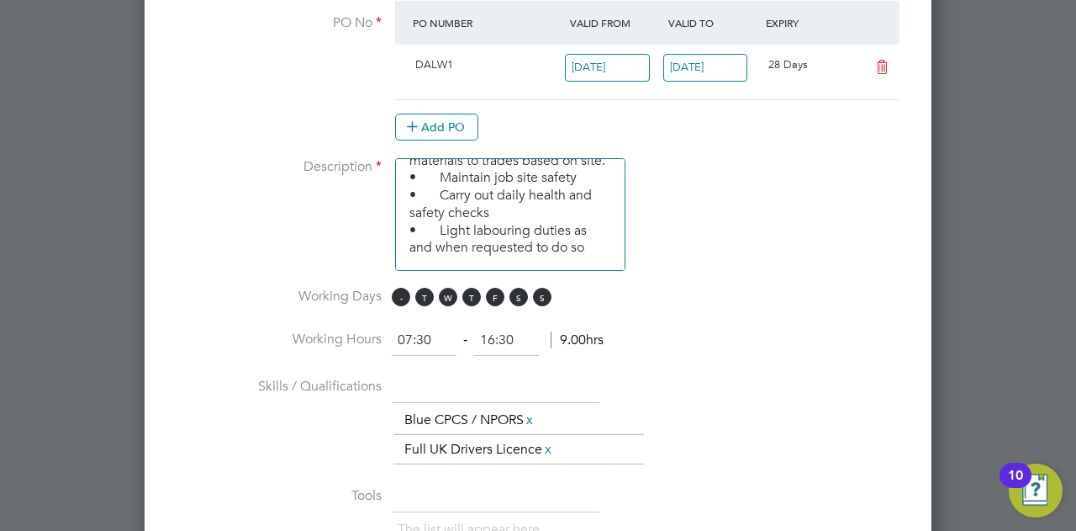
click at [398, 288] on span "M" at bounding box center [401, 297] width 18 height 18
click at [420, 288] on span "T" at bounding box center [424, 297] width 18 height 18
click at [462, 288] on span "T" at bounding box center [471, 297] width 18 height 18
click at [449, 288] on span "W" at bounding box center [448, 297] width 18 height 18
click at [488, 290] on span "F" at bounding box center [495, 297] width 18 height 18
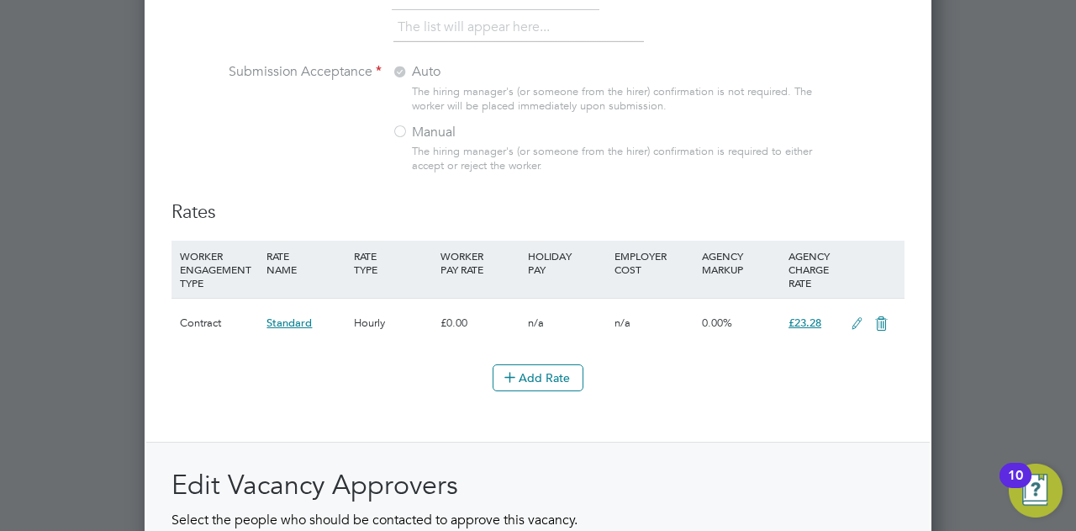
scroll to position [1825, 0]
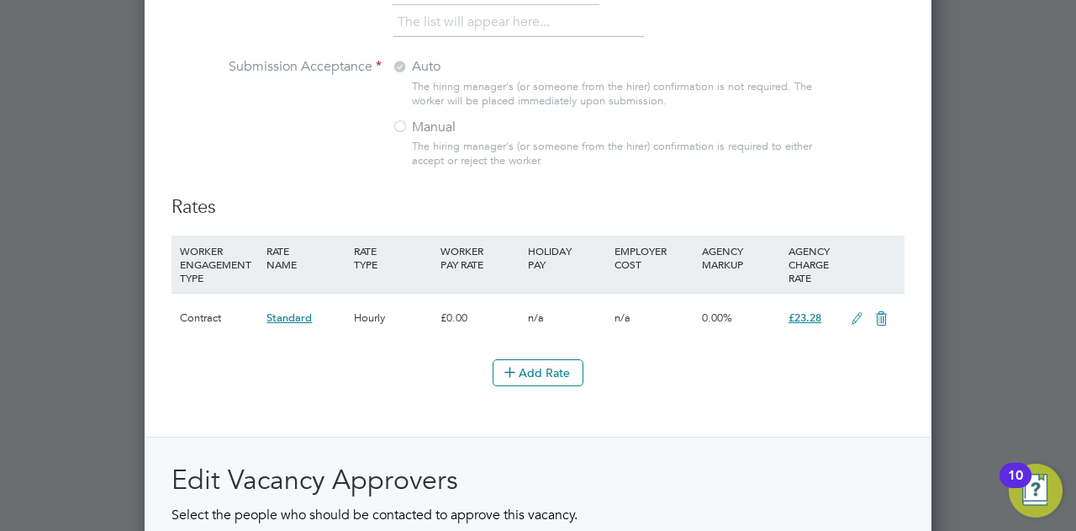
click at [859, 312] on icon at bounding box center [857, 318] width 21 height 13
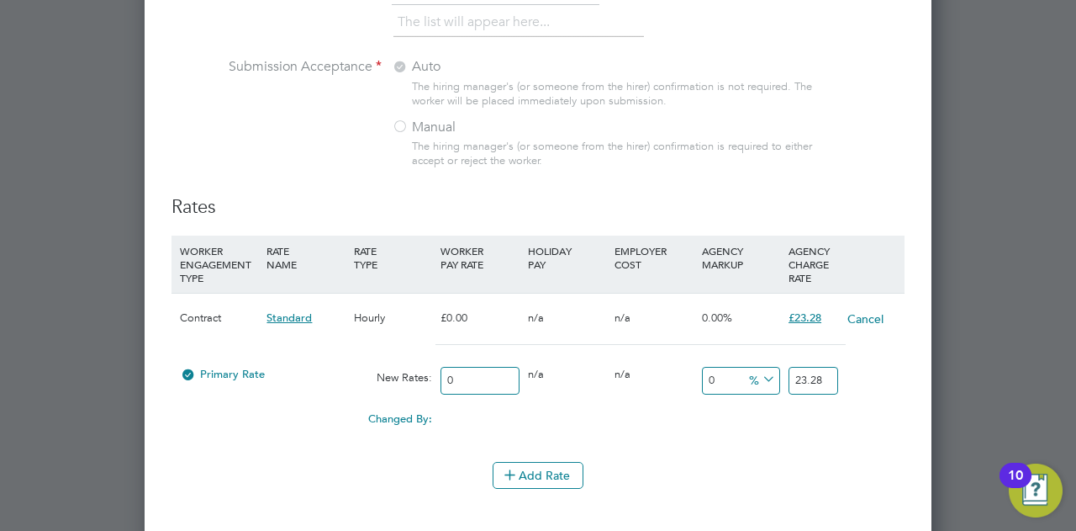
scroll to position [2661, 787]
click at [476, 369] on input "0" at bounding box center [480, 381] width 78 height 28
click at [875, 310] on button "Cancel" at bounding box center [866, 318] width 38 height 17
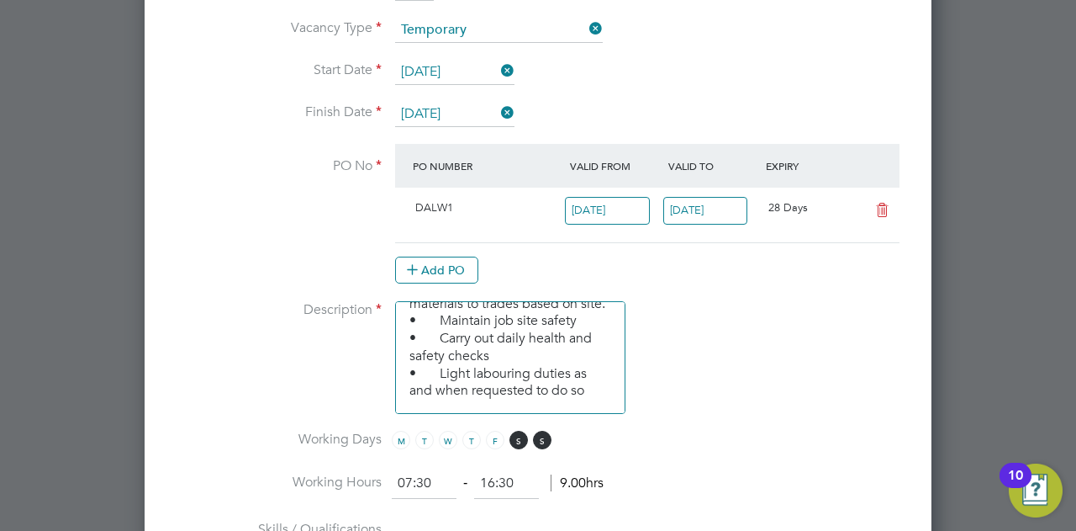
scroll to position [1177, 0]
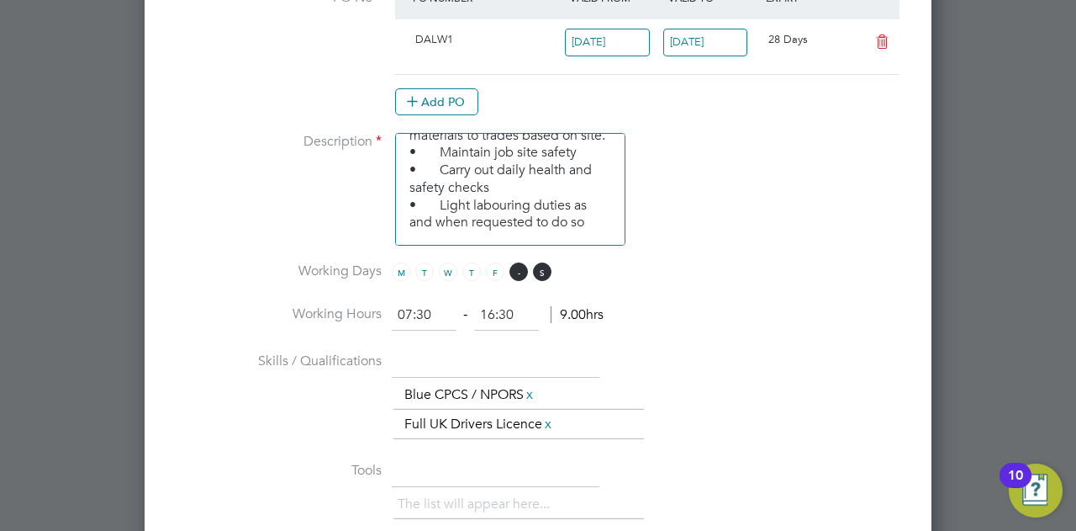
click at [515, 267] on span "S" at bounding box center [519, 271] width 18 height 18
click at [528, 267] on span "M T W T F S S" at bounding box center [474, 271] width 165 height 18
click at [533, 268] on span "S" at bounding box center [542, 271] width 18 height 18
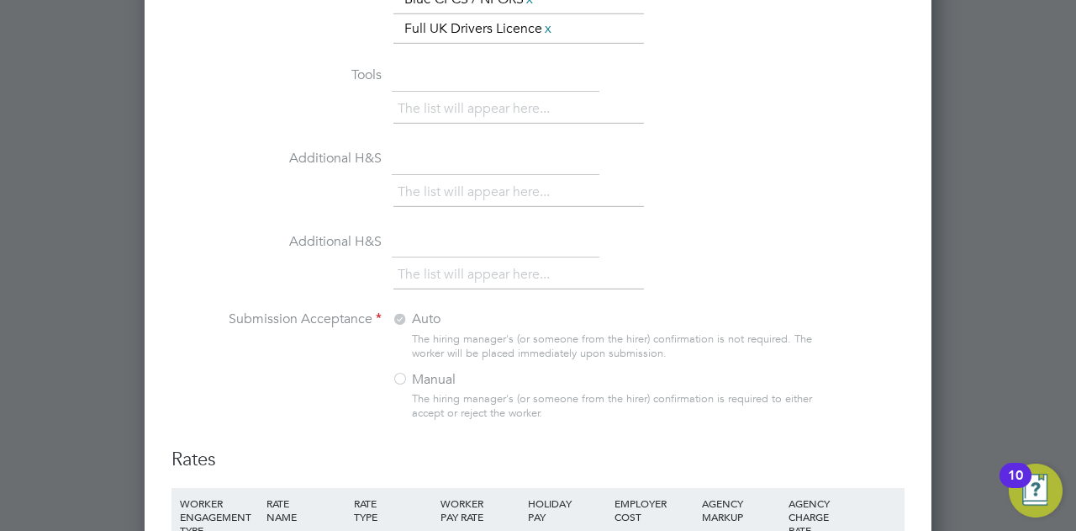
scroll to position [1167, 0]
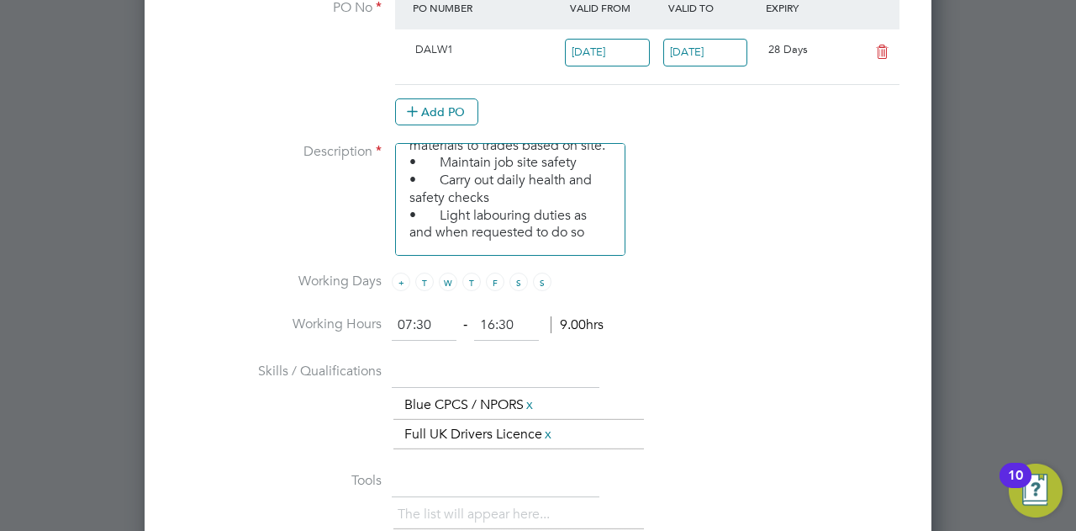
click at [404, 273] on span "M" at bounding box center [401, 281] width 18 height 18
click at [424, 272] on span "T" at bounding box center [424, 281] width 18 height 18
click at [447, 274] on span "W" at bounding box center [448, 281] width 18 height 18
click at [462, 274] on span "T" at bounding box center [471, 281] width 18 height 18
click at [486, 272] on span "F" at bounding box center [495, 281] width 18 height 18
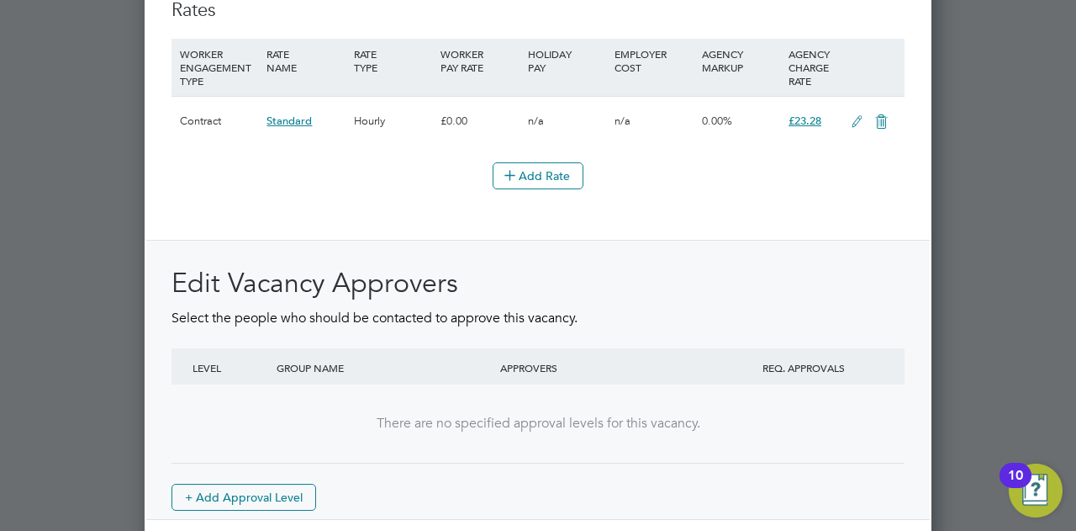
scroll to position [2092, 0]
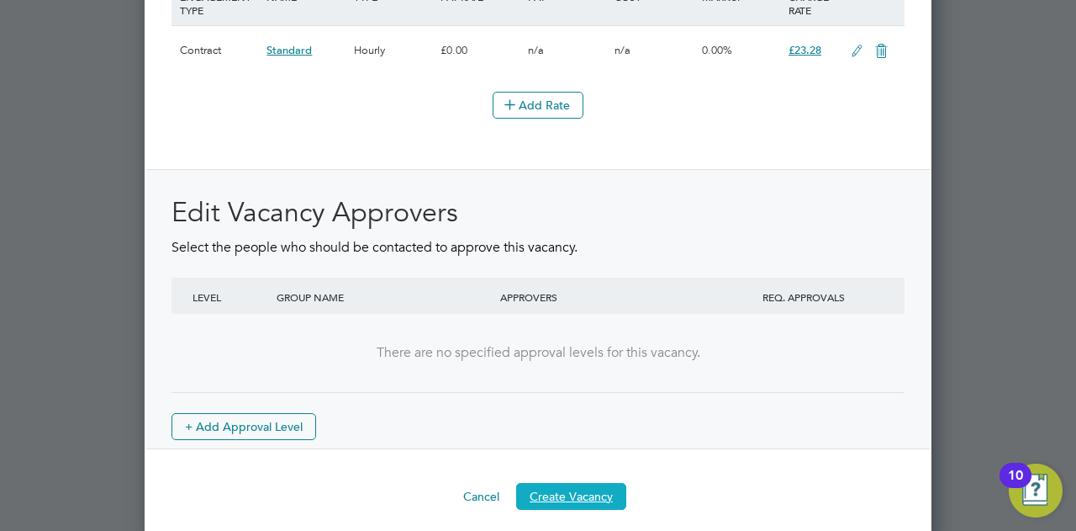
click at [569, 485] on button "Create Vacancy" at bounding box center [571, 496] width 110 height 27
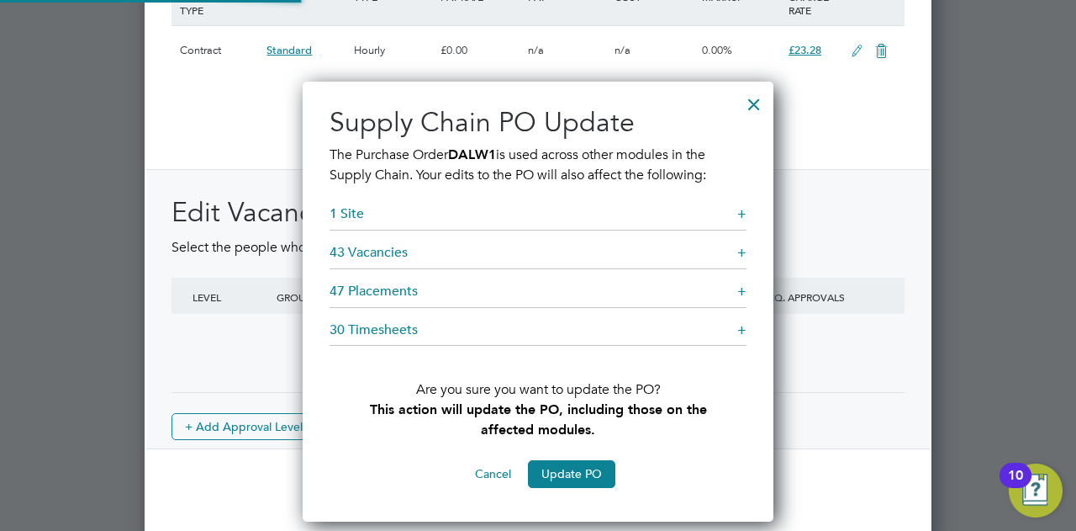
scroll to position [441, 471]
click at [583, 473] on button "Update PO" at bounding box center [571, 473] width 87 height 27
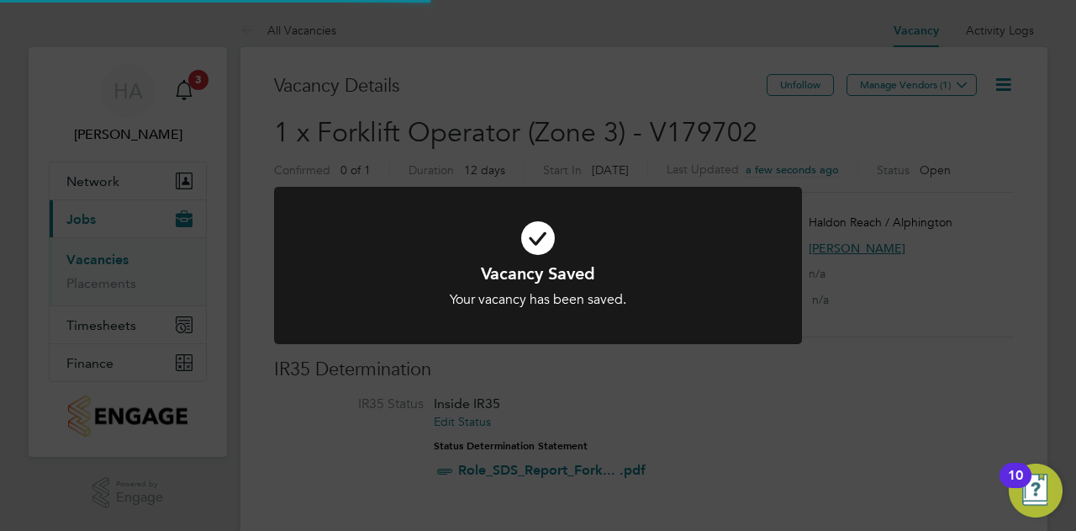
scroll to position [29, 158]
drag, startPoint x: 712, startPoint y: 360, endPoint x: 713, endPoint y: 371, distance: 11.0
click at [712, 361] on div "Vacancy Saved Your vacancy has been saved. Cancel Okay" at bounding box center [538, 275] width 528 height 177
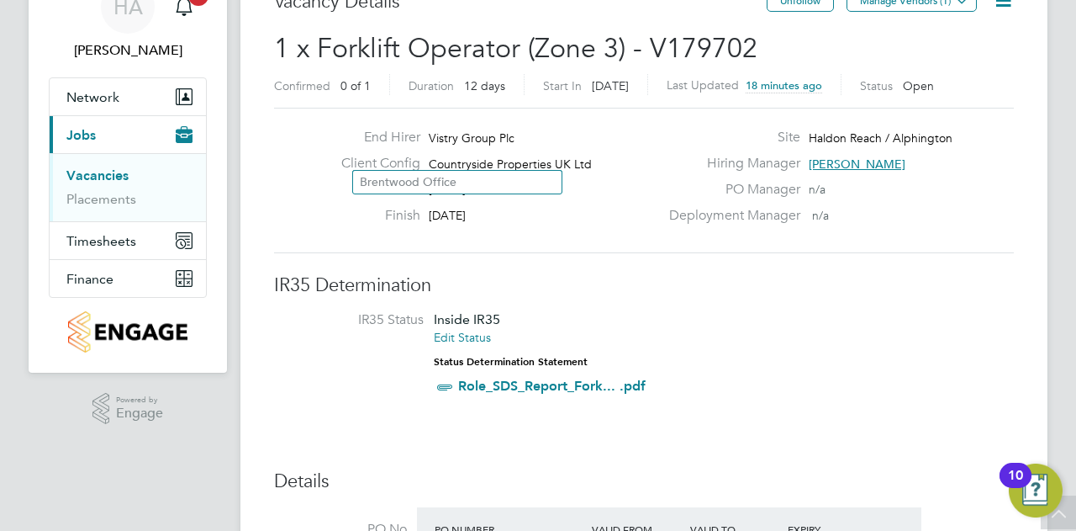
scroll to position [0, 0]
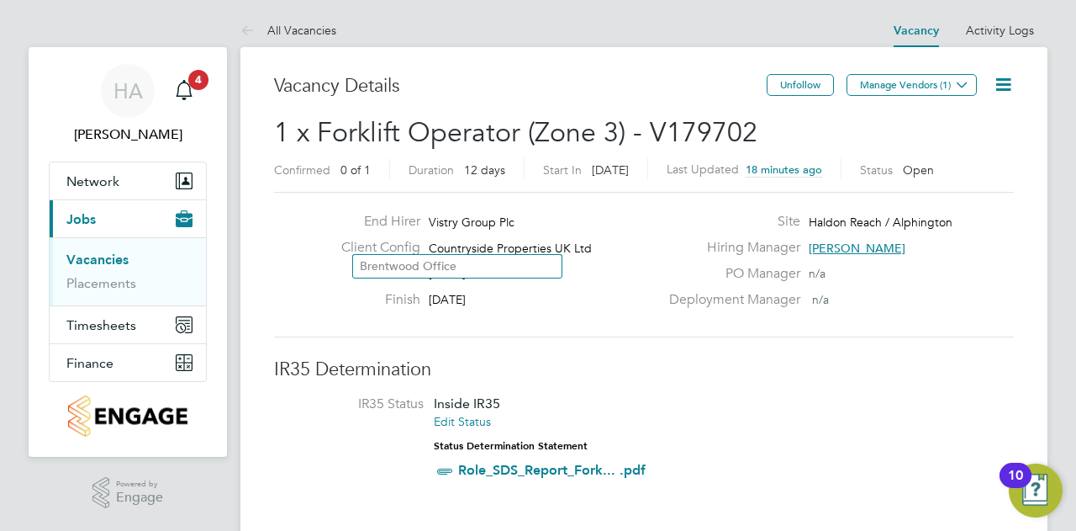
click at [1002, 77] on icon at bounding box center [1003, 84] width 21 height 21
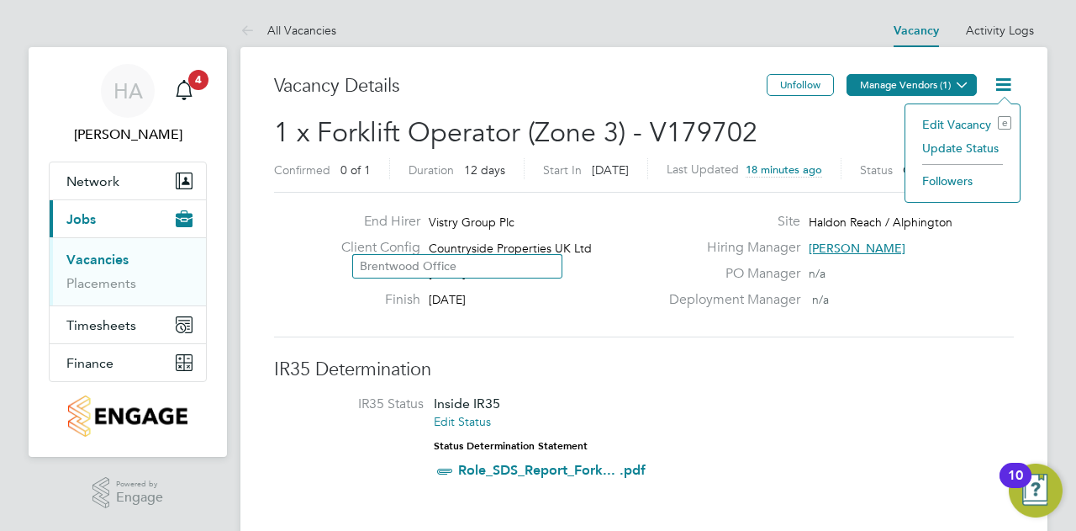
click at [956, 80] on icon at bounding box center [962, 84] width 13 height 13
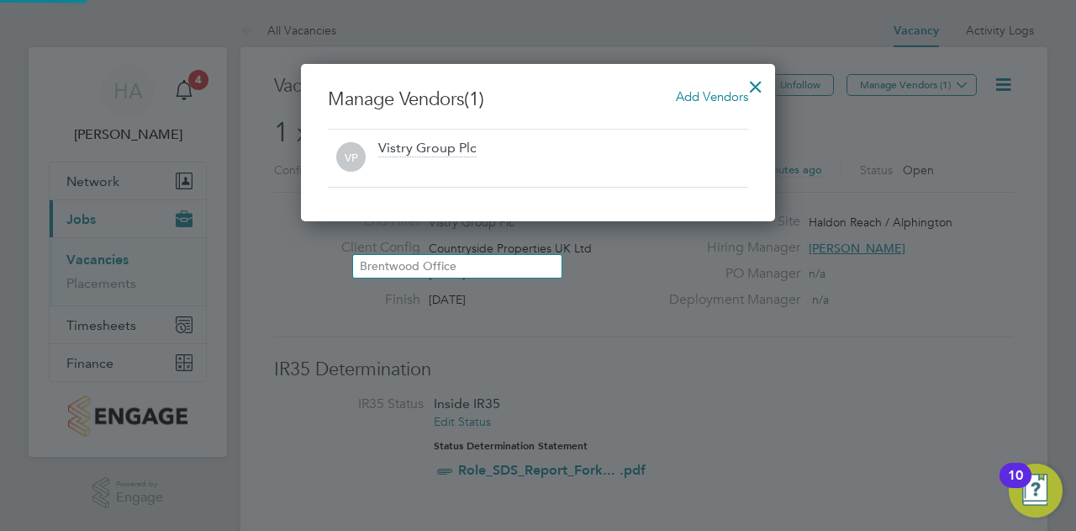
scroll to position [157, 474]
click at [718, 97] on span "Add Vendors" at bounding box center [712, 96] width 72 height 16
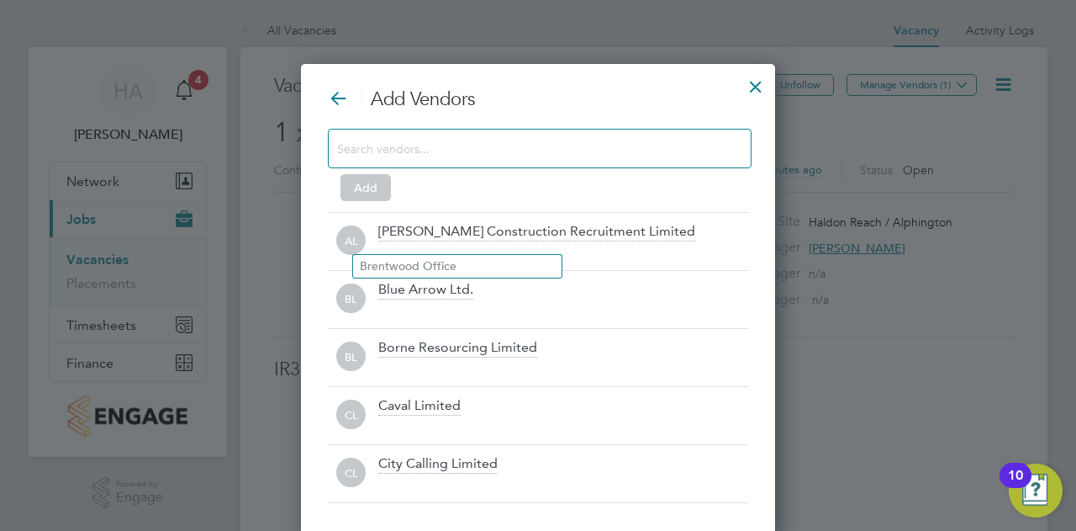
click at [525, 145] on input at bounding box center [526, 148] width 378 height 22
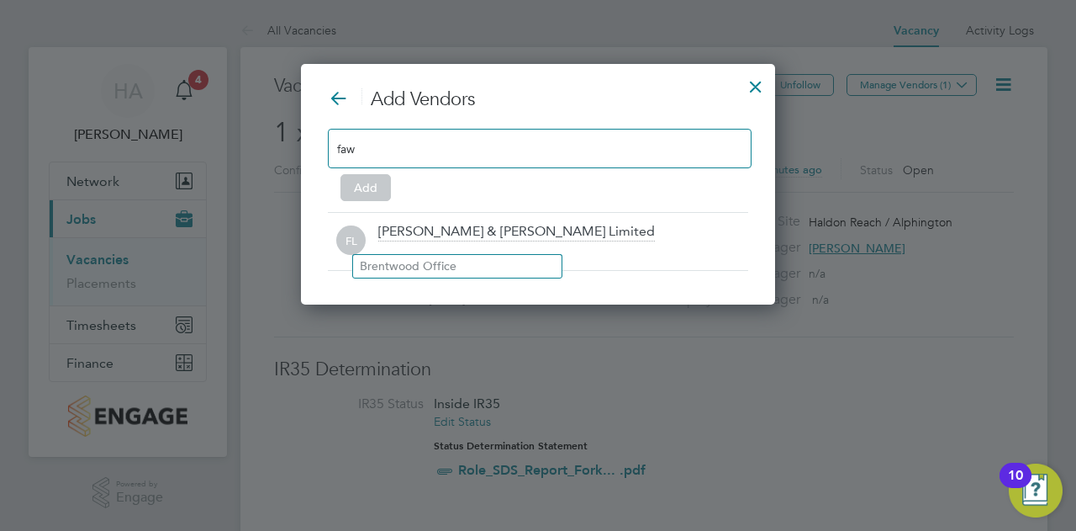
scroll to position [240, 474]
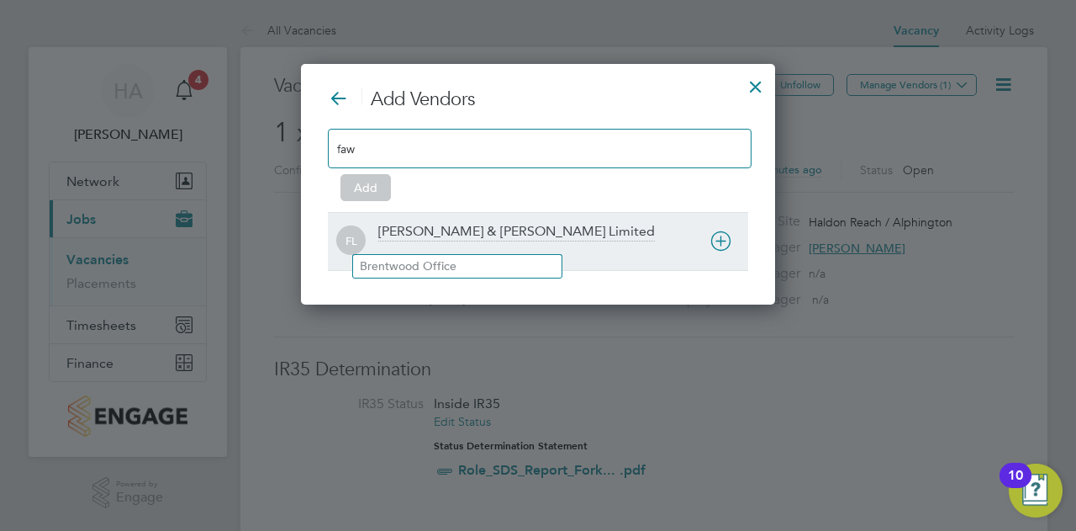
type input "faw"
click at [475, 223] on div "[PERSON_NAME] & [PERSON_NAME] Limited" at bounding box center [516, 232] width 277 height 18
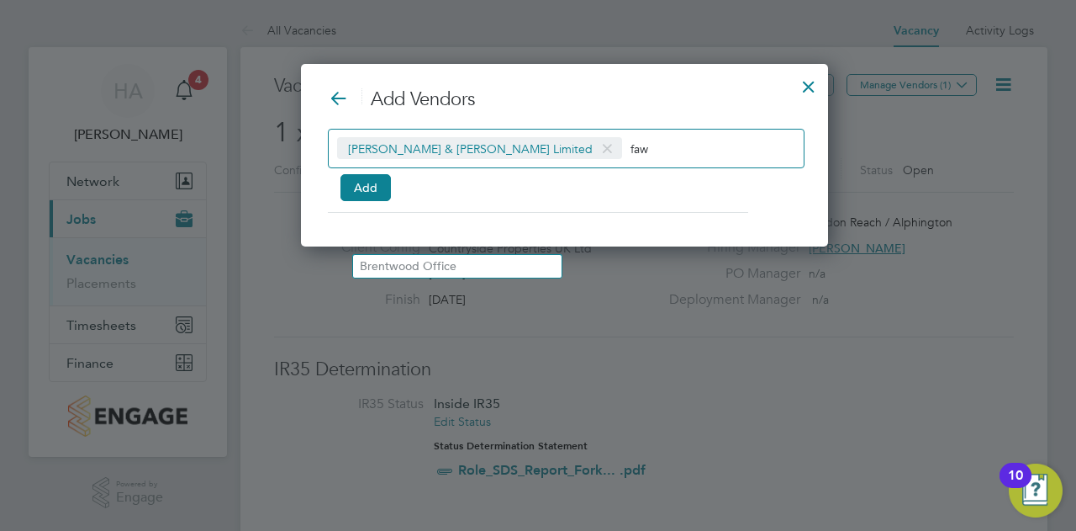
scroll to position [8, 8]
click at [370, 182] on button "Add" at bounding box center [366, 187] width 50 height 27
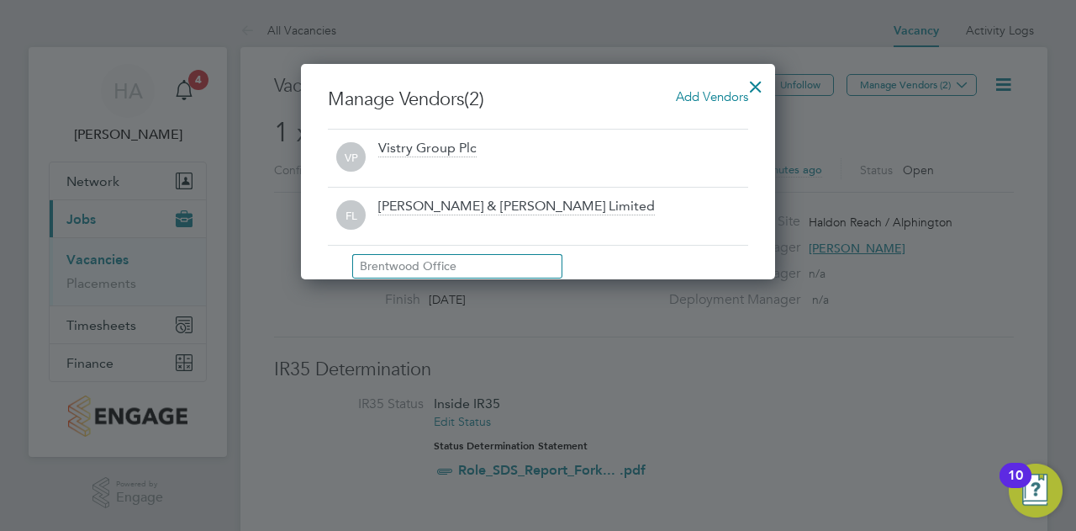
click at [760, 83] on div at bounding box center [756, 82] width 30 height 30
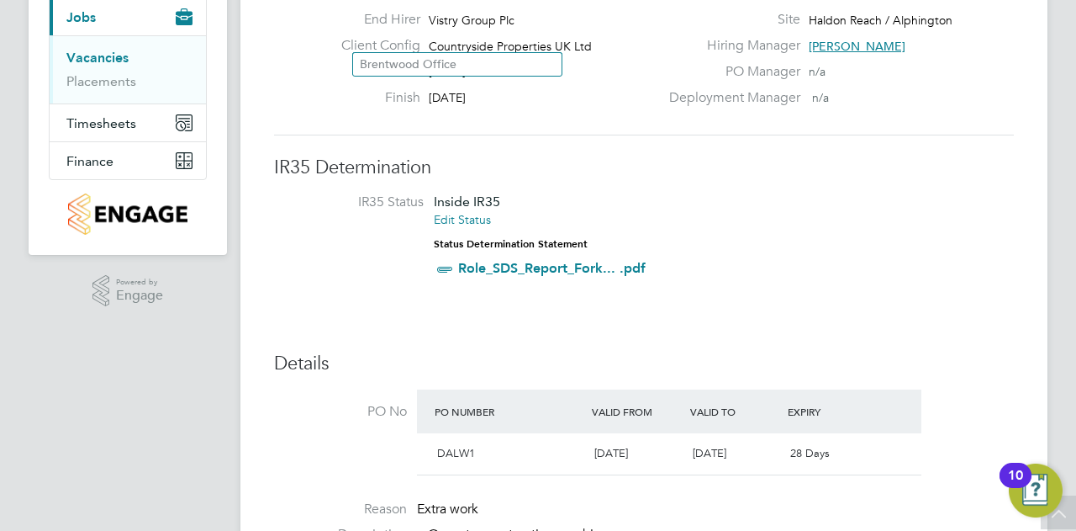
scroll to position [0, 0]
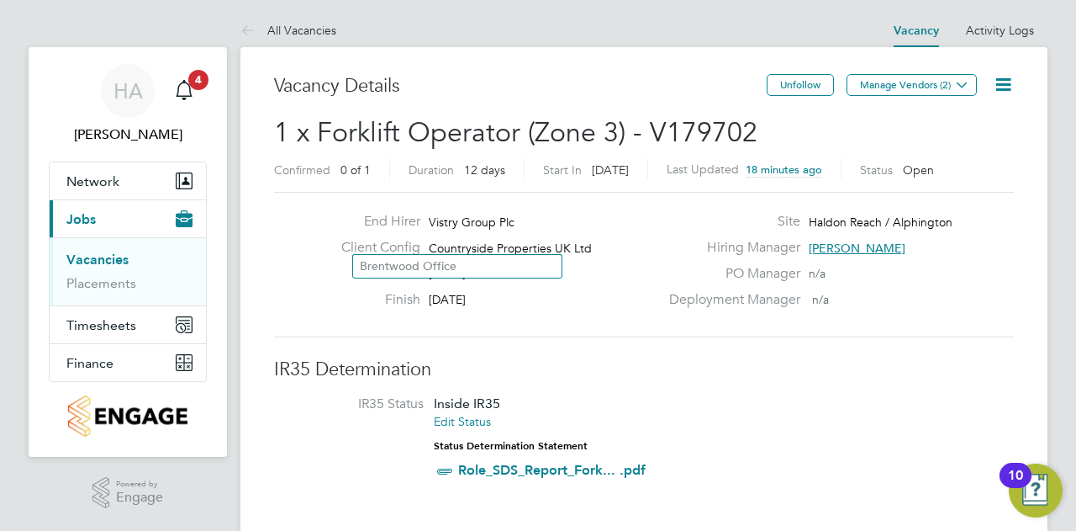
click at [1008, 95] on icon at bounding box center [1003, 84] width 21 height 21
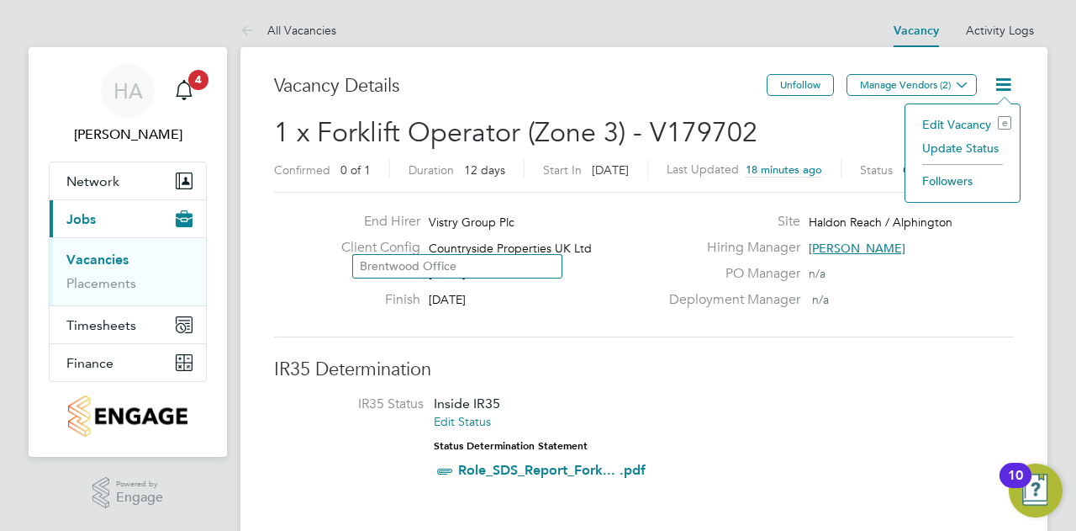
click at [834, 112] on div "Vacancy Details Unfollow Manage Vendors (2)" at bounding box center [644, 94] width 740 height 41
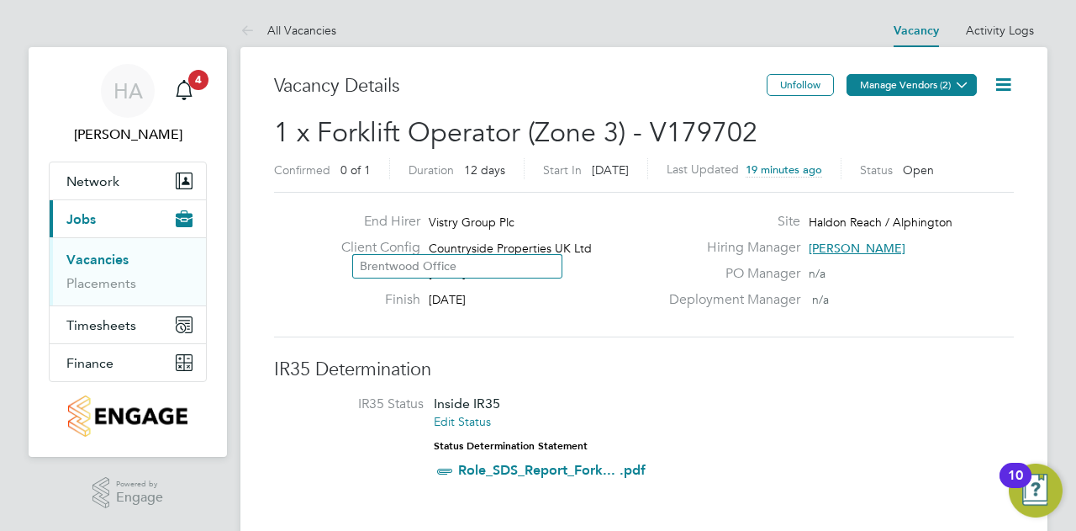
click at [908, 84] on button "Manage Vendors (2)" at bounding box center [912, 85] width 130 height 22
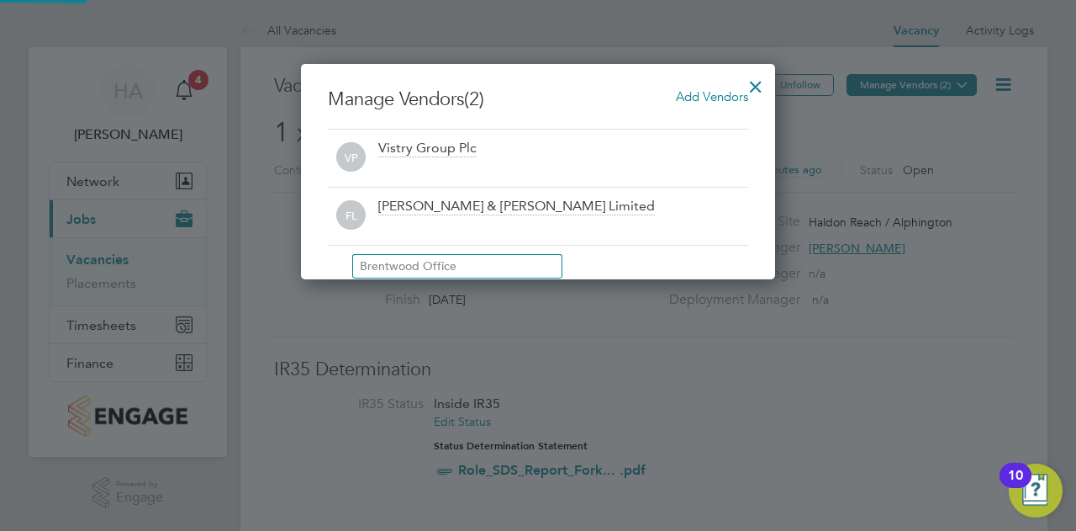
scroll to position [215, 474]
click at [762, 90] on div at bounding box center [756, 82] width 30 height 30
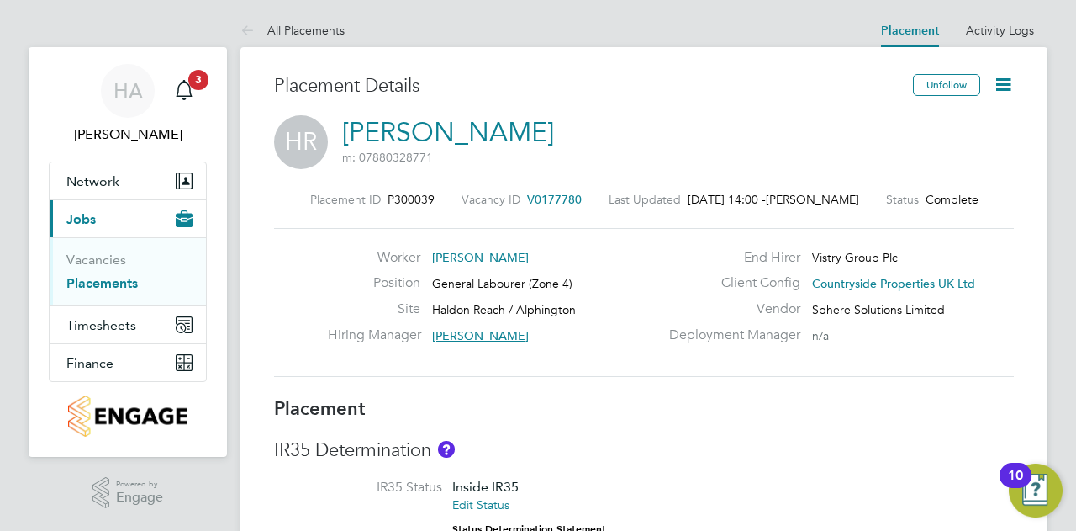
click at [885, 280] on span "Countryside Properties UK Ltd" at bounding box center [893, 283] width 163 height 15
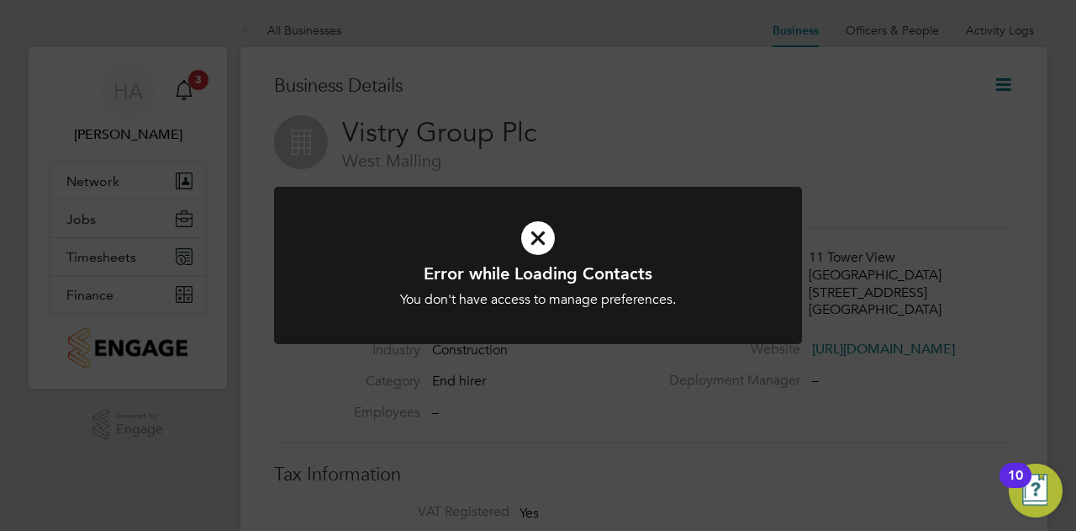
click at [540, 234] on icon at bounding box center [538, 238] width 437 height 66
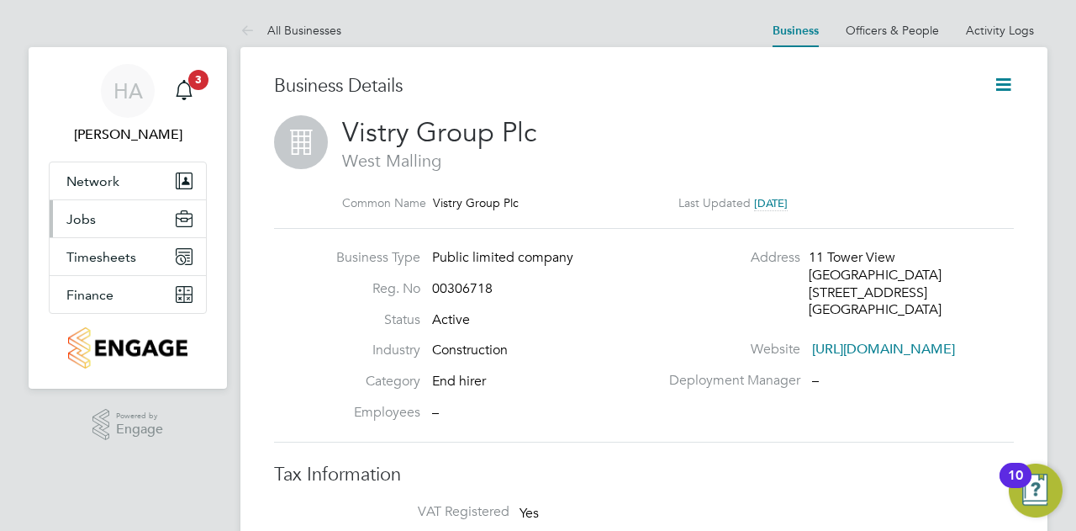
click at [123, 226] on button "Jobs" at bounding box center [128, 218] width 156 height 37
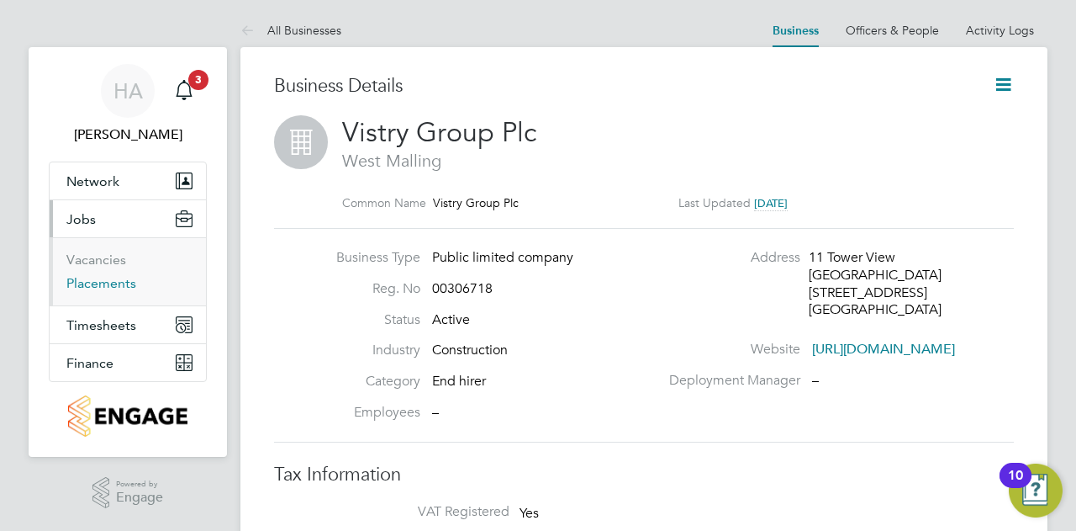
click at [103, 280] on link "Placements" at bounding box center [101, 283] width 70 height 16
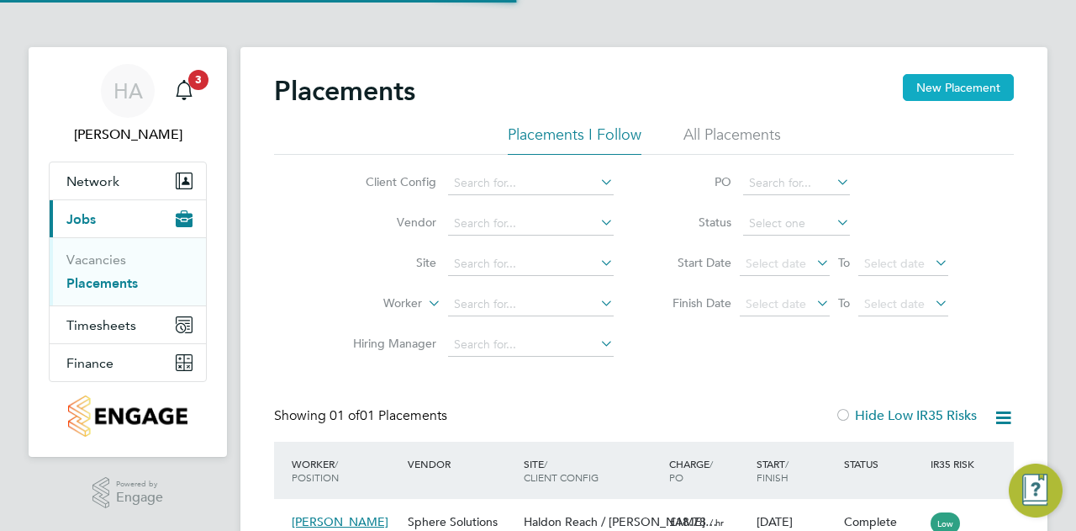
click at [989, 98] on button "New Placement" at bounding box center [958, 87] width 111 height 27
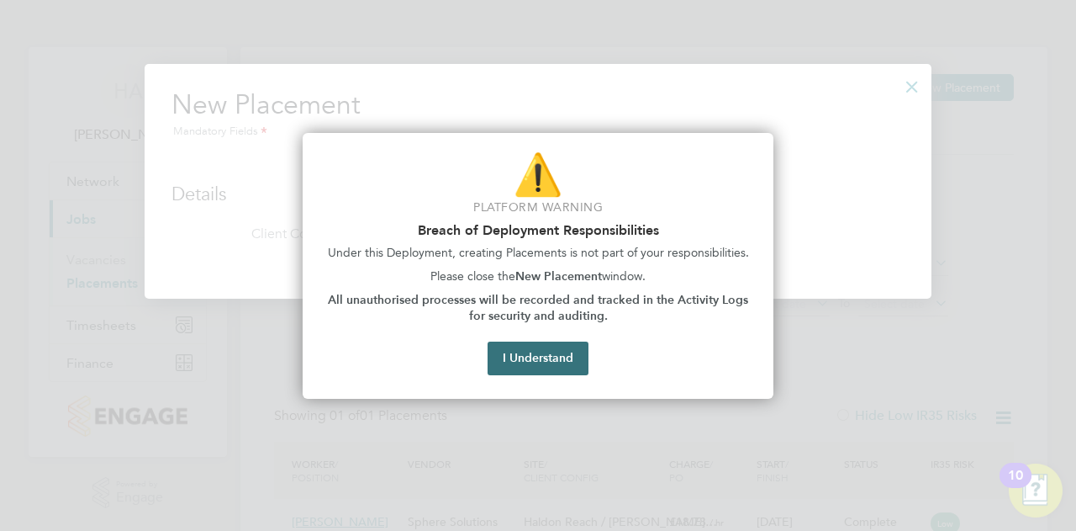
click at [568, 363] on button "I Understand" at bounding box center [538, 358] width 101 height 34
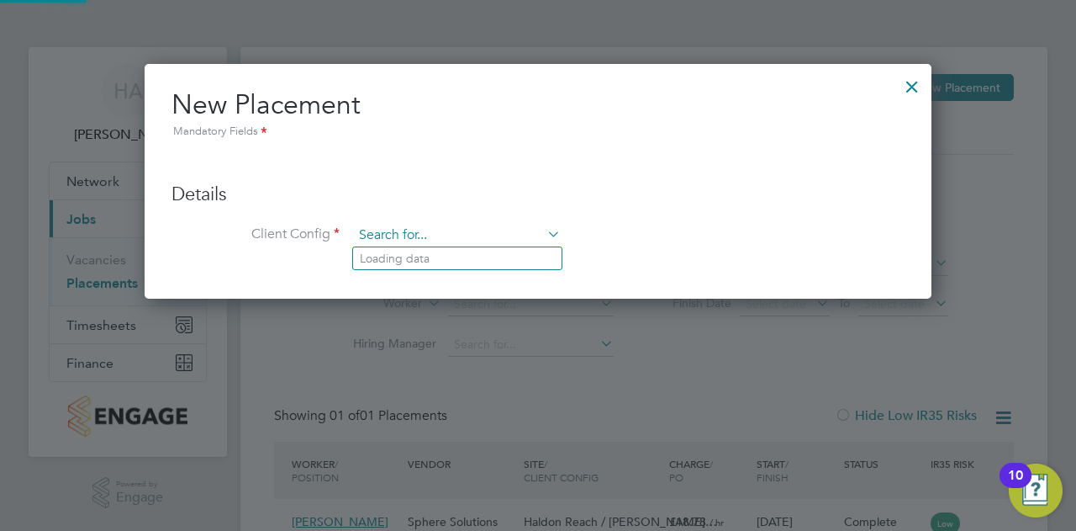
click at [423, 236] on input at bounding box center [457, 235] width 208 height 25
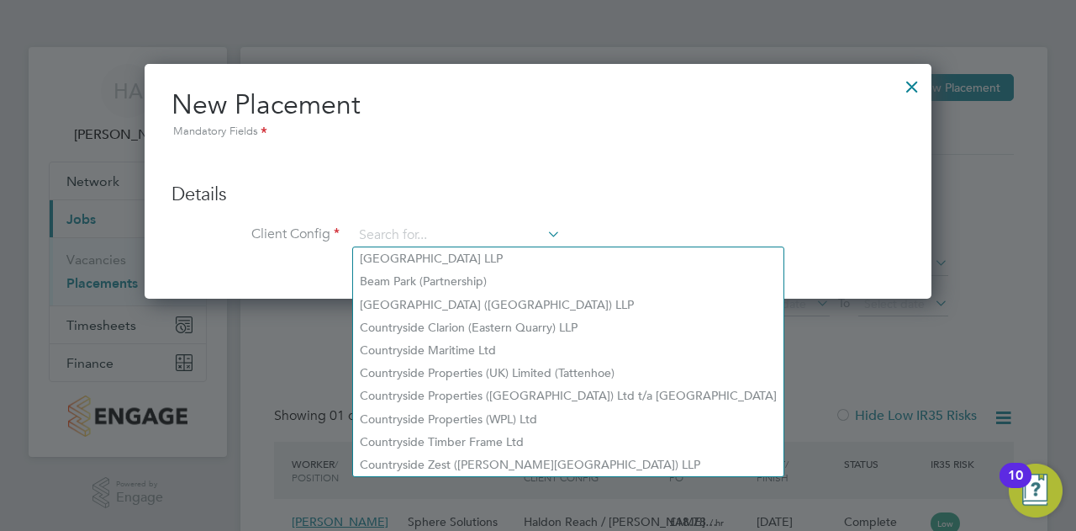
click at [786, 140] on div "Mandatory Fields" at bounding box center [538, 132] width 733 height 18
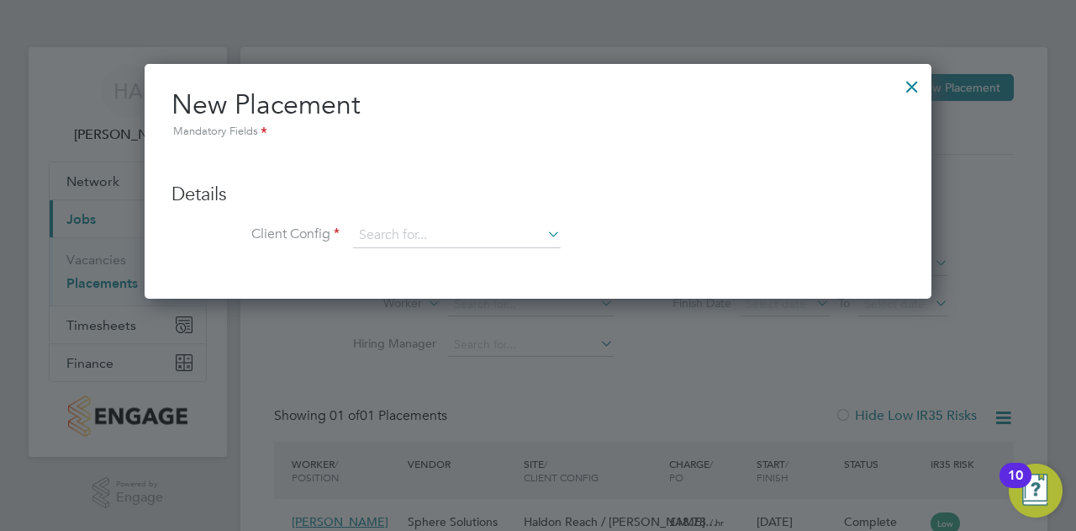
click at [923, 83] on div at bounding box center [912, 82] width 30 height 30
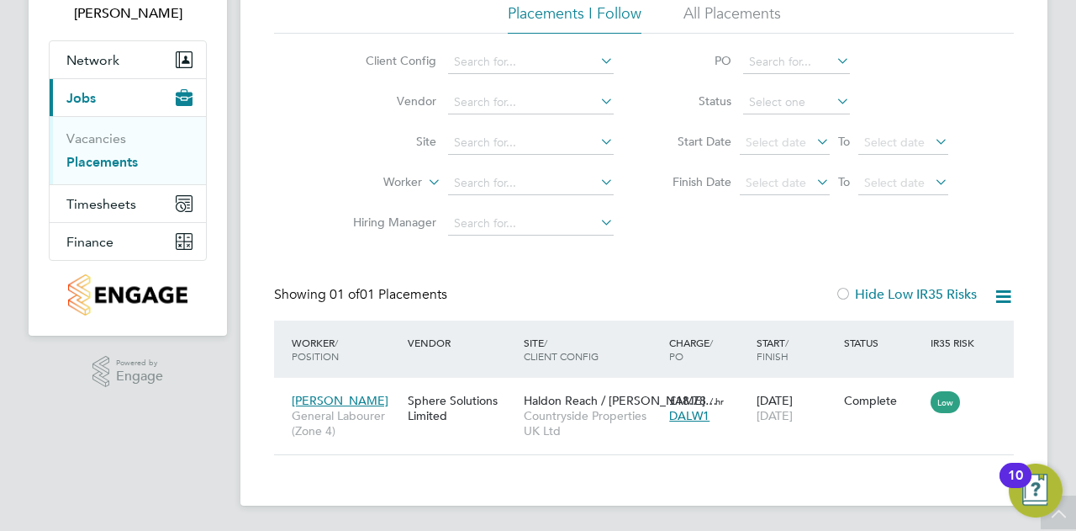
click at [993, 292] on icon at bounding box center [1003, 296] width 21 height 21
click at [1005, 297] on icon at bounding box center [1003, 296] width 21 height 21
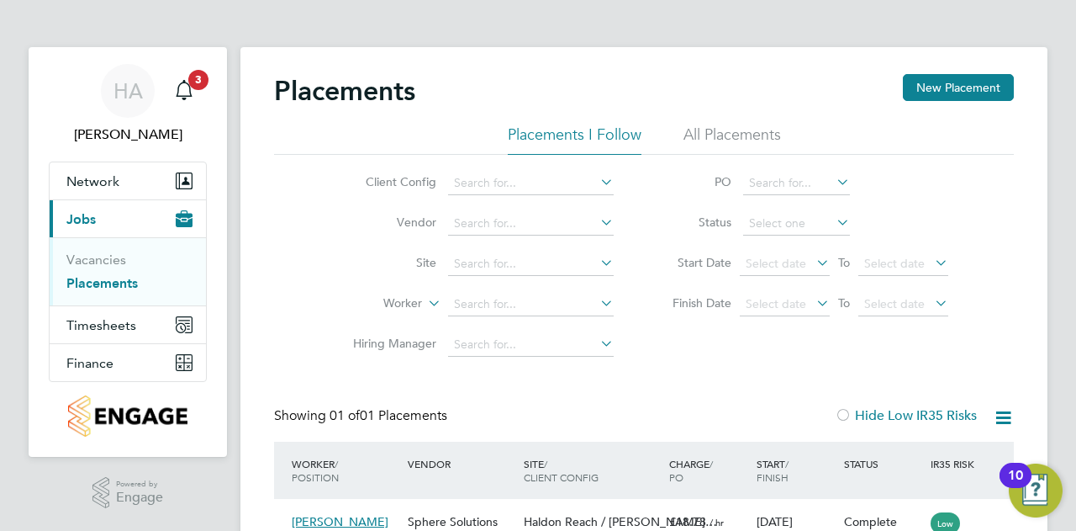
click at [919, 102] on div "Placements New Placement" at bounding box center [644, 99] width 740 height 50
click at [922, 96] on button "New Placement" at bounding box center [958, 87] width 111 height 27
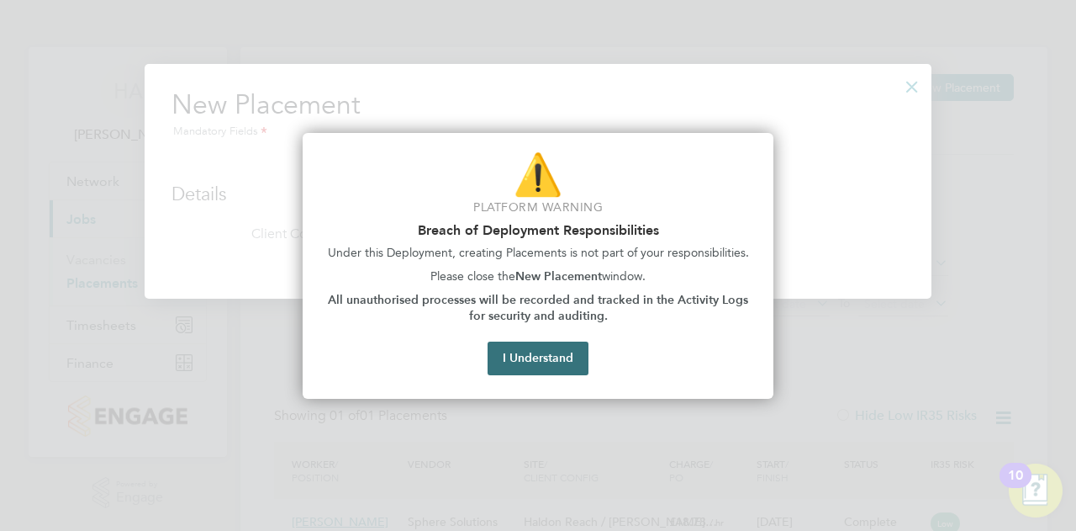
click at [563, 359] on button "I Understand" at bounding box center [538, 358] width 101 height 34
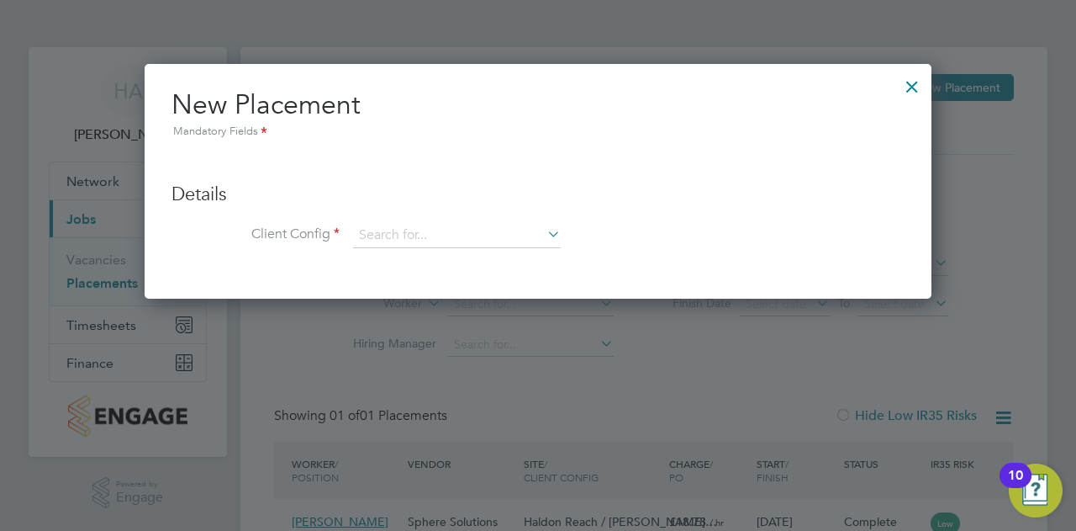
click at [915, 82] on div at bounding box center [912, 82] width 30 height 30
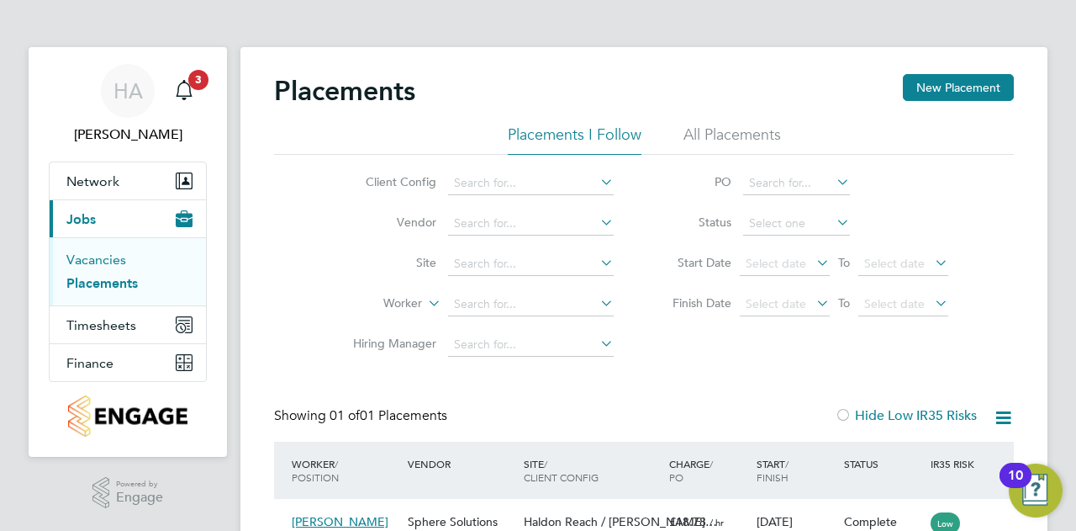
click at [99, 255] on link "Vacancies" at bounding box center [96, 259] width 60 height 16
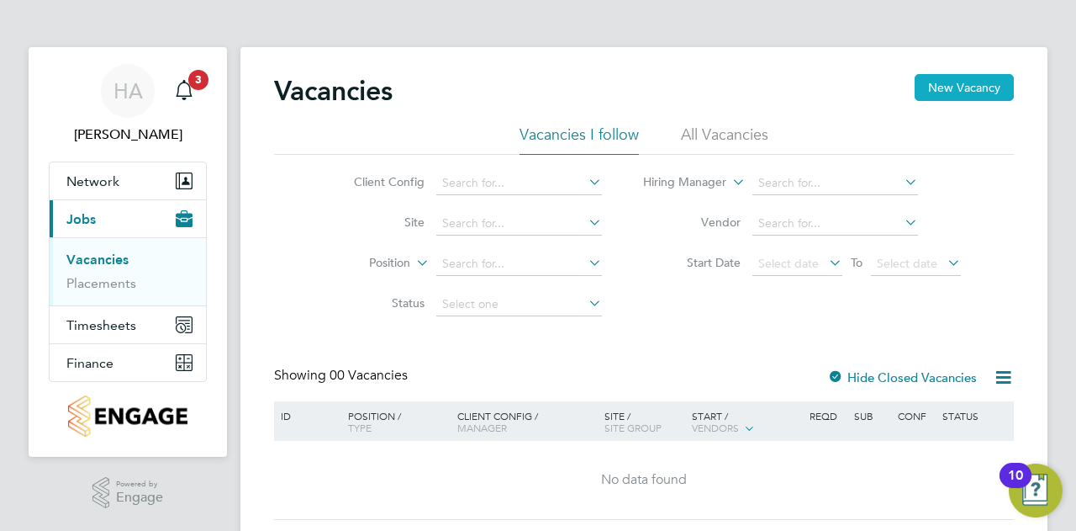
click at [1001, 89] on button "New Vacancy" at bounding box center [964, 87] width 99 height 27
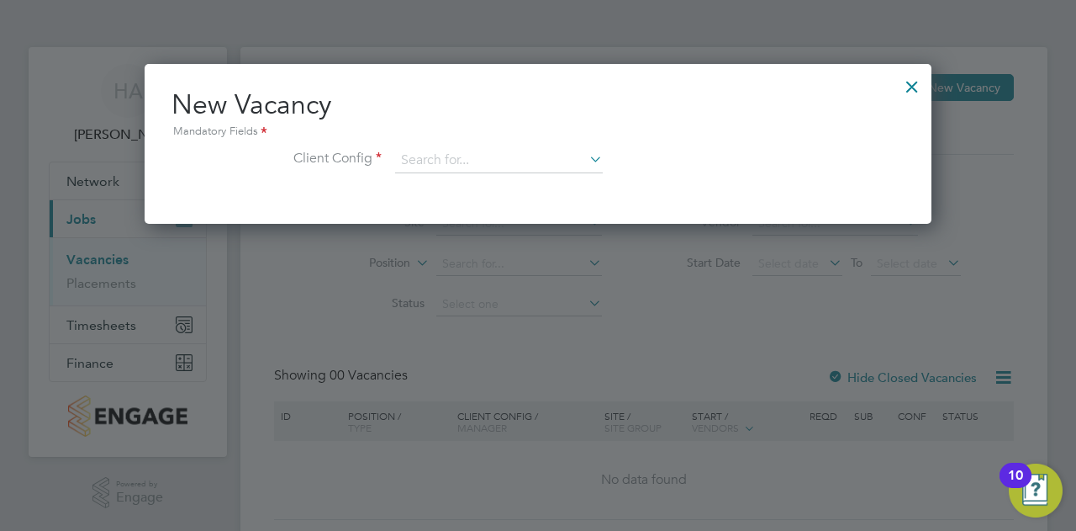
click at [909, 88] on div at bounding box center [912, 82] width 30 height 30
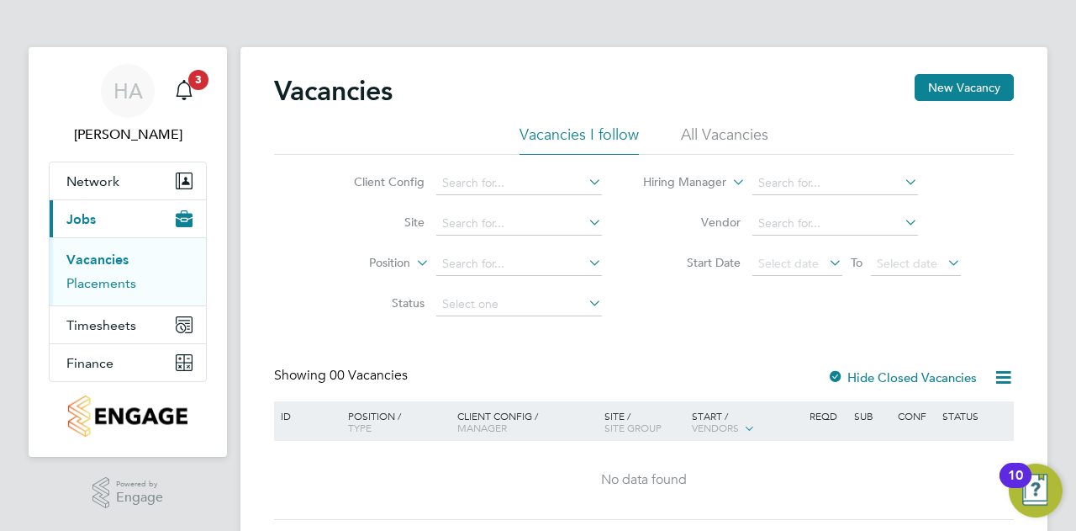
click at [83, 275] on link "Placements" at bounding box center [101, 283] width 70 height 16
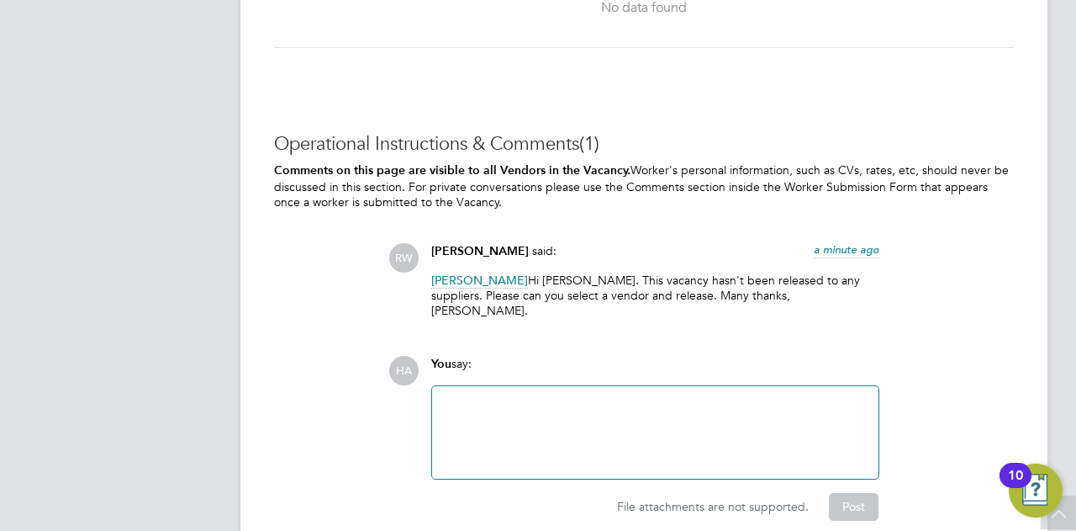
scroll to position [1822, 0]
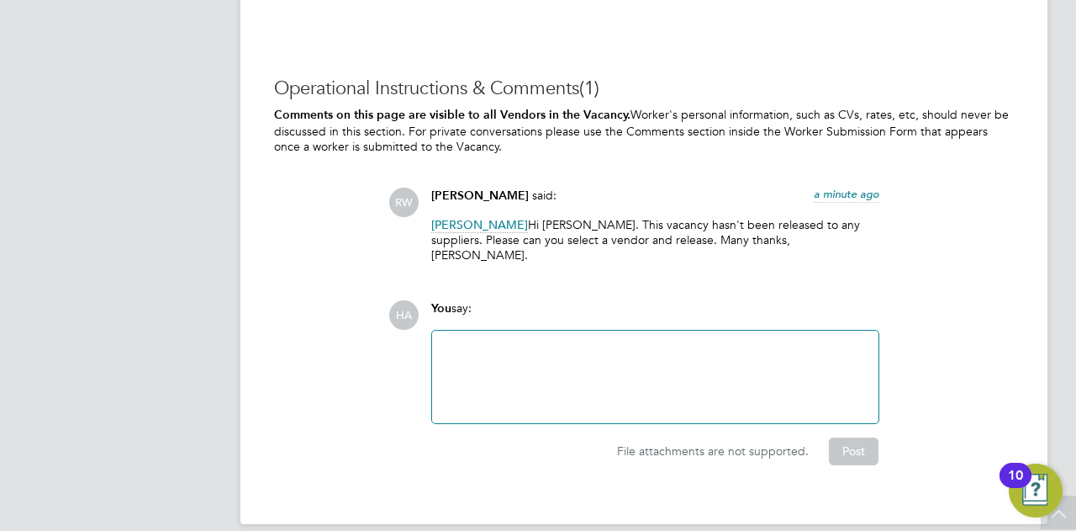
click at [624, 341] on div at bounding box center [655, 377] width 426 height 72
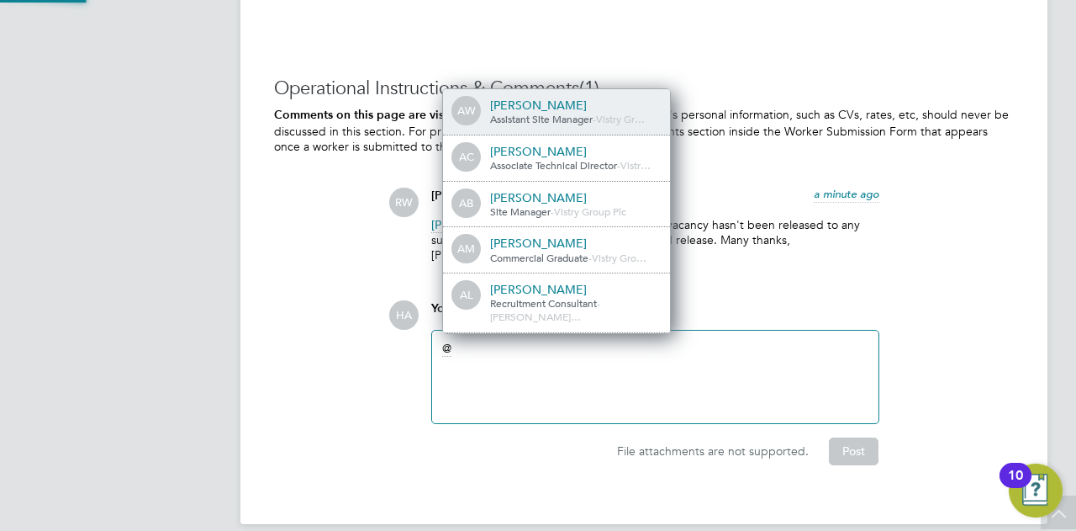
scroll to position [13, 168]
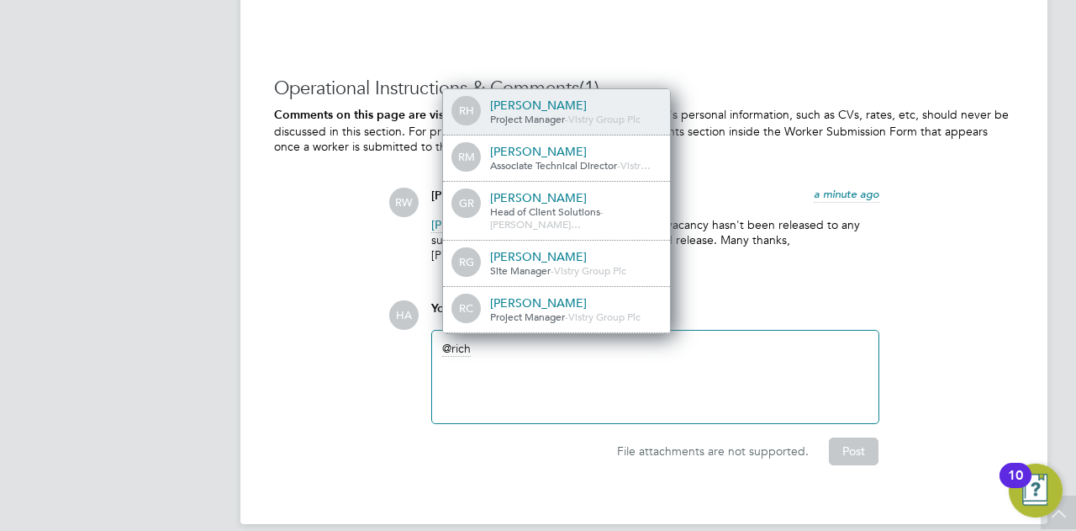
click at [761, 262] on div "Operational Instructions & Comments (1) Comments on this page are visible to al…" at bounding box center [644, 271] width 740 height 388
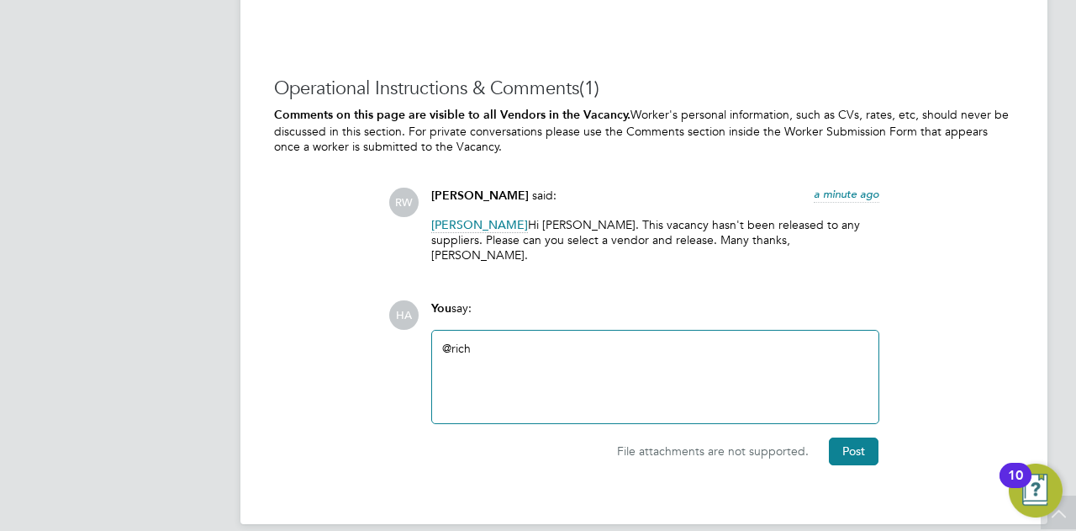
click at [637, 341] on div "@rich" at bounding box center [655, 377] width 426 height 72
drag, startPoint x: 489, startPoint y: 332, endPoint x: 402, endPoint y: 312, distance: 89.7
click at [402, 312] on div "HA You say: @richard Attachments are not supported File attachments are not sup…" at bounding box center [701, 382] width 626 height 164
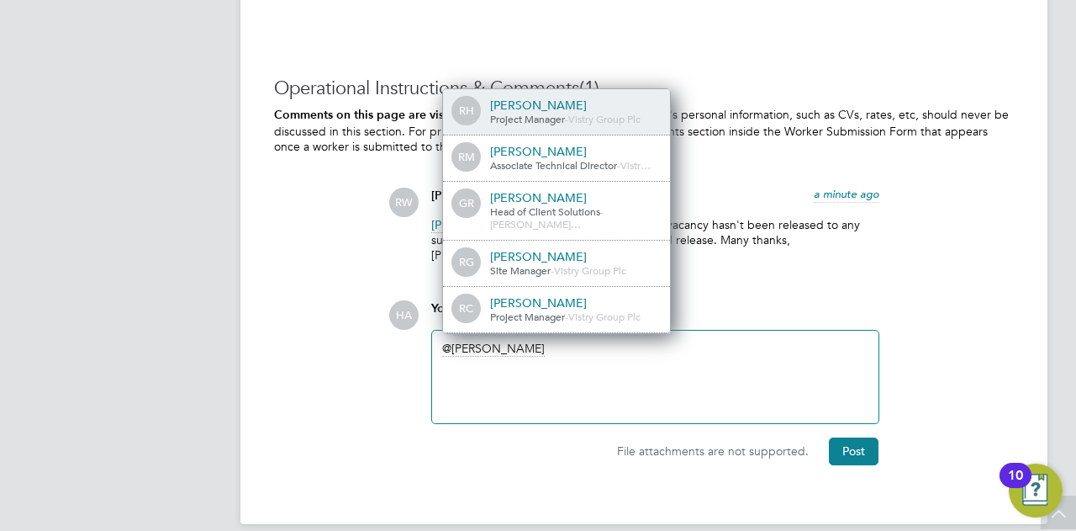
click at [602, 98] on div "Richard Hadwin" at bounding box center [574, 105] width 168 height 15
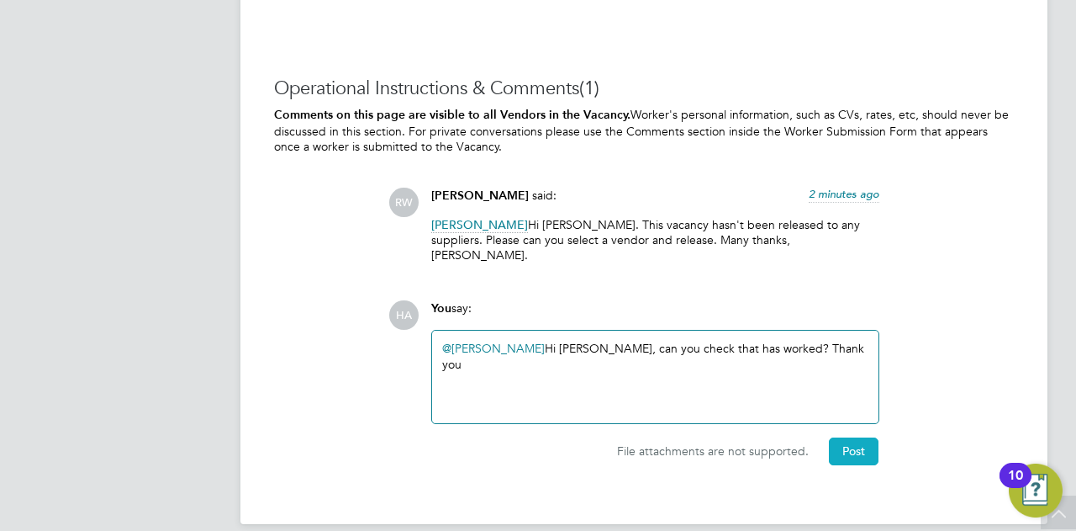
click at [843, 441] on button "Post" at bounding box center [854, 450] width 50 height 27
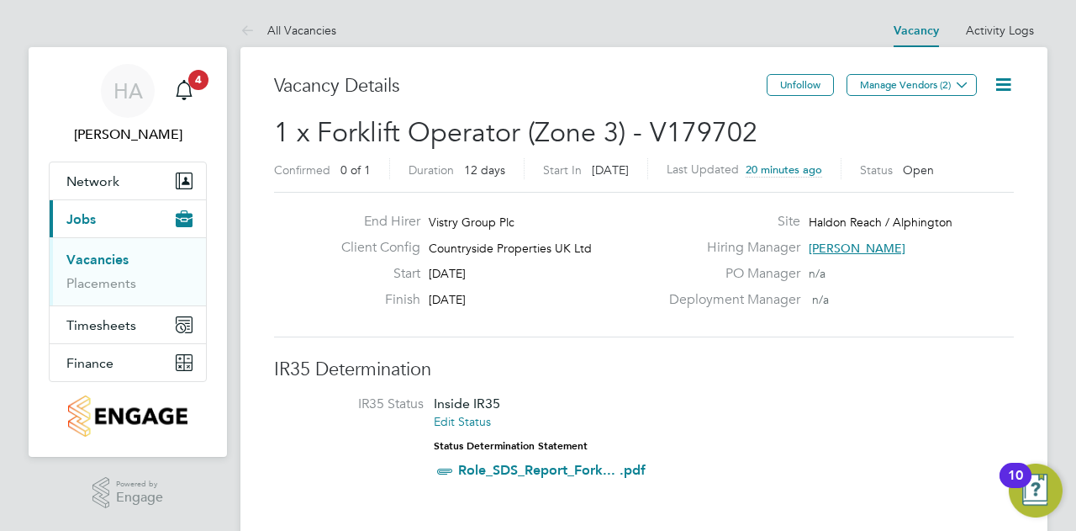
click at [997, 80] on icon at bounding box center [1003, 84] width 21 height 21
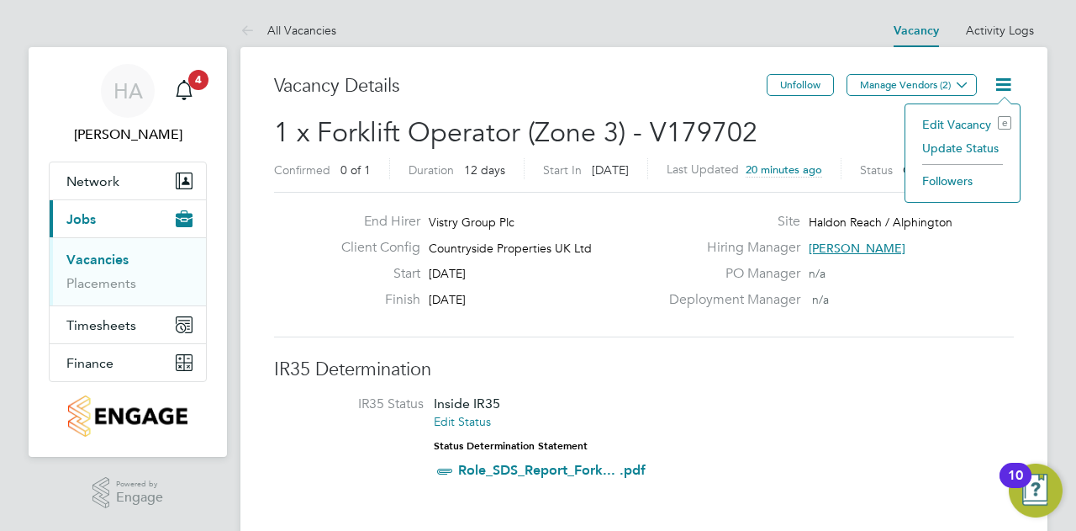
click at [834, 115] on h2 "1 x Forklift Operator (Zone 3) - V179702 Confirmed 0 of 1 Duration 12 days Star…" at bounding box center [644, 150] width 740 height 71
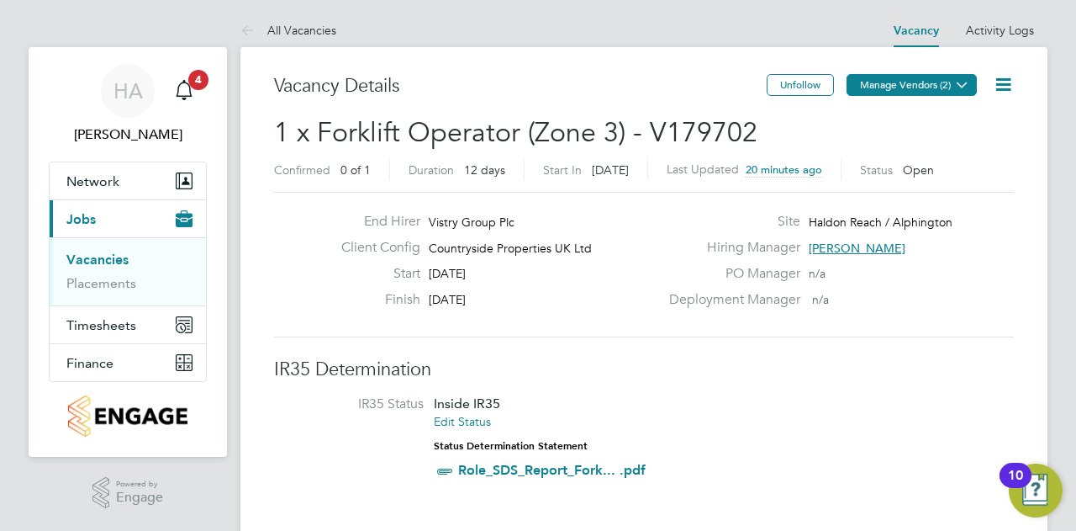
click at [906, 90] on button "Manage Vendors (2)" at bounding box center [912, 85] width 130 height 22
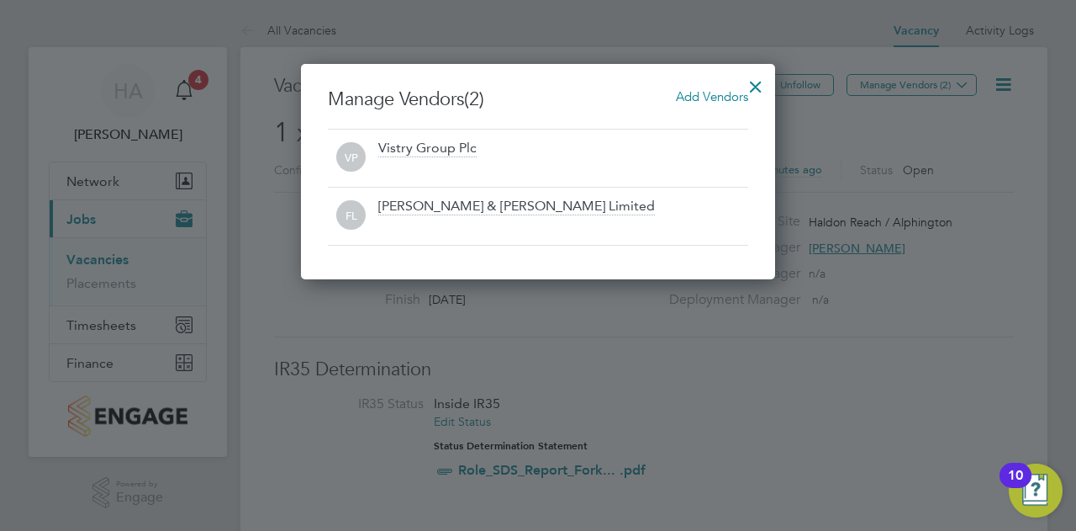
click at [758, 87] on div at bounding box center [756, 82] width 30 height 30
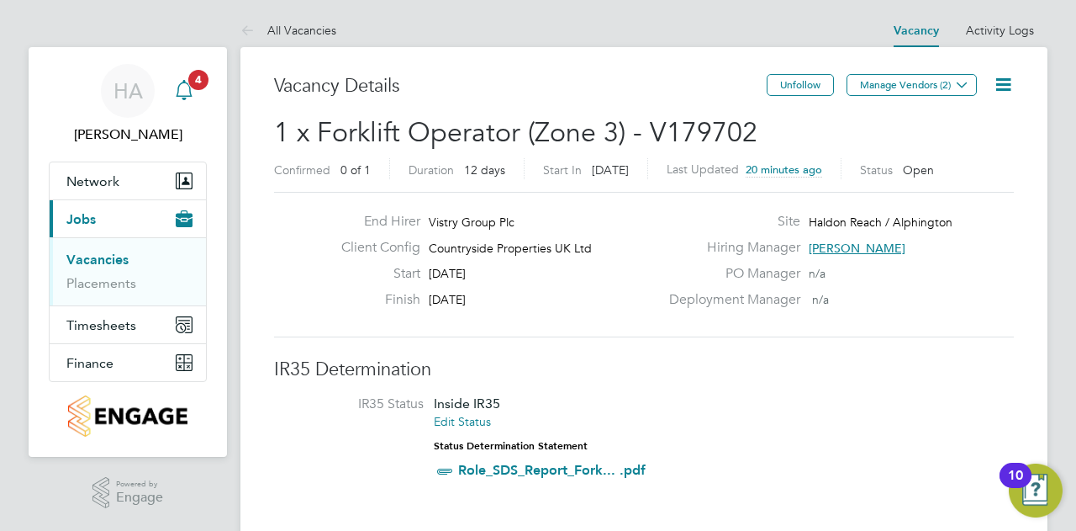
click at [187, 78] on div "Main navigation" at bounding box center [184, 91] width 34 height 34
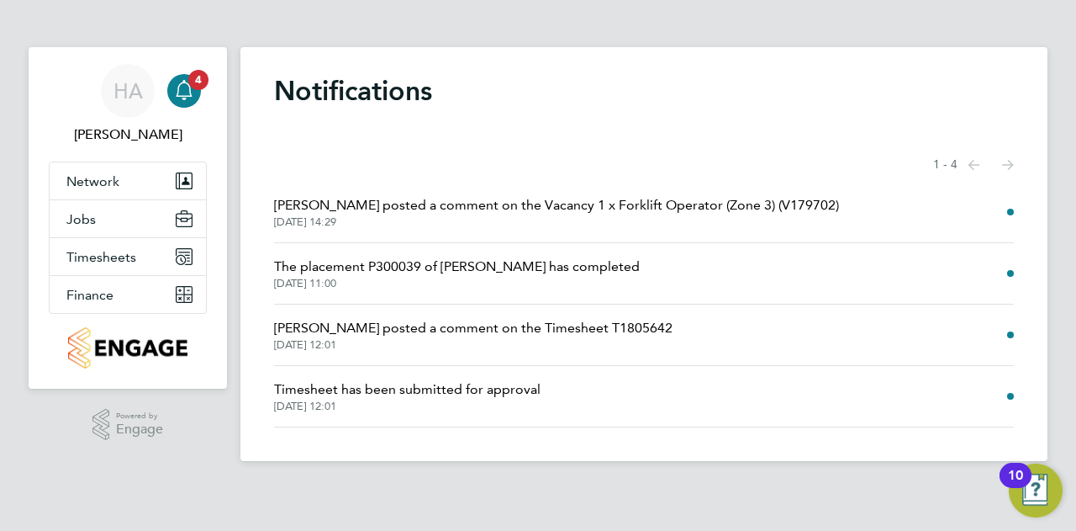
click at [449, 216] on span "02 Sep 2025, 14:29" at bounding box center [556, 221] width 565 height 13
